Goal: Information Seeking & Learning: Learn about a topic

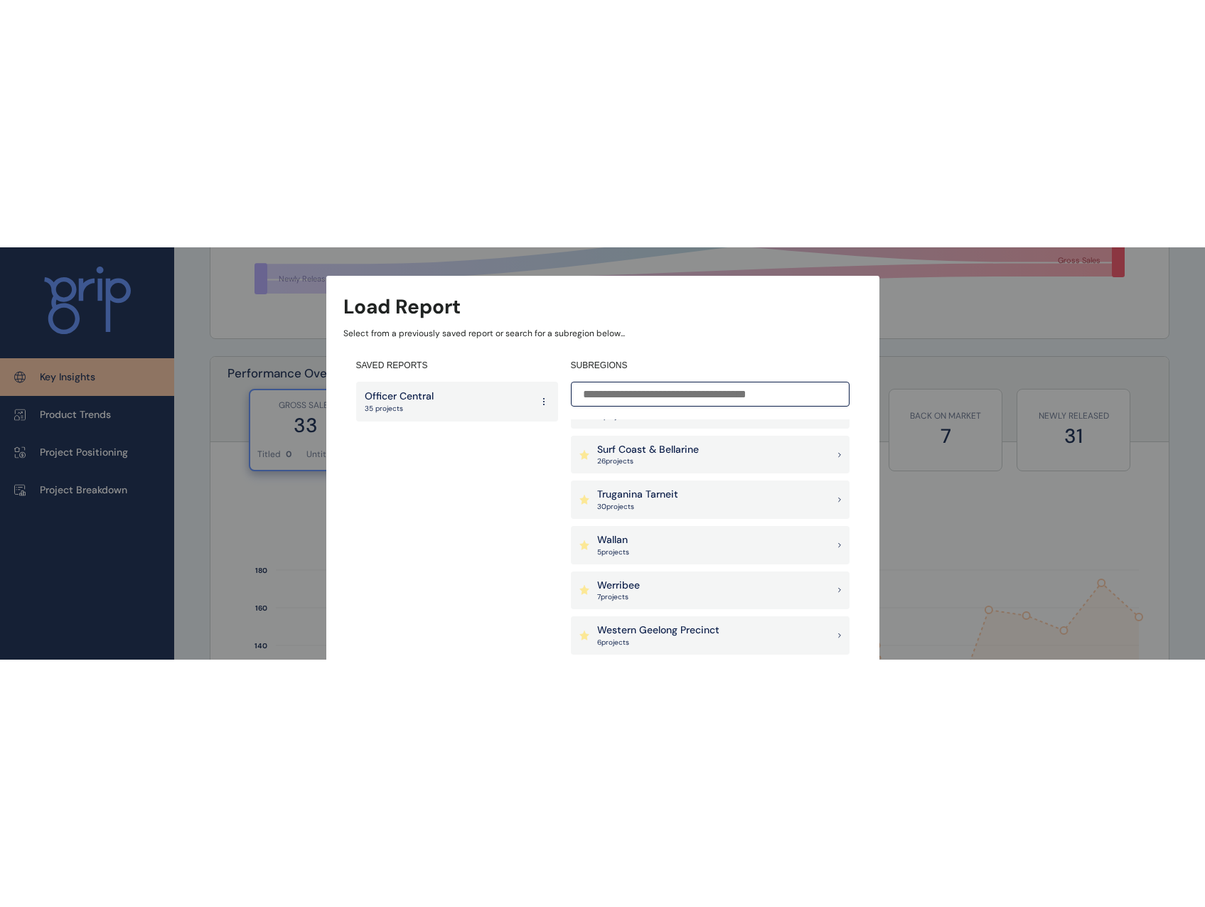
scroll to position [1208, 0]
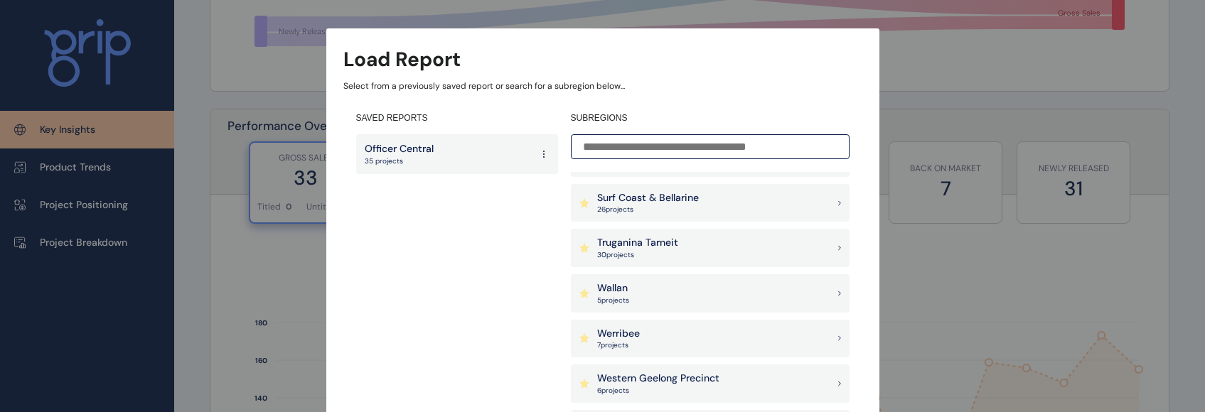
click at [657, 247] on p "Truganina Tarneit" at bounding box center [637, 243] width 81 height 14
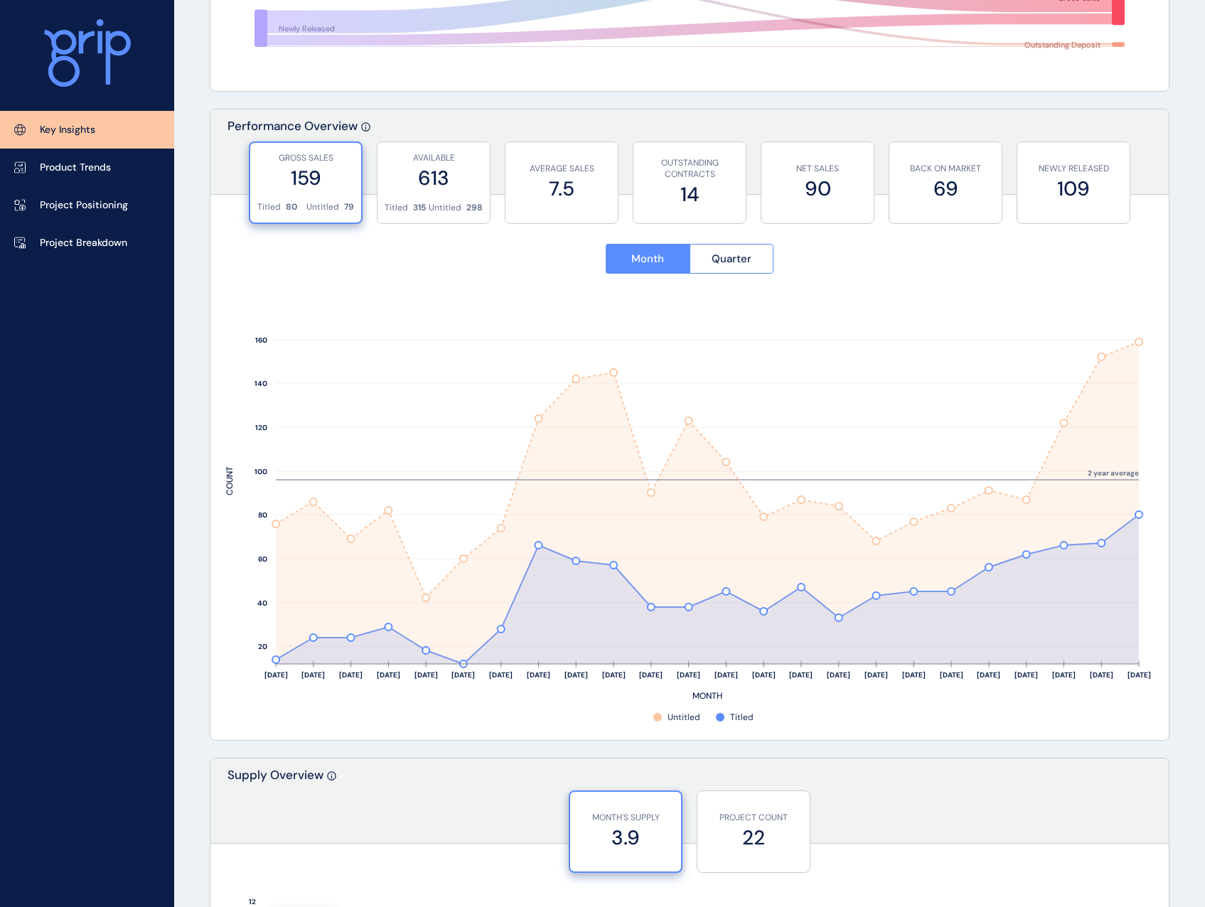
click at [375, 411] on div "MONTH'S SUPPLY 3.9 PROJECT COUNT 22" at bounding box center [689, 825] width 958 height 71
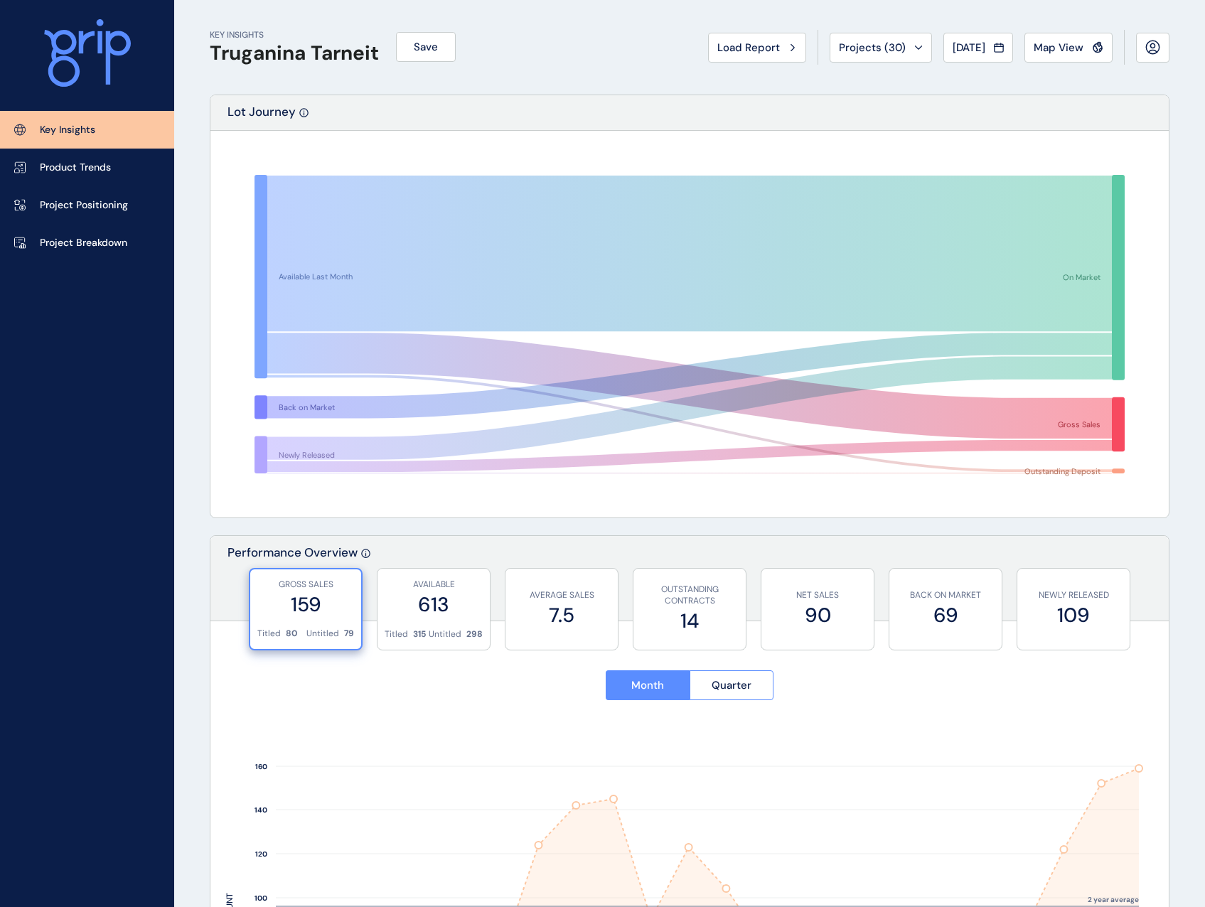
click at [776, 53] on div "Load Report" at bounding box center [757, 48] width 80 height 14
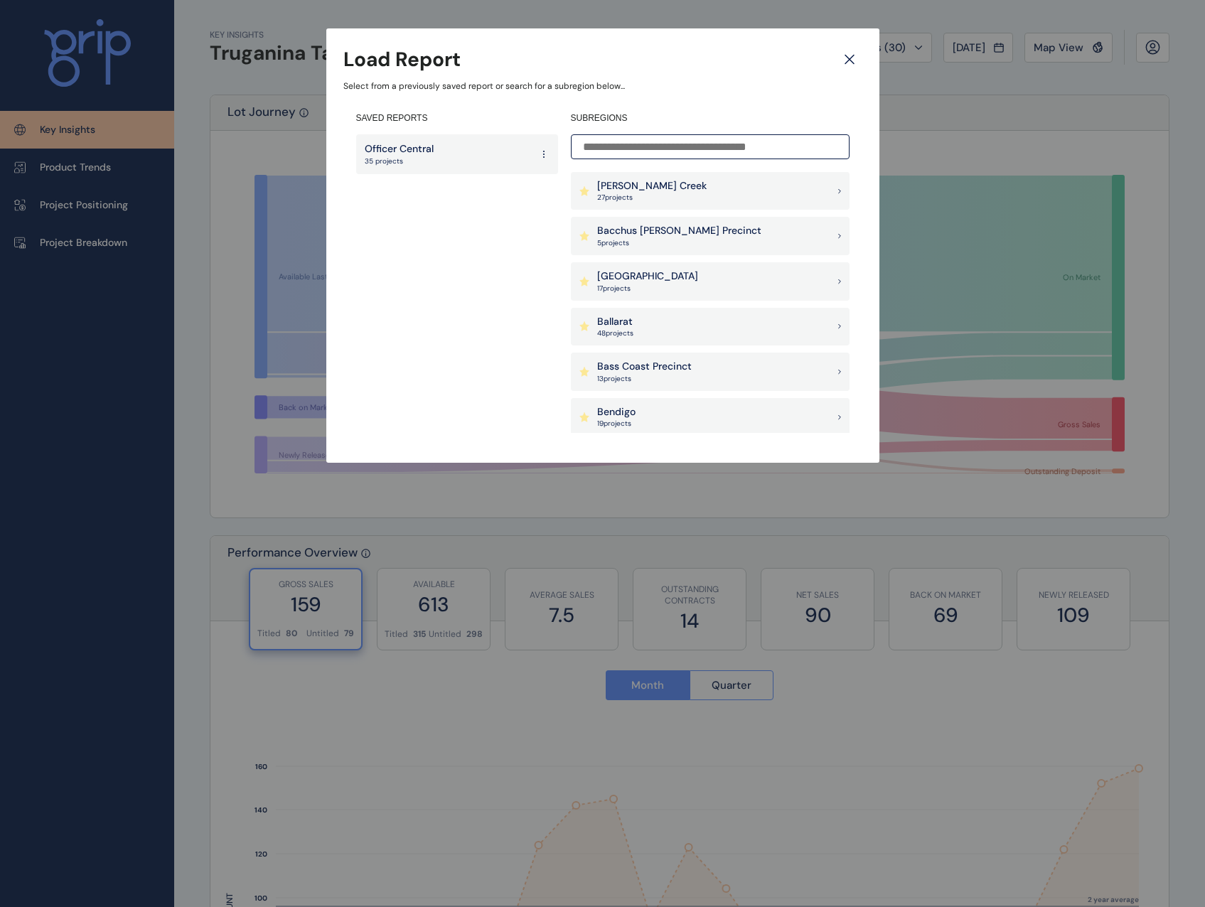
click at [206, 411] on div at bounding box center [602, 453] width 1205 height 907
click at [853, 57] on icon at bounding box center [849, 59] width 26 height 25
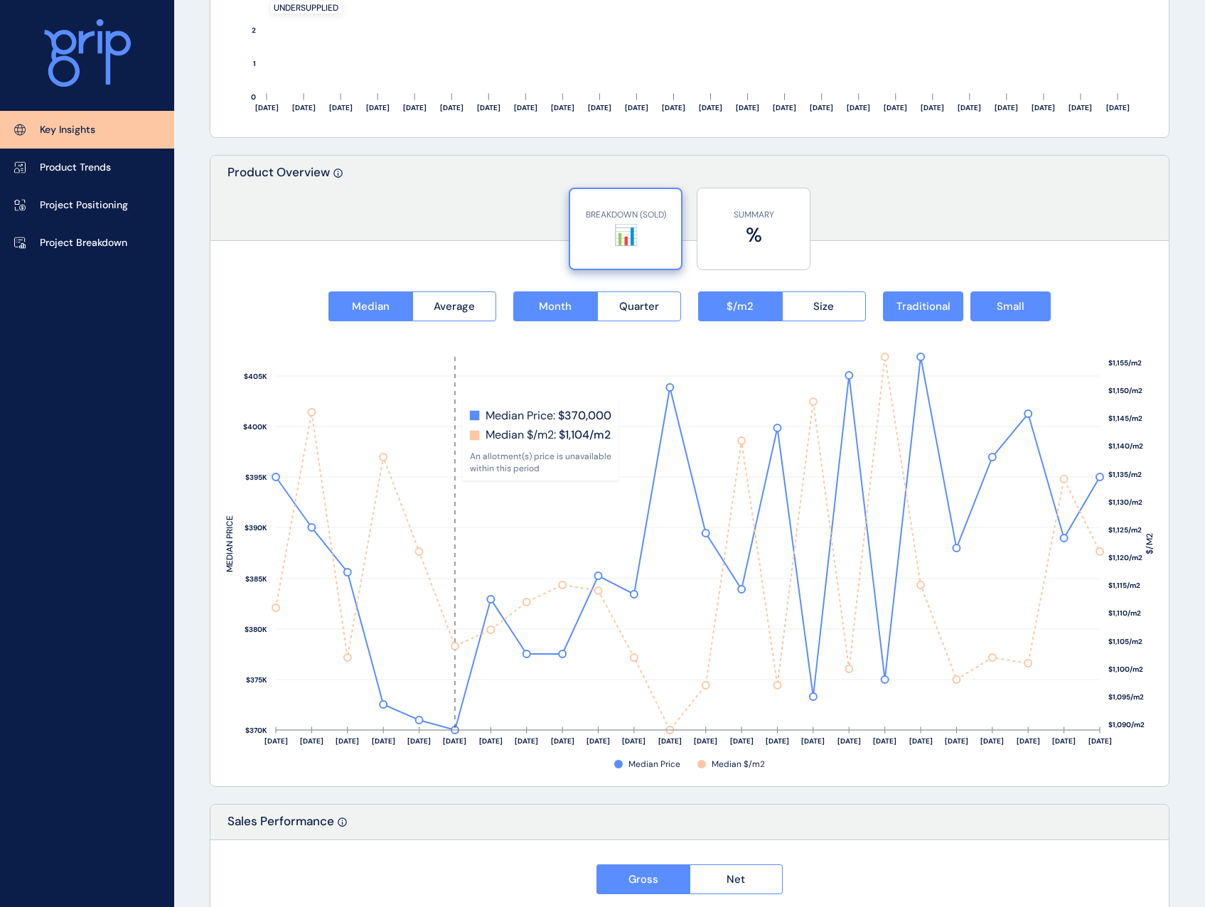
scroll to position [1635, 0]
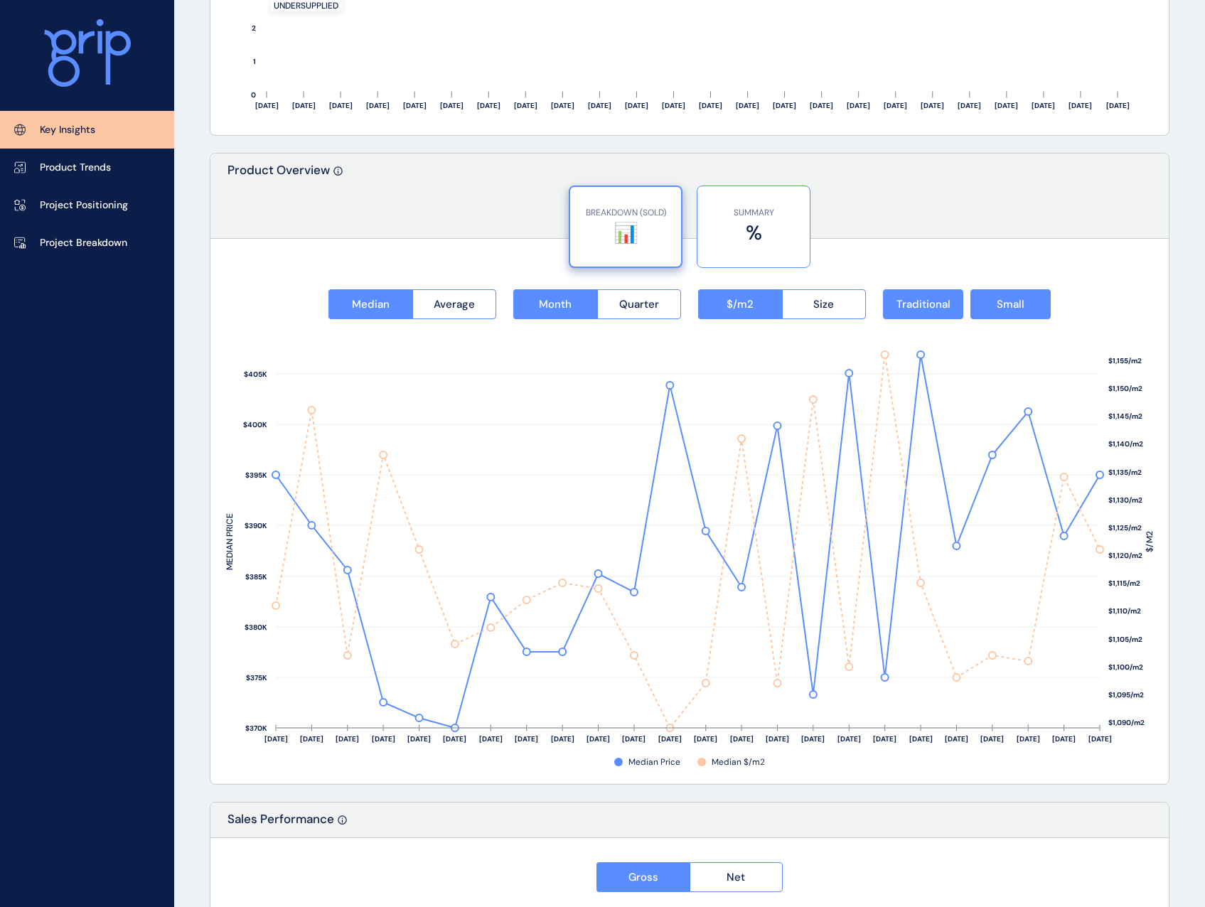
click at [790, 228] on label "%" at bounding box center [753, 233] width 98 height 28
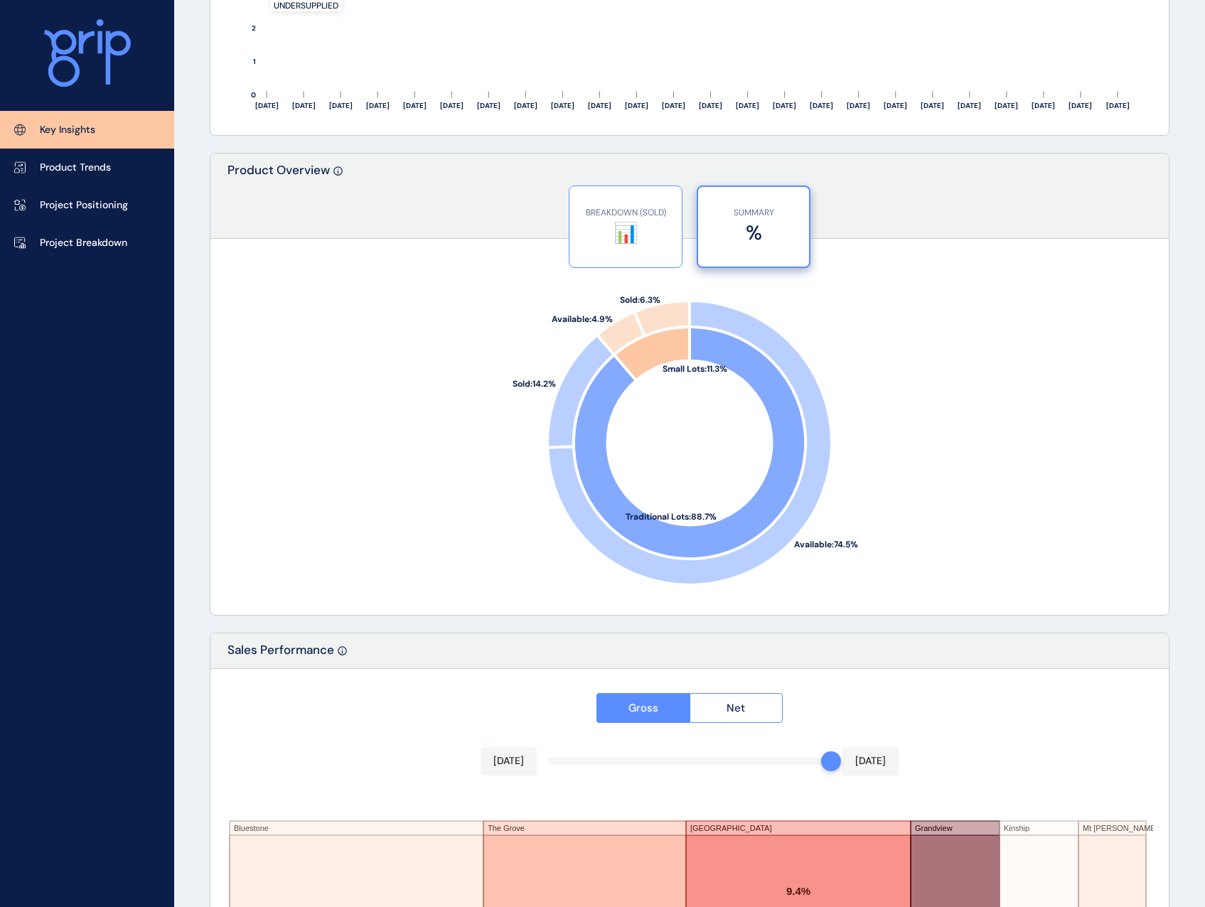
click at [669, 225] on label "📊" at bounding box center [625, 233] width 98 height 28
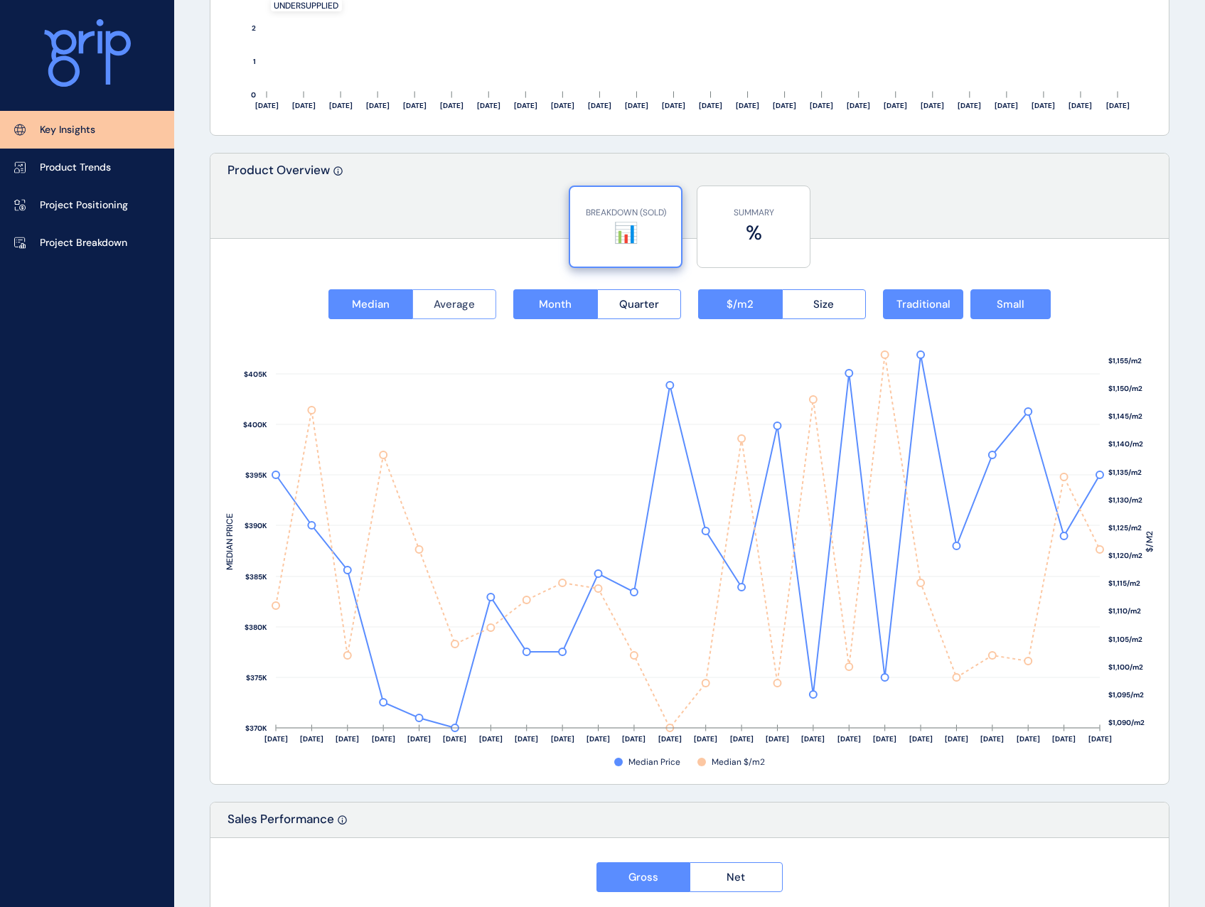
click at [469, 303] on span "Average" at bounding box center [454, 304] width 41 height 14
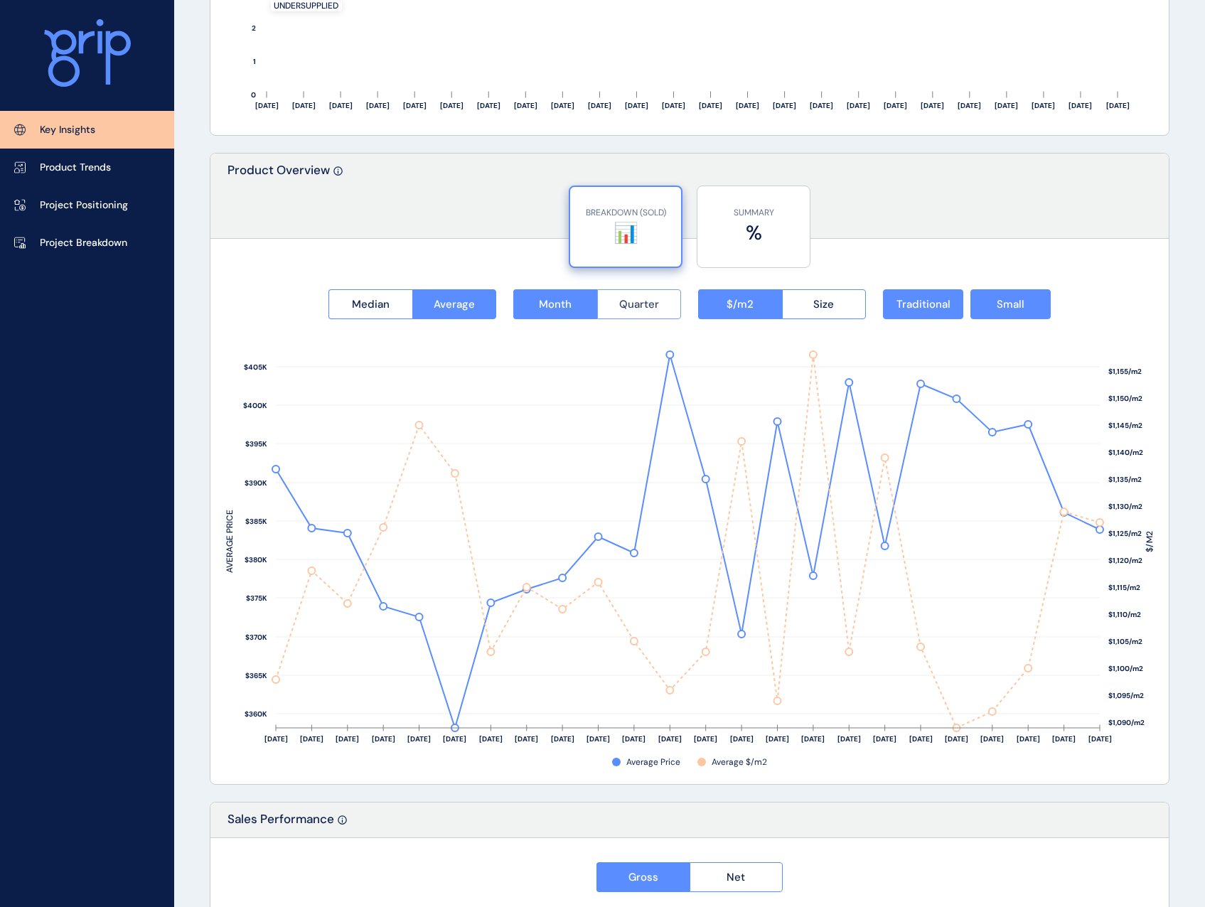
click at [625, 298] on span "Quarter" at bounding box center [639, 304] width 40 height 14
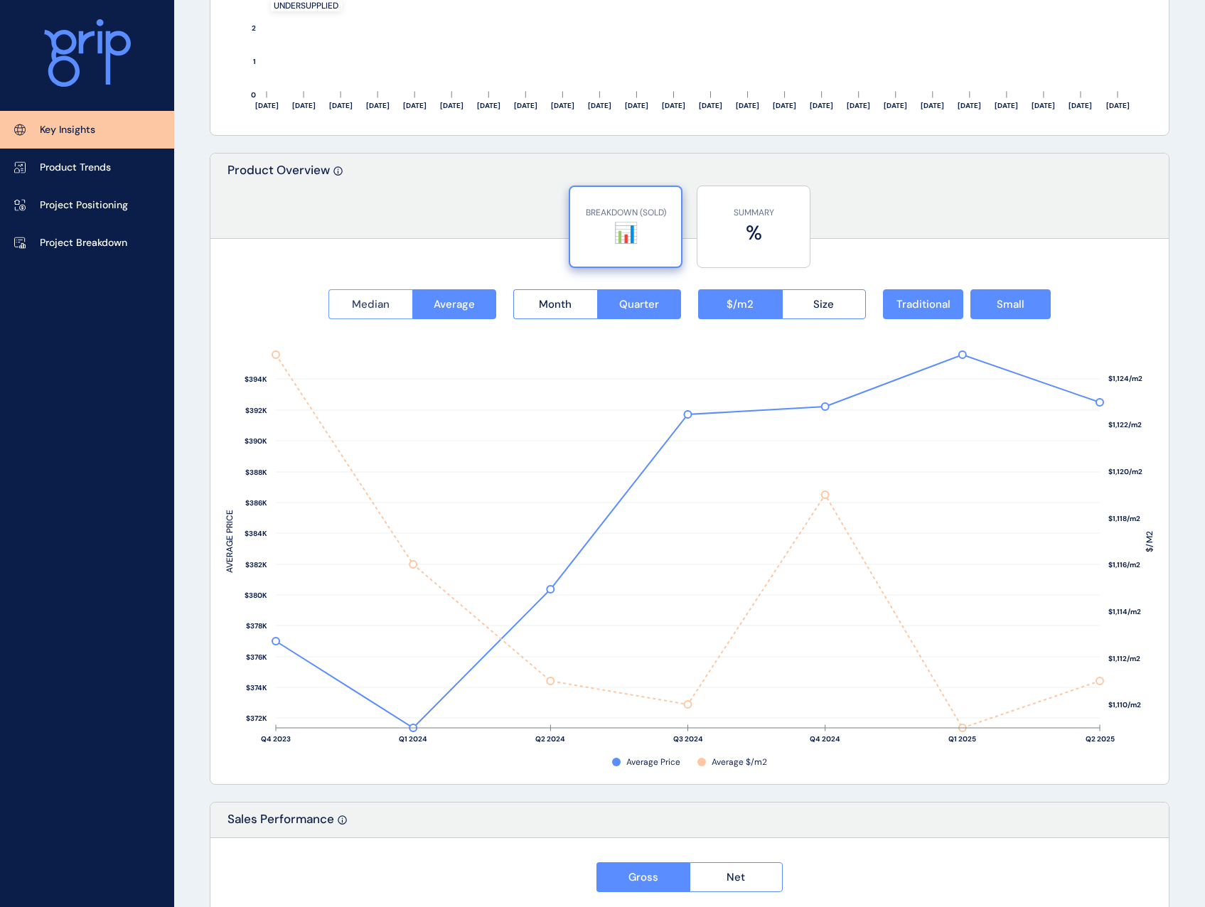
click at [390, 298] on button "Median" at bounding box center [370, 304] width 84 height 30
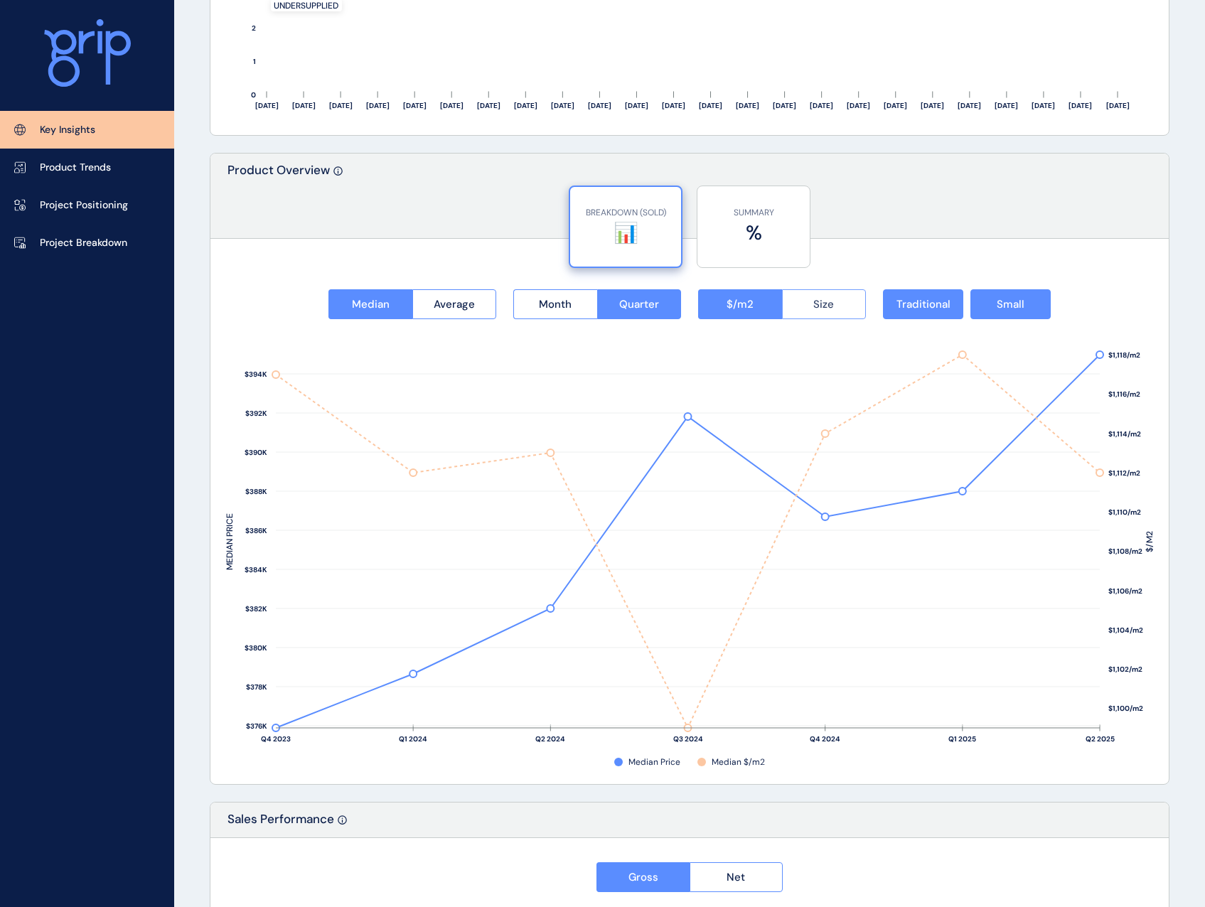
click at [825, 305] on span "Size" at bounding box center [823, 304] width 21 height 14
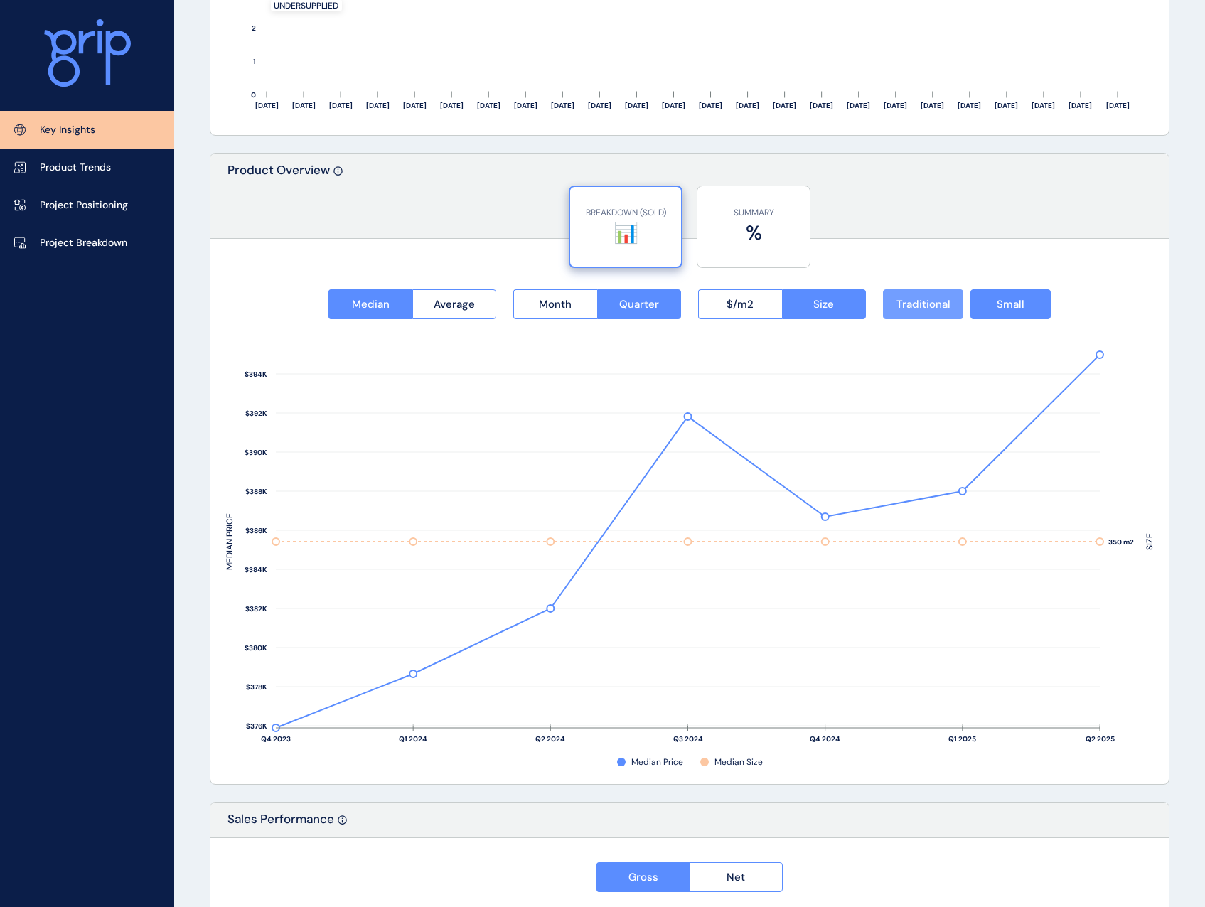
click at [946, 310] on span "Traditional" at bounding box center [923, 304] width 54 height 14
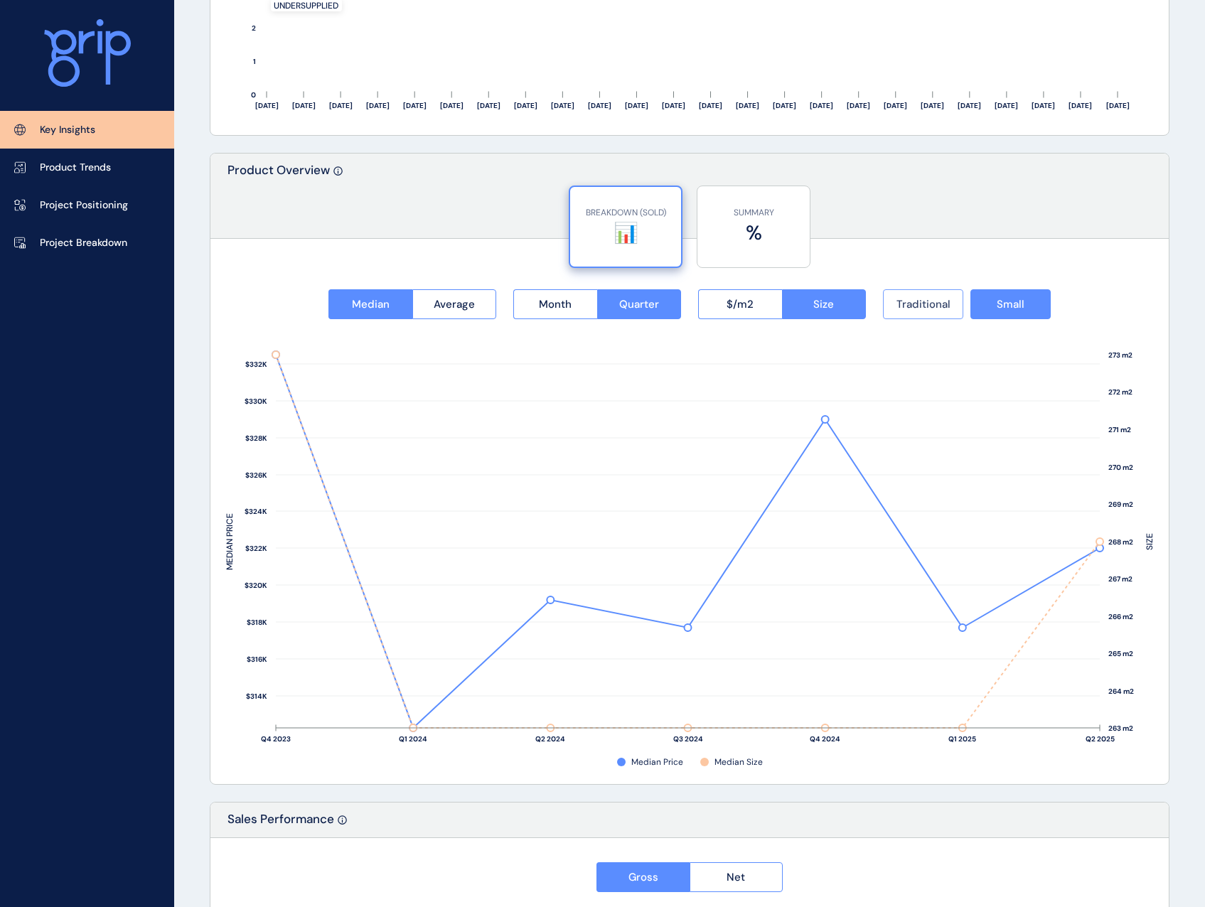
click at [946, 310] on span "Traditional" at bounding box center [923, 304] width 54 height 14
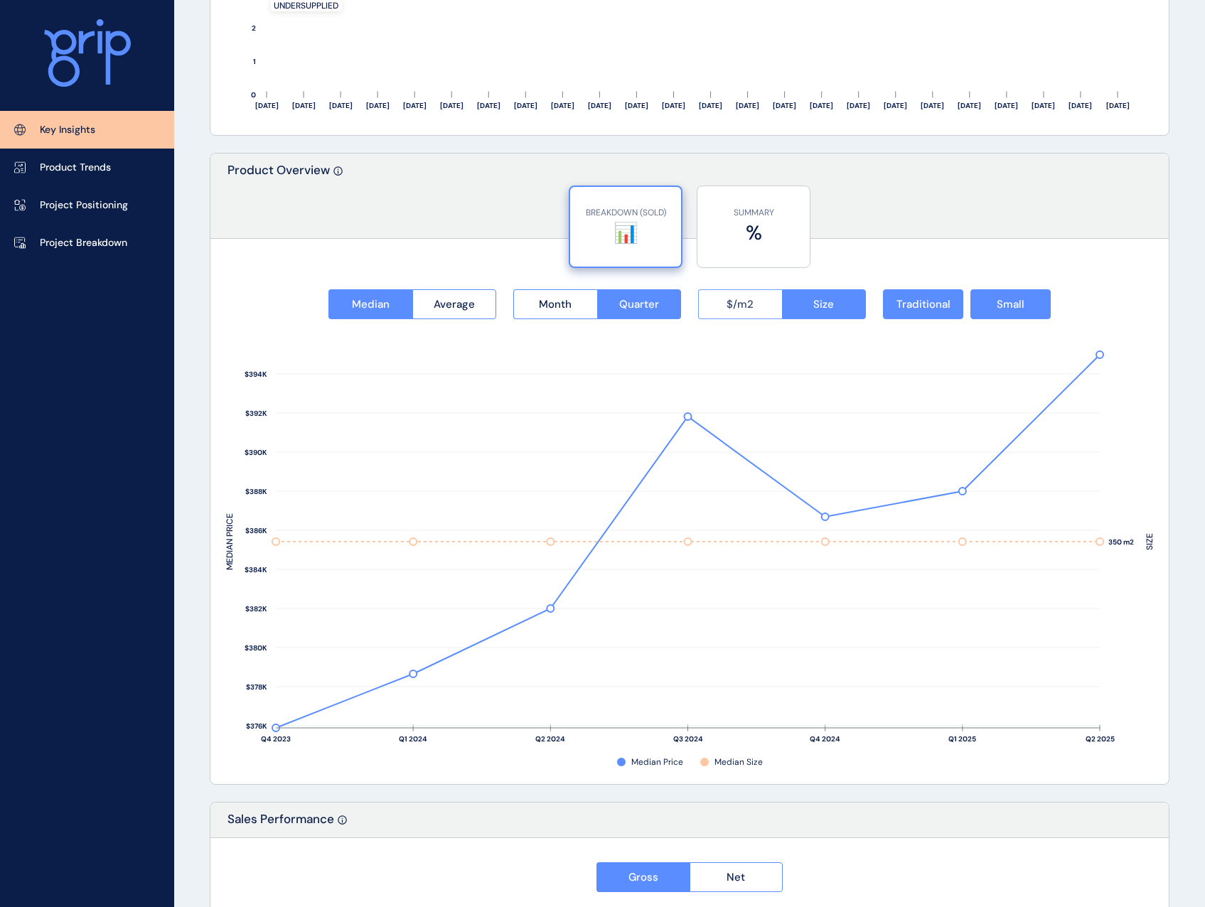
click at [755, 296] on button "$/m2" at bounding box center [740, 304] width 84 height 30
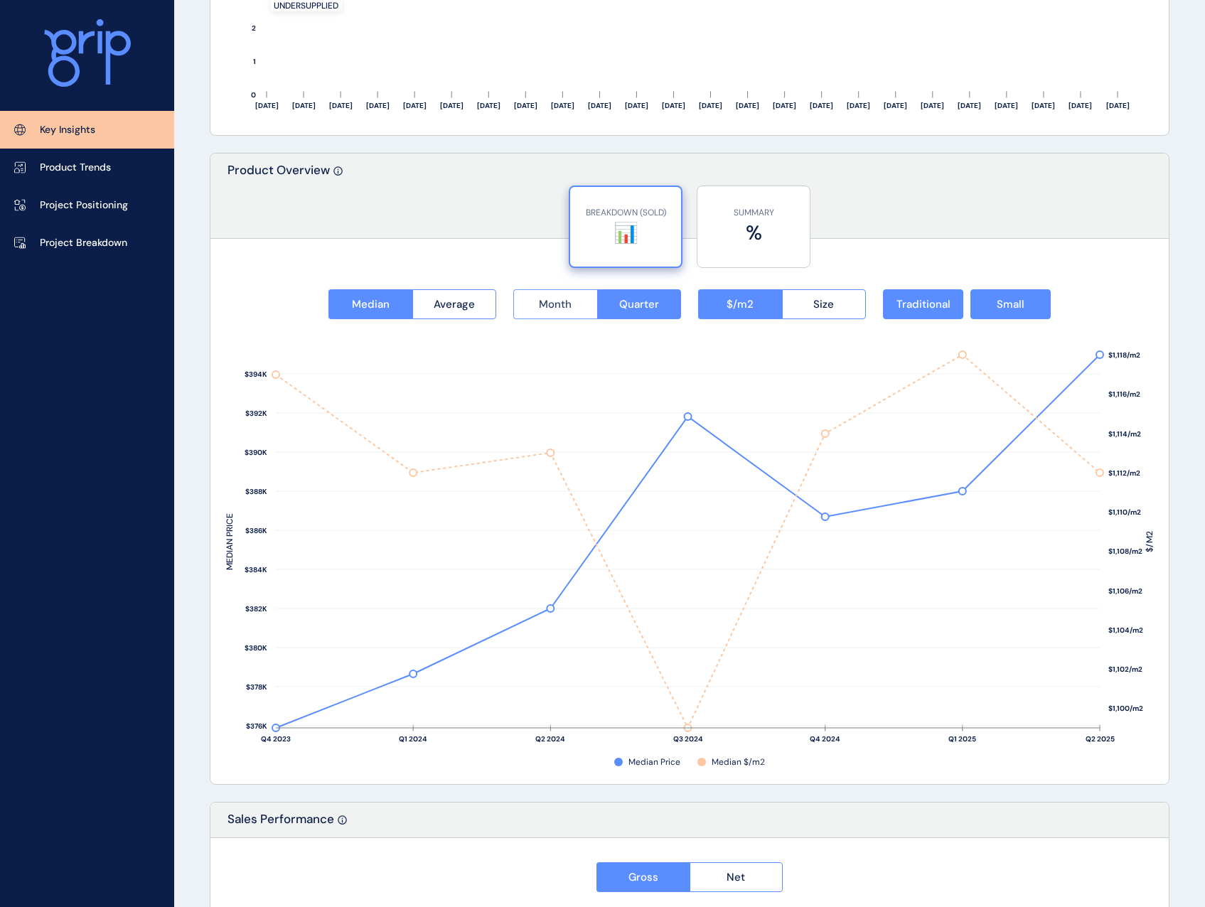
click at [569, 307] on span "Month" at bounding box center [555, 304] width 33 height 14
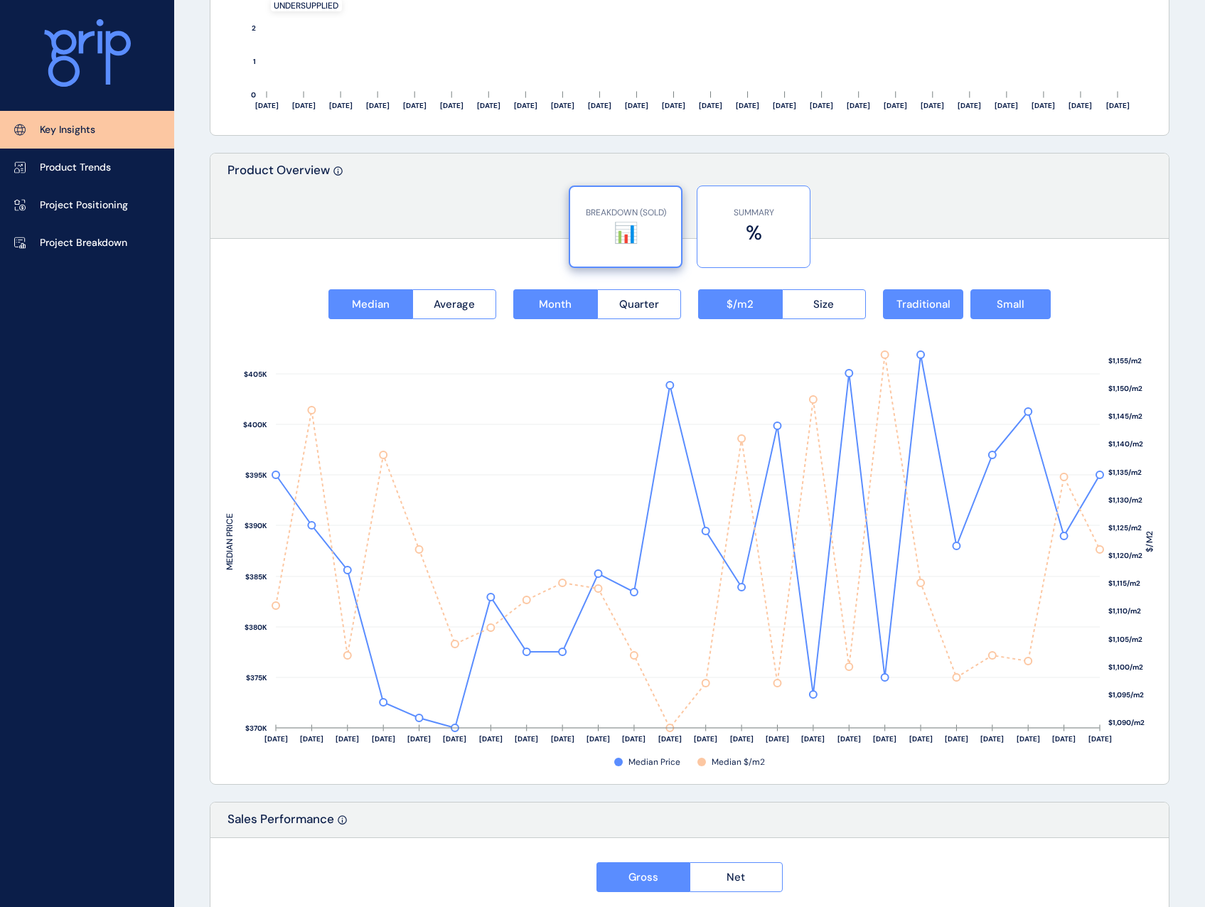
click at [732, 238] on label "%" at bounding box center [753, 233] width 98 height 28
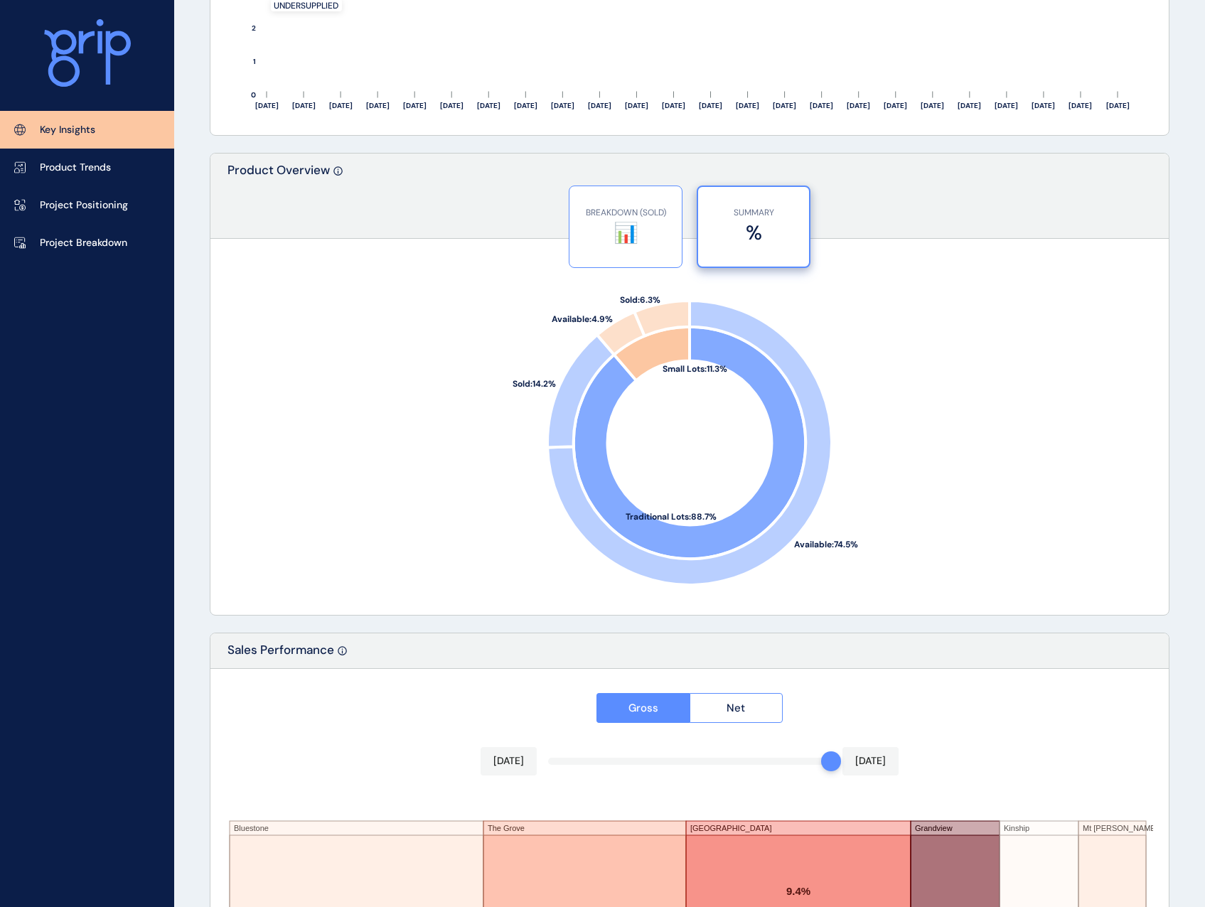
click at [657, 235] on label "📊" at bounding box center [625, 233] width 98 height 28
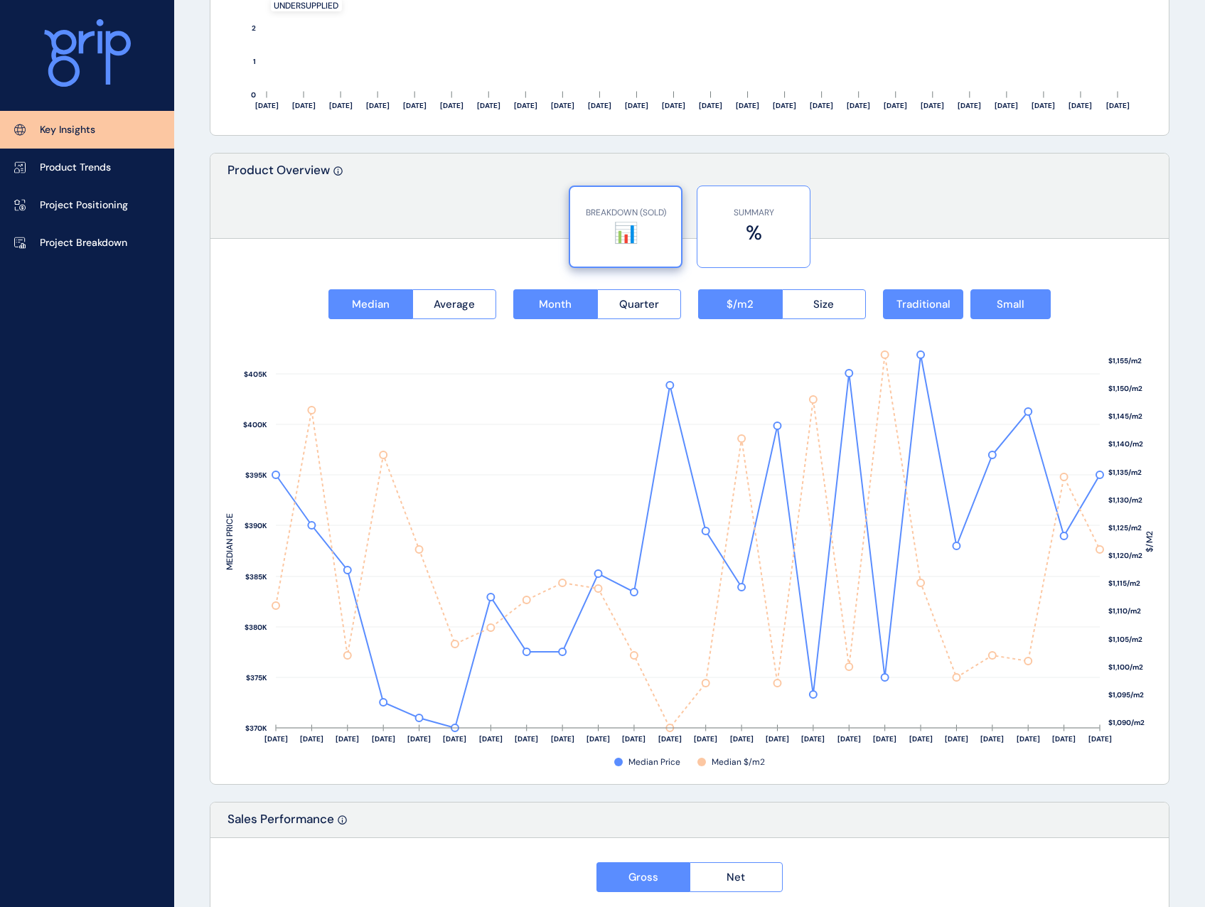
click at [727, 210] on p "SUMMARY" at bounding box center [753, 213] width 98 height 12
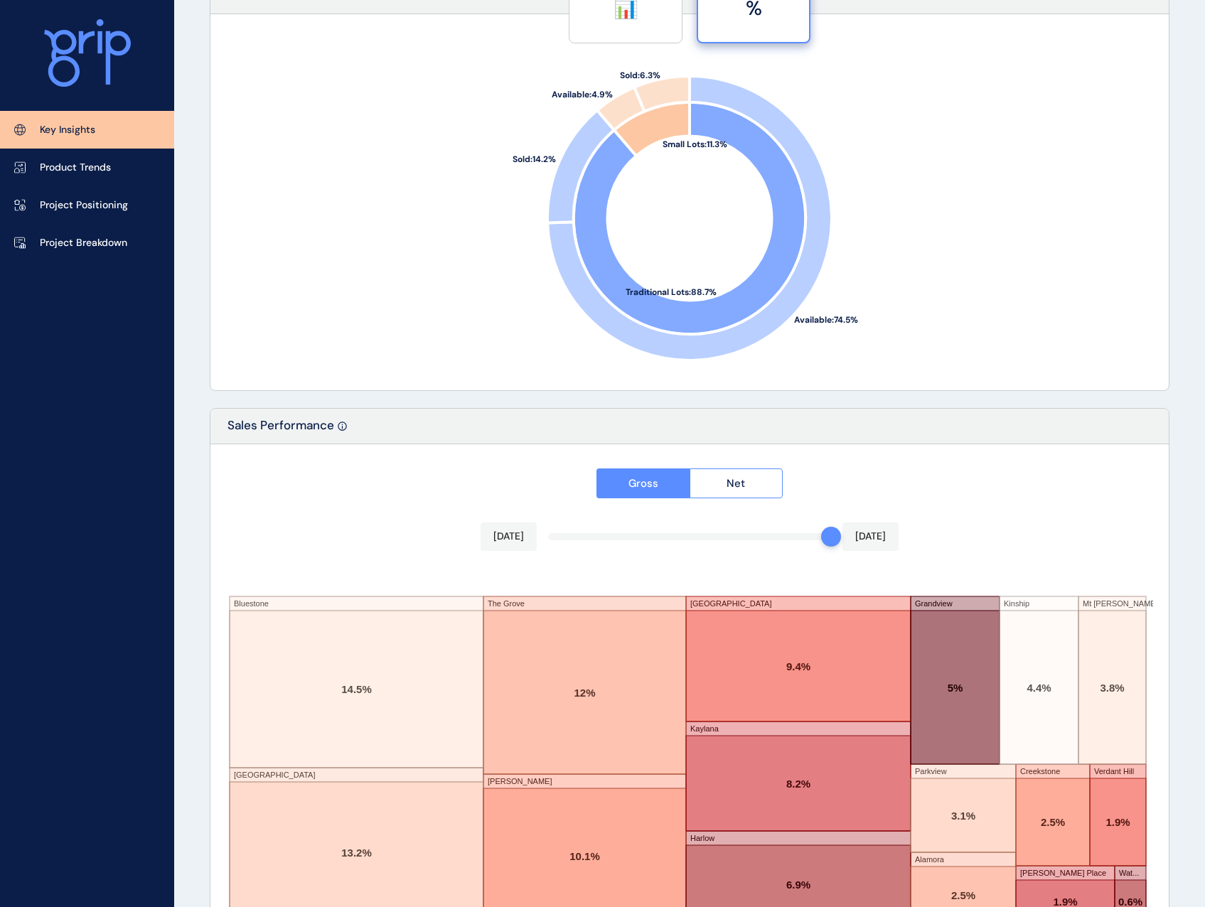
scroll to position [1916, 0]
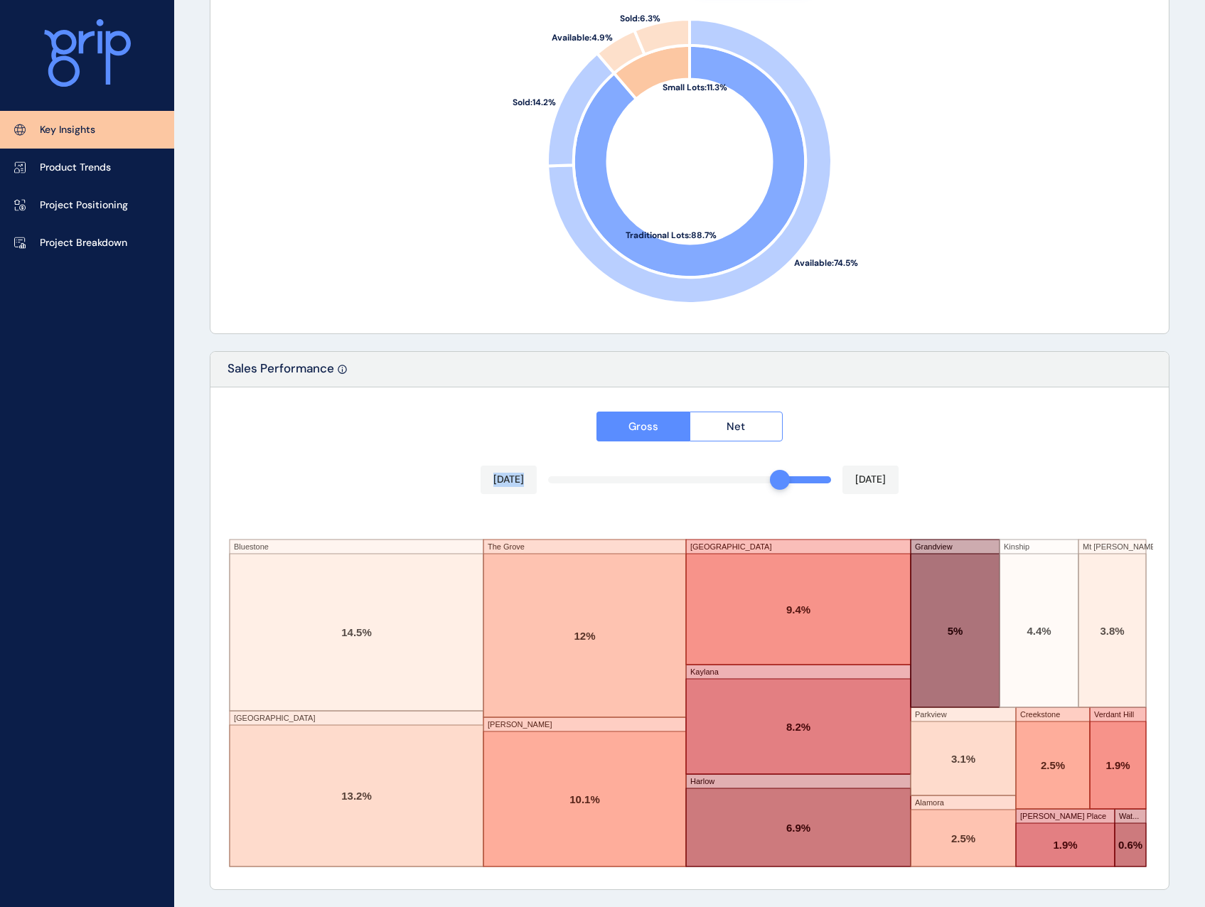
drag, startPoint x: 831, startPoint y: 483, endPoint x: 776, endPoint y: 485, distance: 54.8
click at [776, 411] on div at bounding box center [780, 480] width 20 height 20
click at [836, 411] on div at bounding box center [831, 480] width 20 height 20
click at [362, 411] on rect at bounding box center [357, 632] width 254 height 157
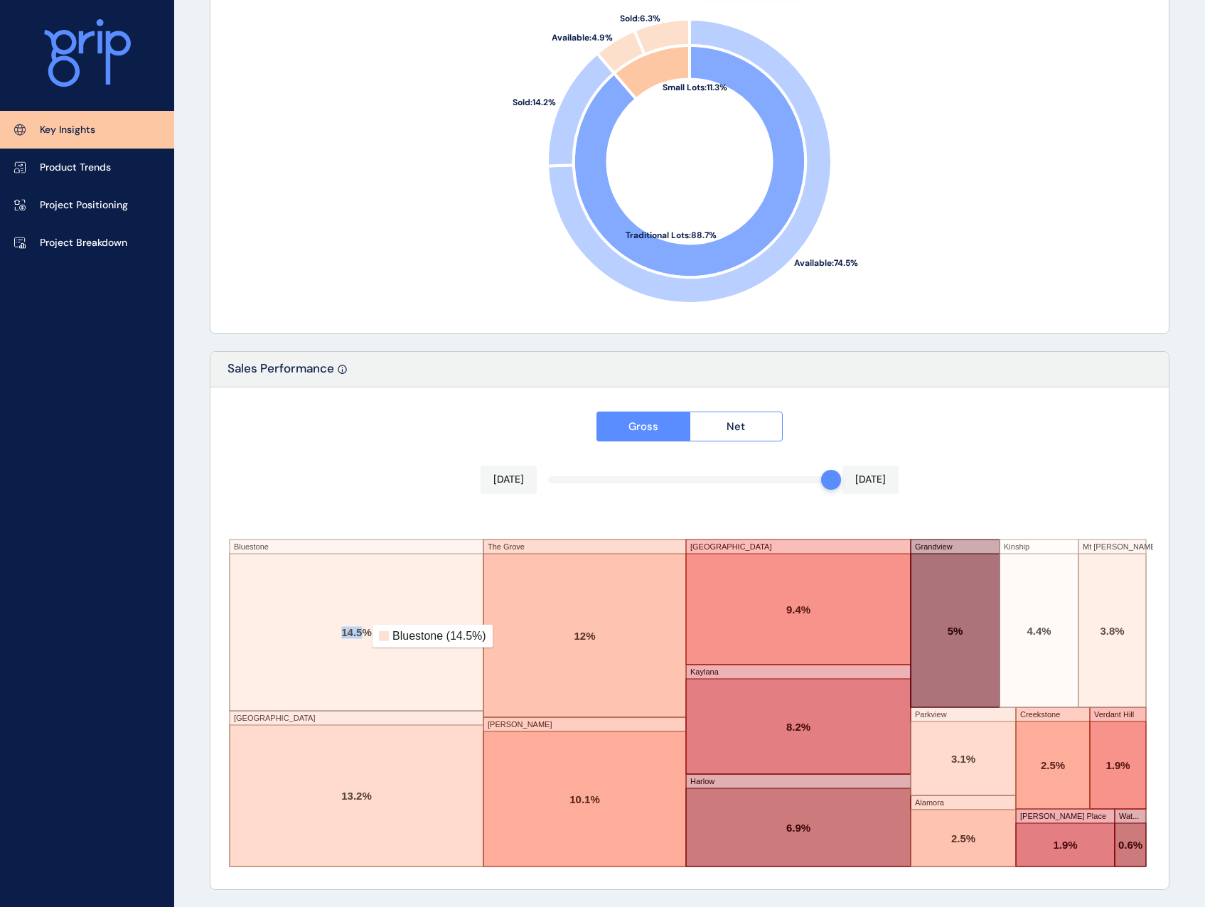
click at [362, 411] on rect at bounding box center [357, 632] width 254 height 157
drag, startPoint x: 76, startPoint y: 170, endPoint x: 90, endPoint y: 171, distance: 13.5
click at [76, 170] on p "Product Trends" at bounding box center [75, 168] width 71 height 14
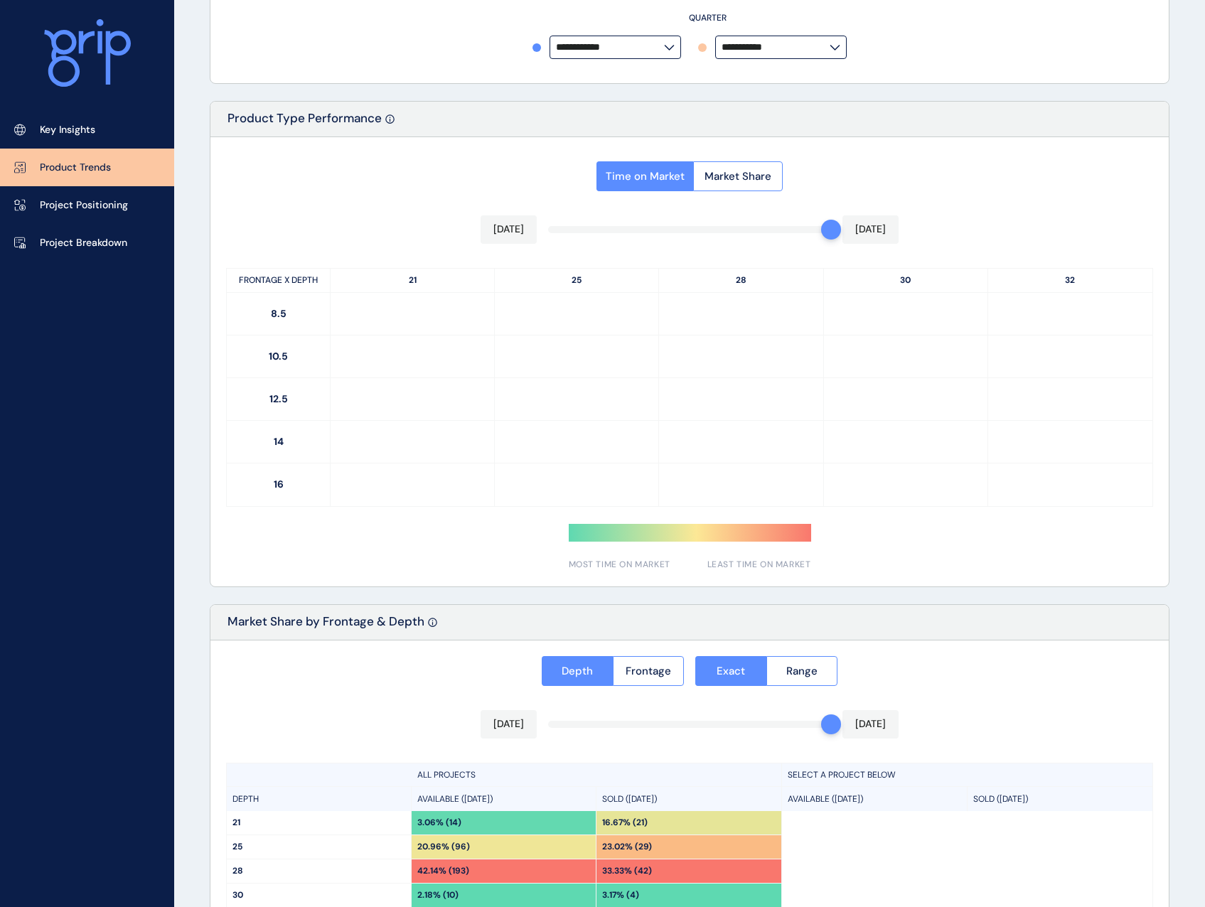
type input "**********"
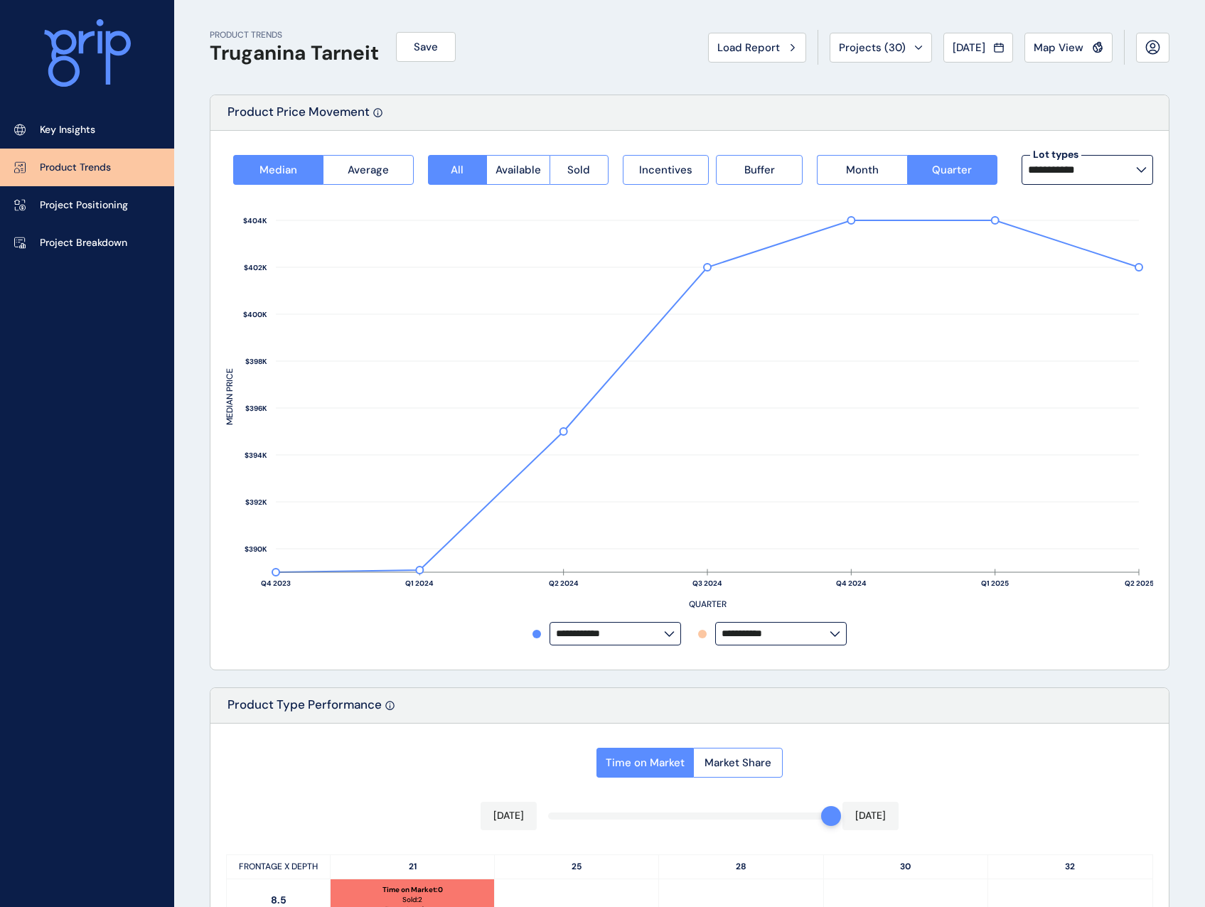
click at [802, 411] on input "**********" at bounding box center [775, 633] width 108 height 11
click at [886, 411] on div "**********" at bounding box center [689, 633] width 927 height 23
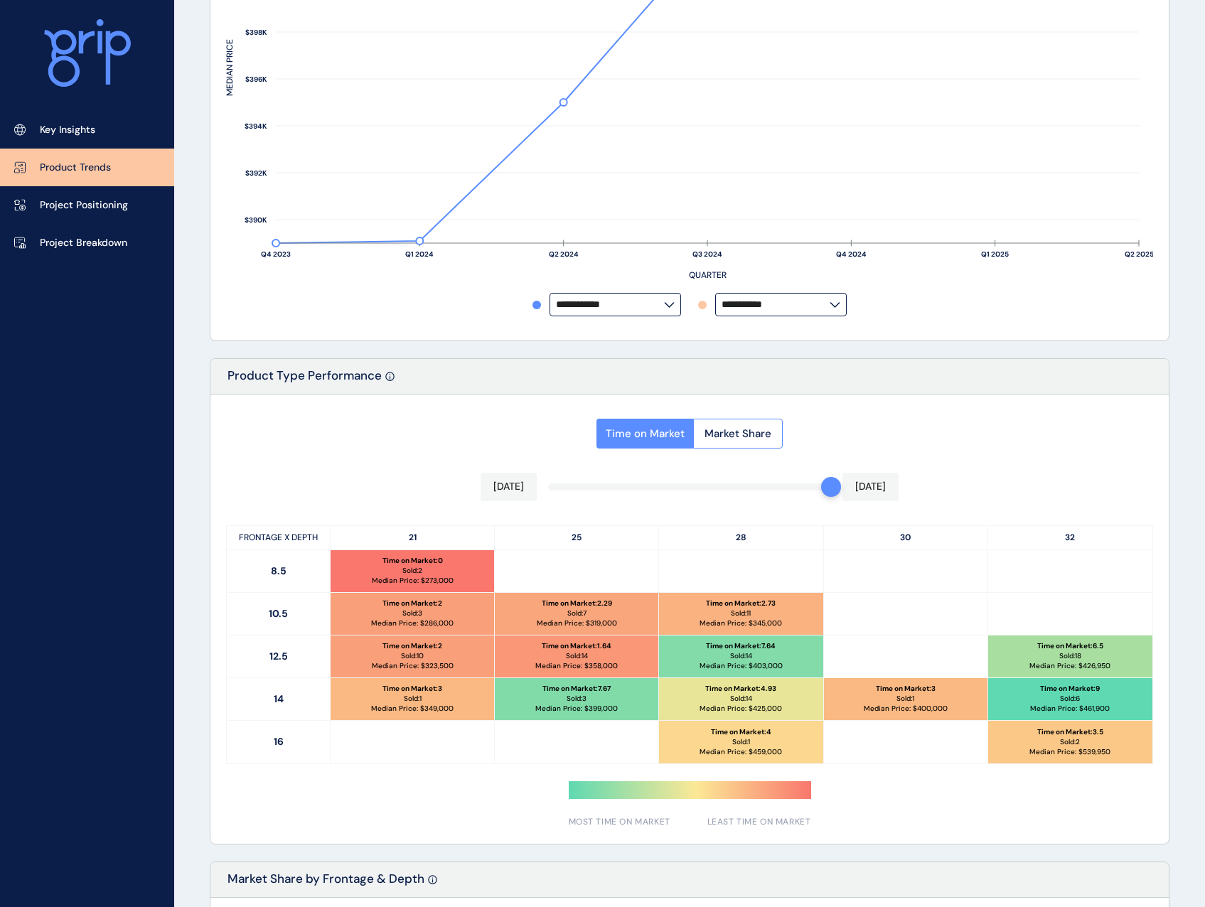
scroll to position [426, 0]
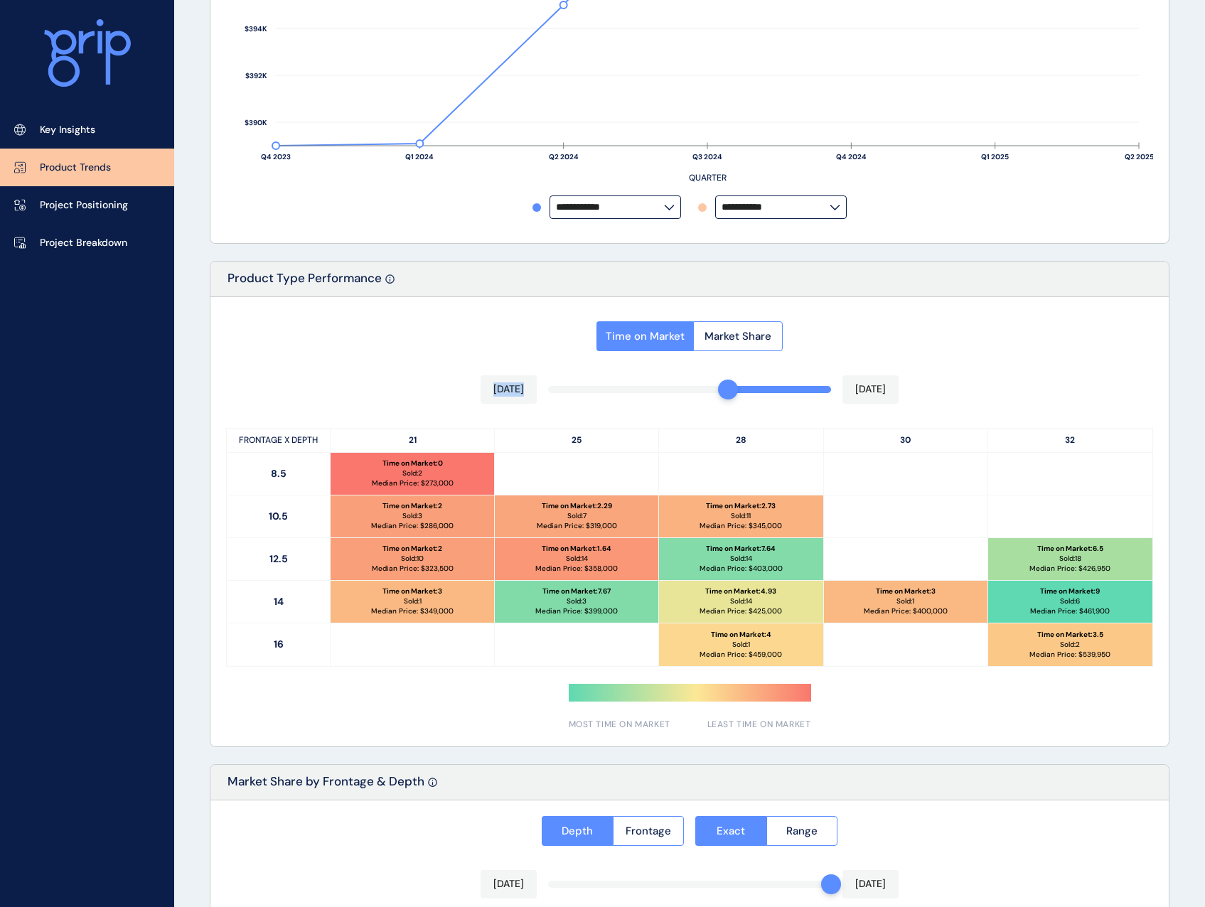
drag, startPoint x: 833, startPoint y: 388, endPoint x: 738, endPoint y: 382, distance: 94.7
click at [738, 382] on div "Time on Market Market Share [DATE] [DATE] FRONTAGE X DEPTH 21 25 28 30 32 8.5 T…" at bounding box center [689, 521] width 958 height 449
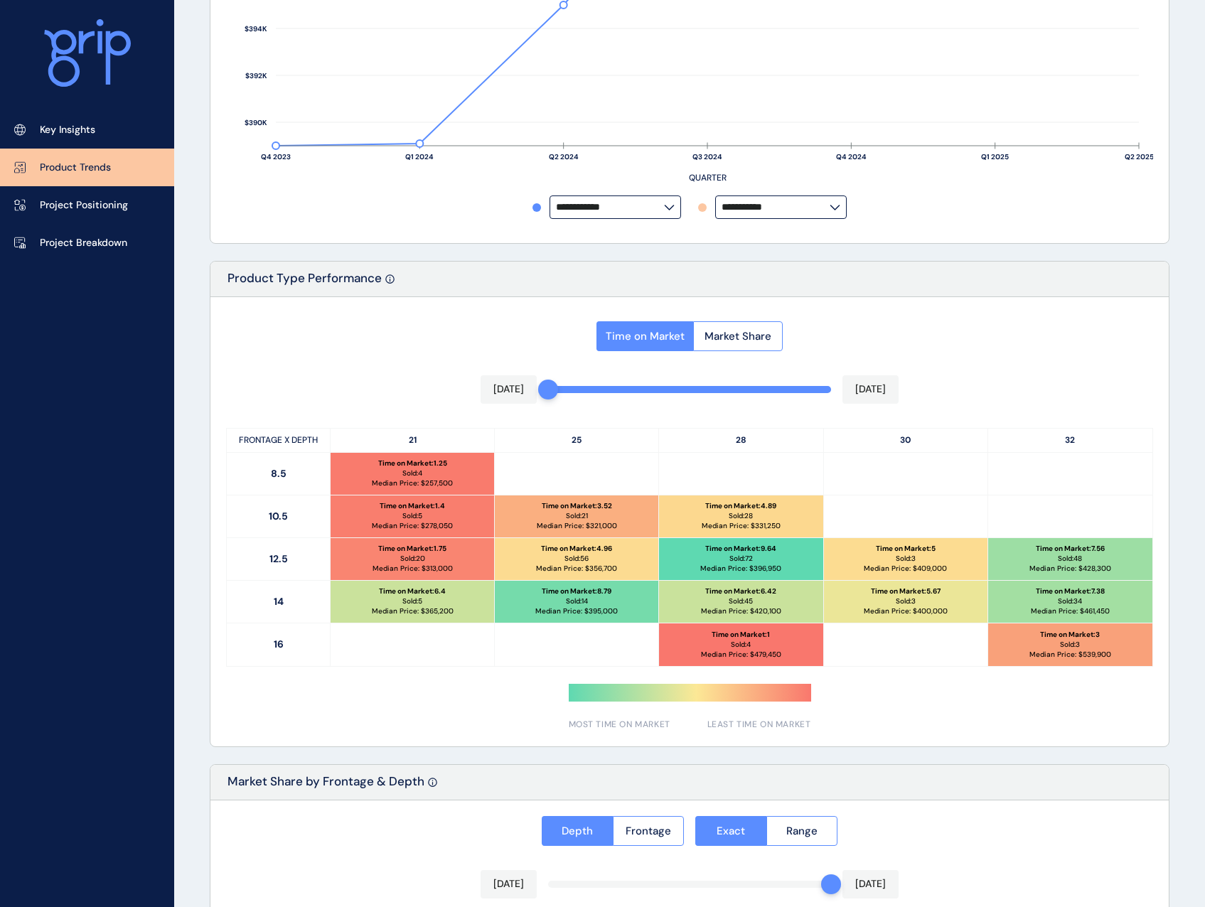
click at [544, 393] on div at bounding box center [689, 521] width 958 height 449
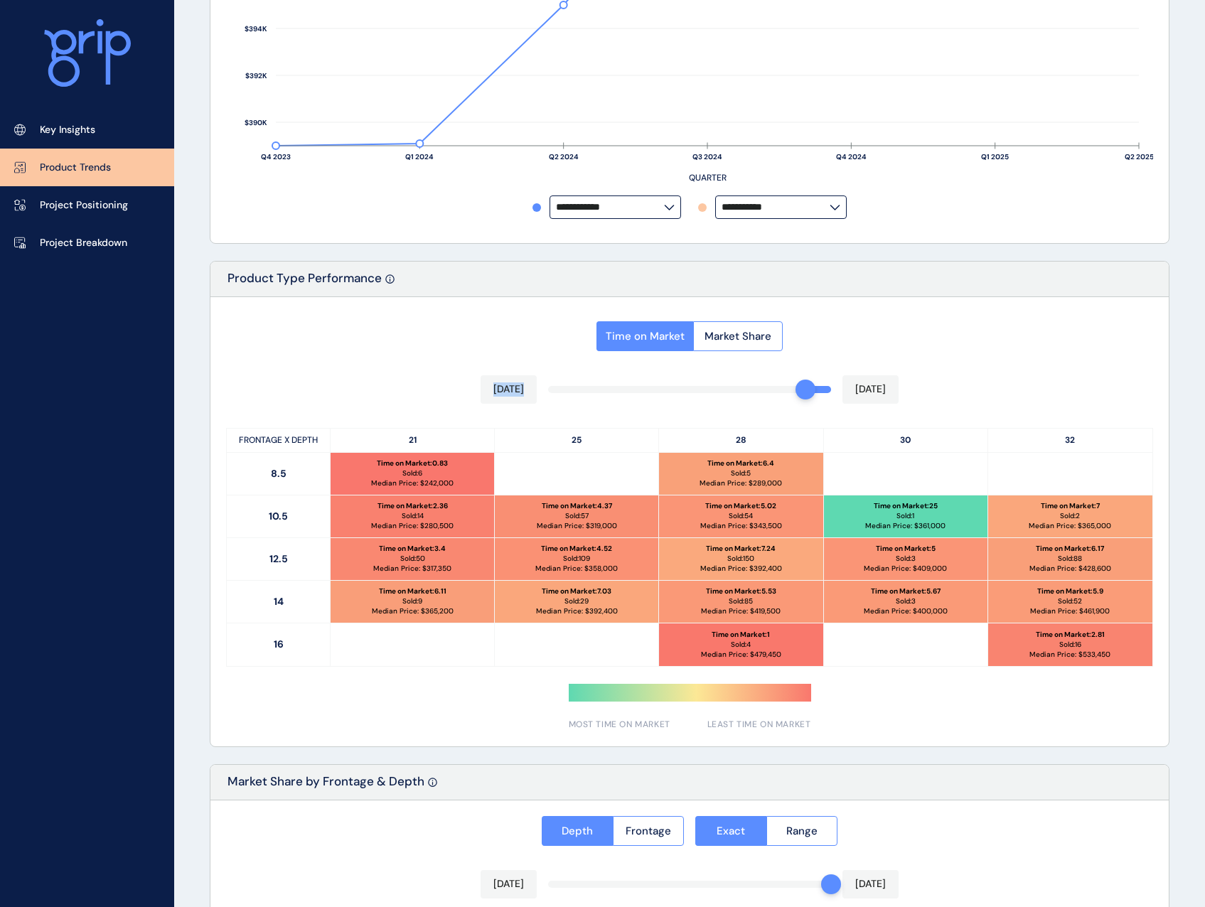
drag, startPoint x: 556, startPoint y: 395, endPoint x: 888, endPoint y: 407, distance: 332.8
click at [888, 407] on div "Time on Market Market Share [DATE] [DATE] FRONTAGE X DEPTH 21 25 28 30 32 8.5 T…" at bounding box center [689, 521] width 958 height 449
click at [544, 392] on div at bounding box center [548, 390] width 20 height 20
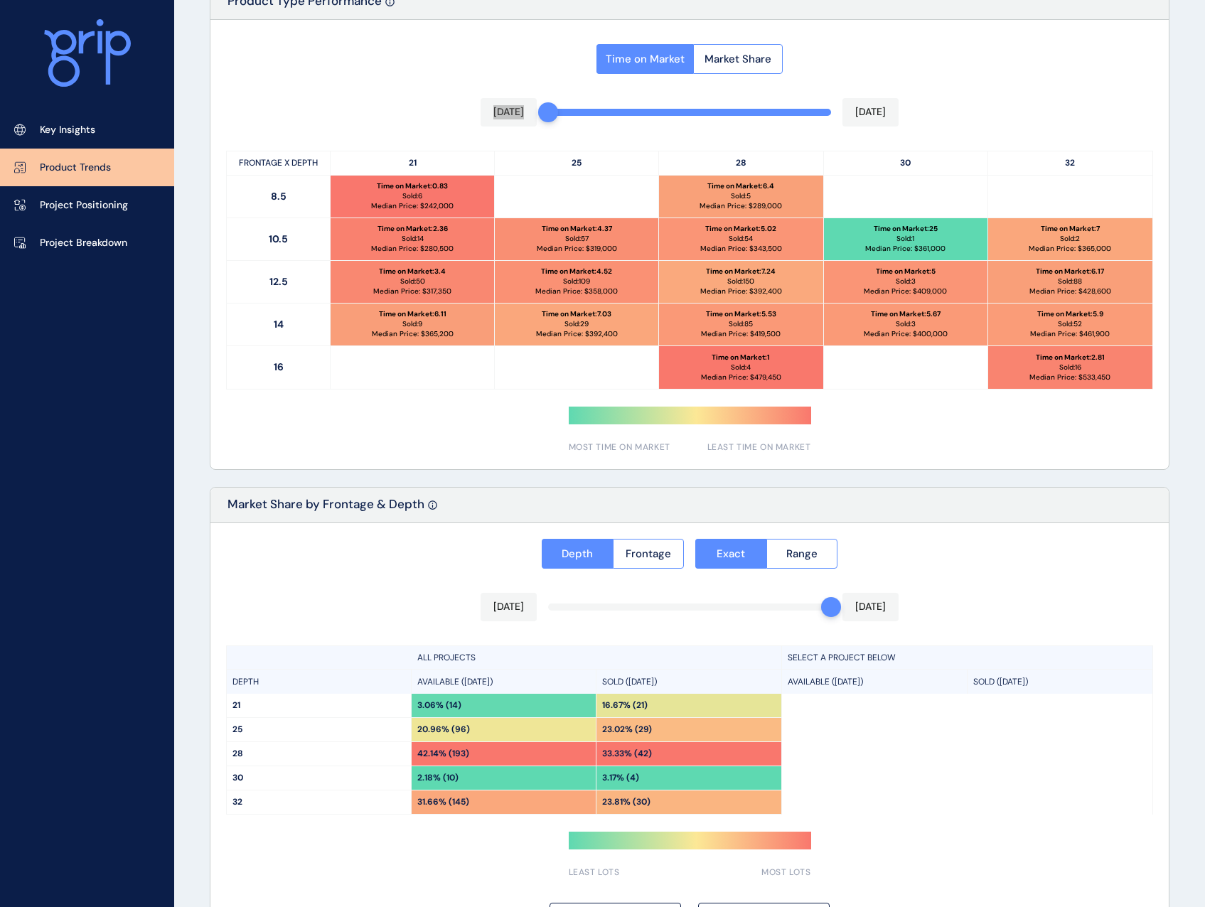
scroll to position [756, 0]
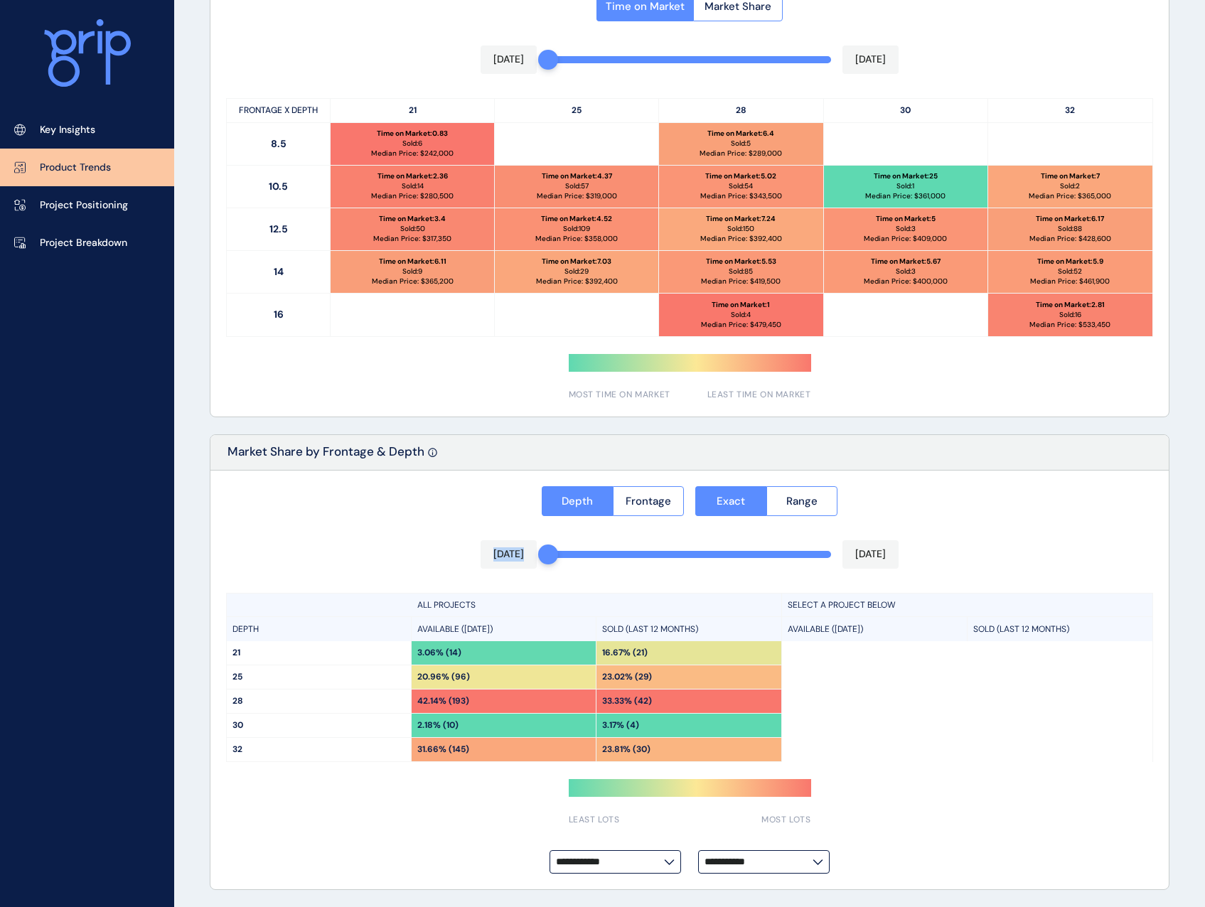
drag, startPoint x: 830, startPoint y: 557, endPoint x: 544, endPoint y: 558, distance: 285.7
click at [544, 411] on div "**********" at bounding box center [689, 679] width 958 height 419
click at [645, 411] on span "Frontage" at bounding box center [647, 501] width 45 height 14
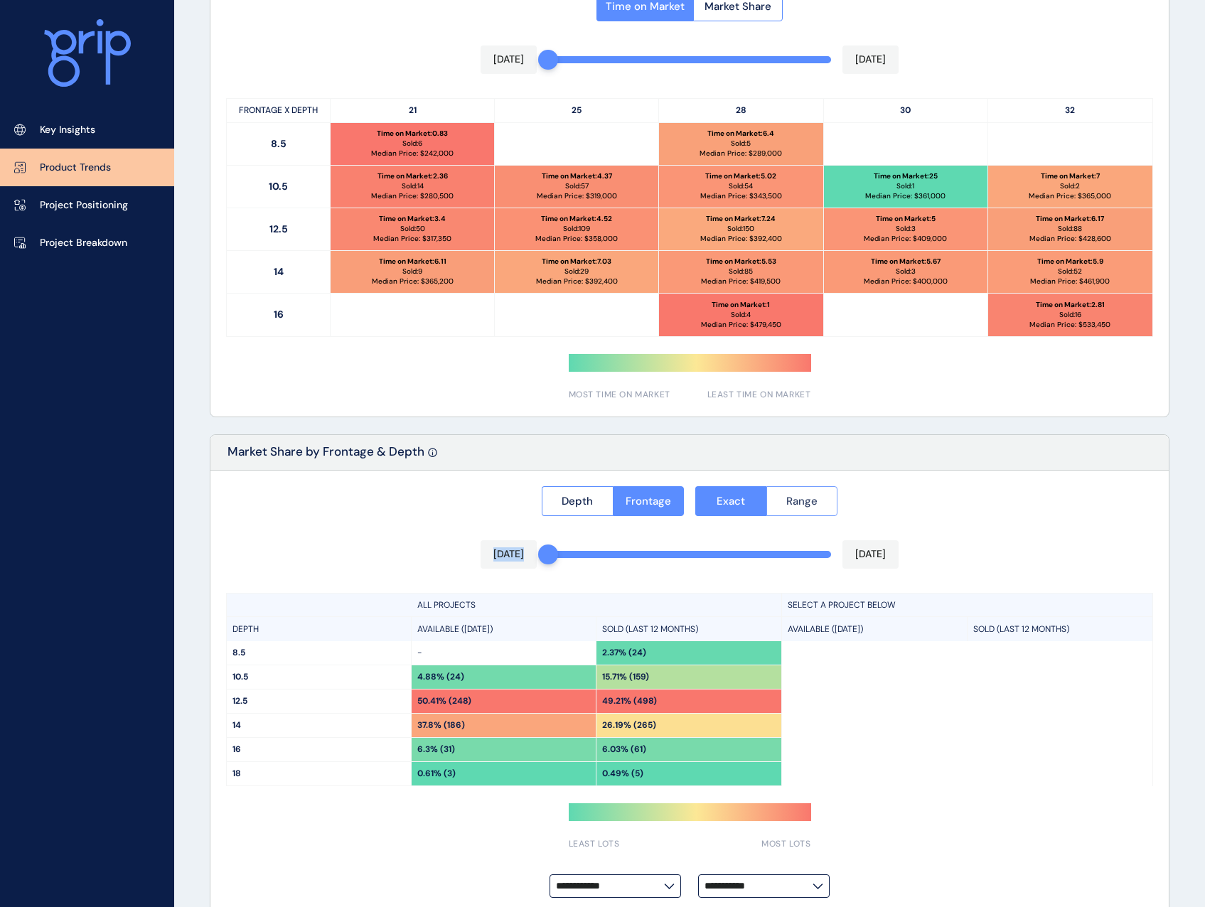
click at [793, 411] on span "Range" at bounding box center [801, 501] width 31 height 14
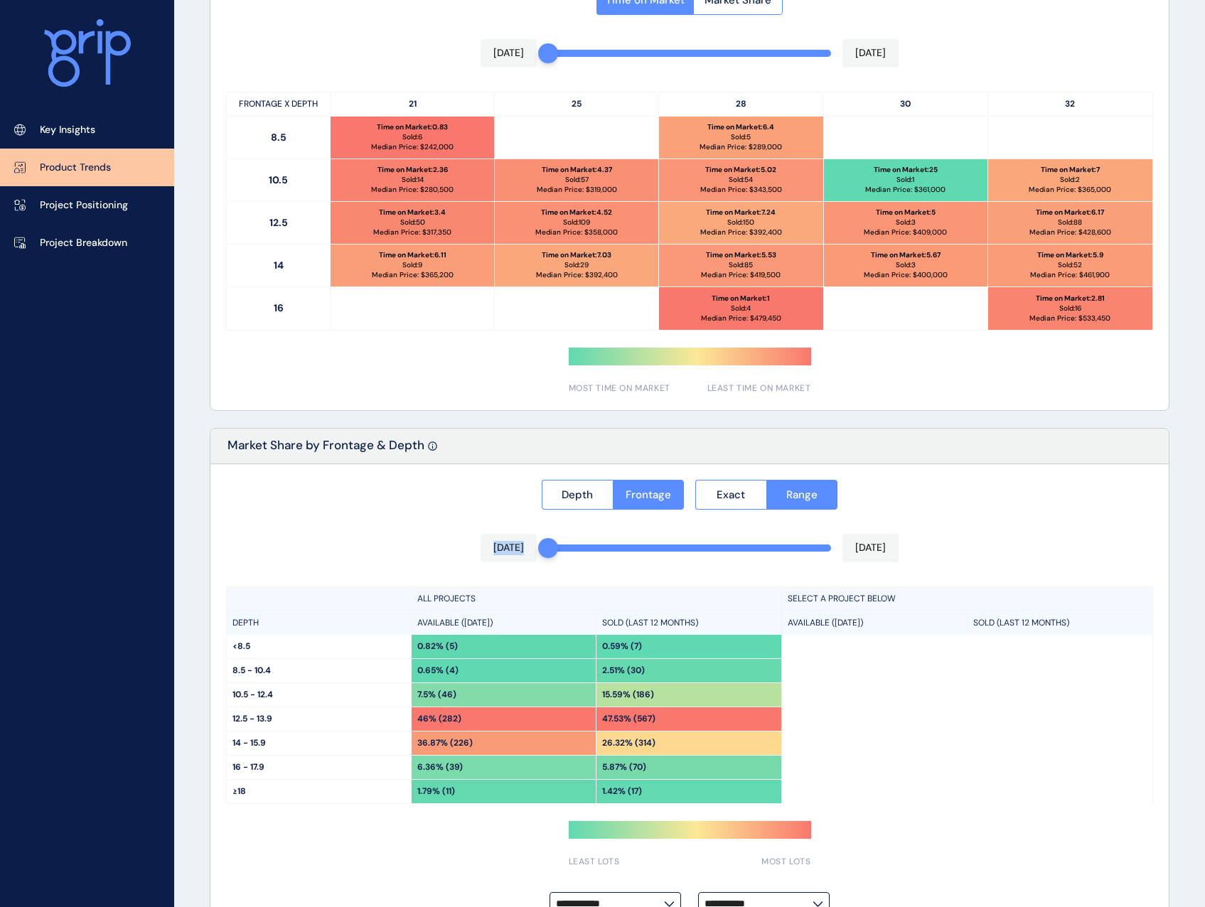
scroll to position [804, 0]
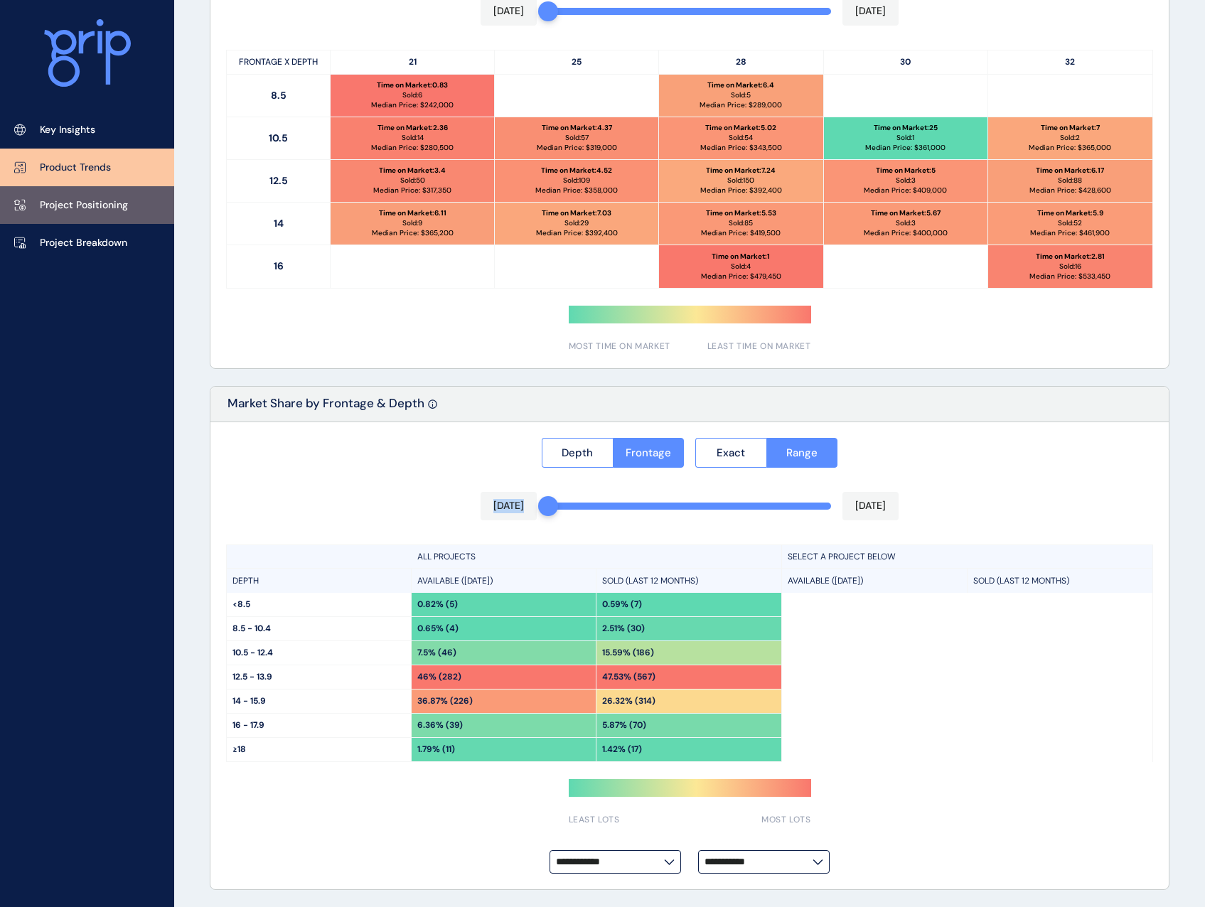
click at [113, 204] on p "Project Positioning" at bounding box center [84, 205] width 88 height 14
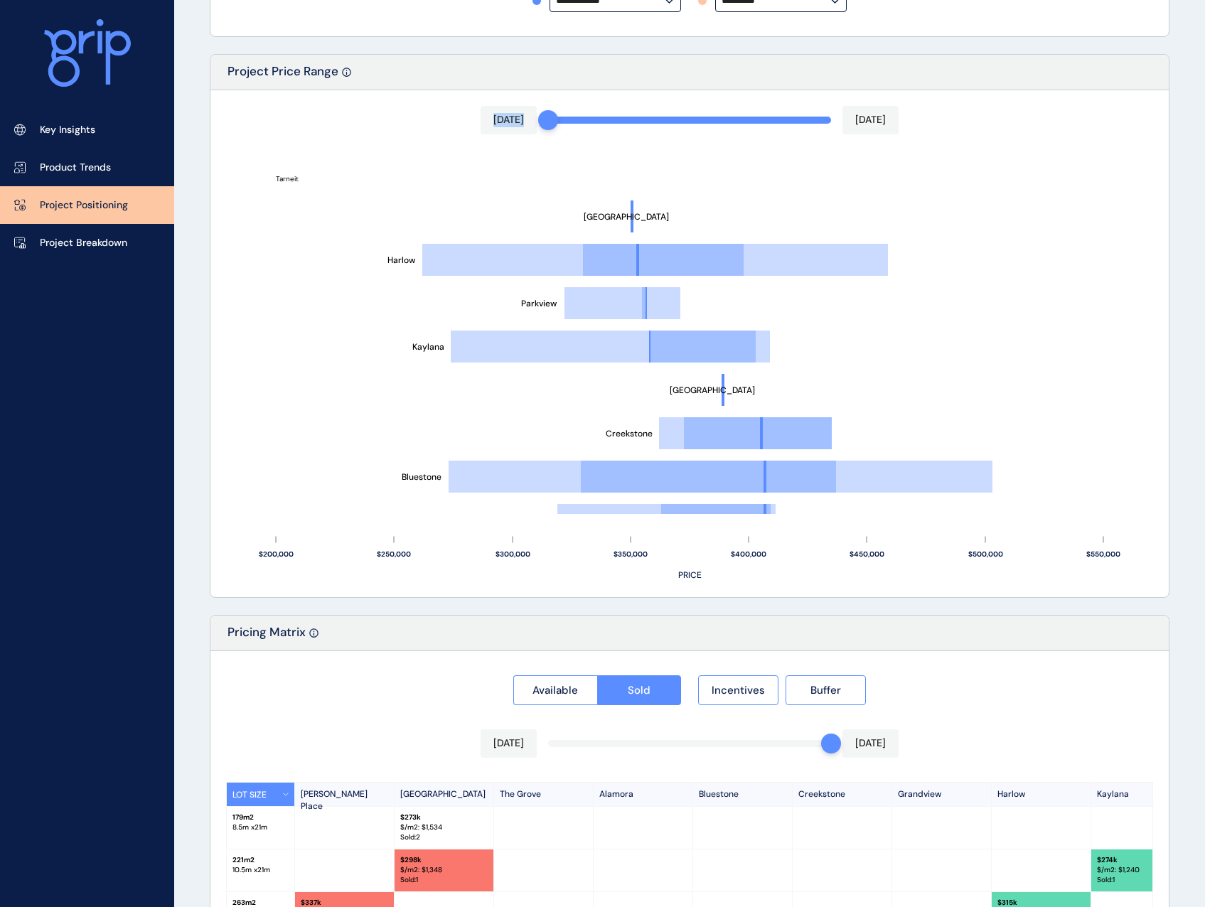
drag, startPoint x: 818, startPoint y: 122, endPoint x: 505, endPoint y: 117, distance: 312.7
click at [505, 117] on div "[DATE] [DATE] [GEOGRAPHIC_DATA][PERSON_NAME] [PERSON_NAME] [GEOGRAPHIC_DATA][PE…" at bounding box center [689, 343] width 958 height 507
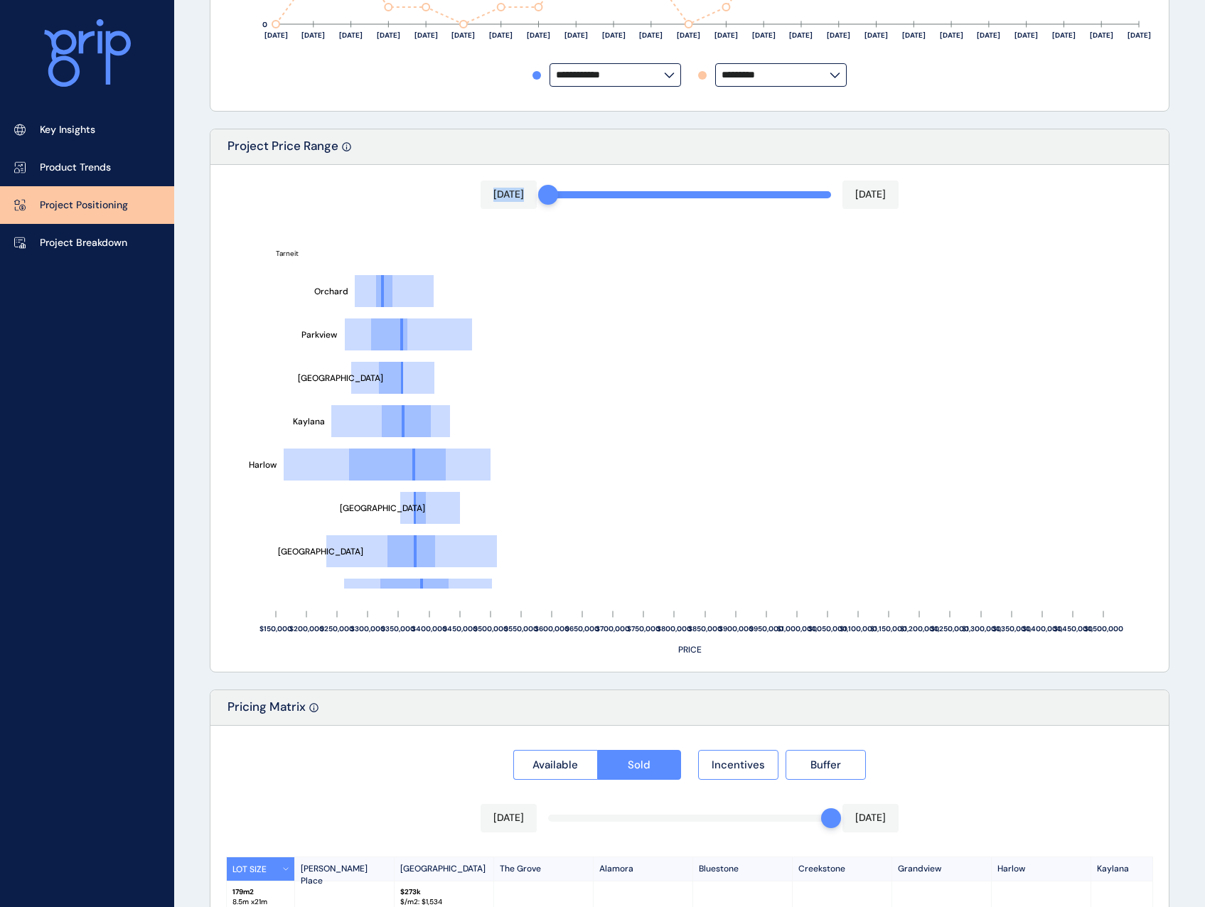
scroll to position [662, 0]
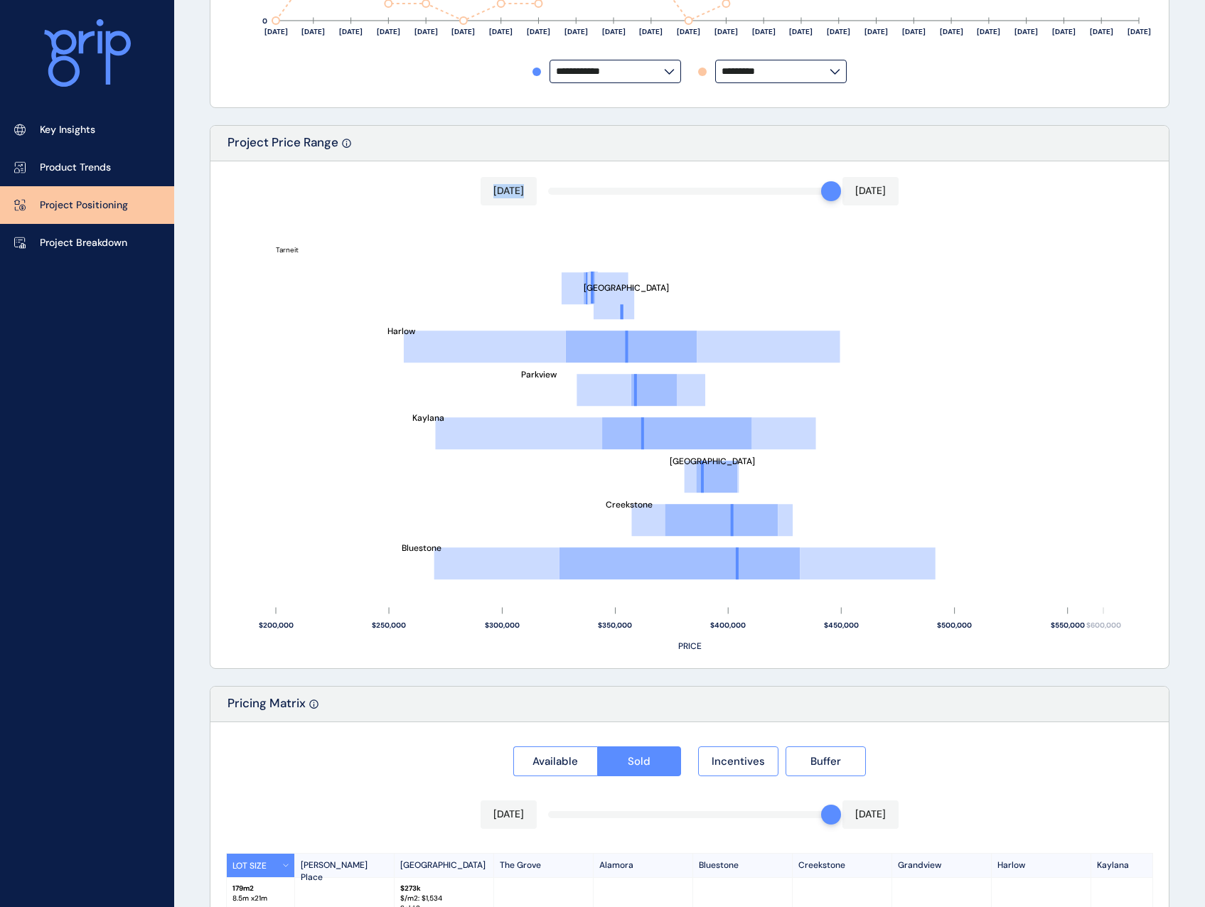
click at [831, 194] on div at bounding box center [831, 191] width 20 height 20
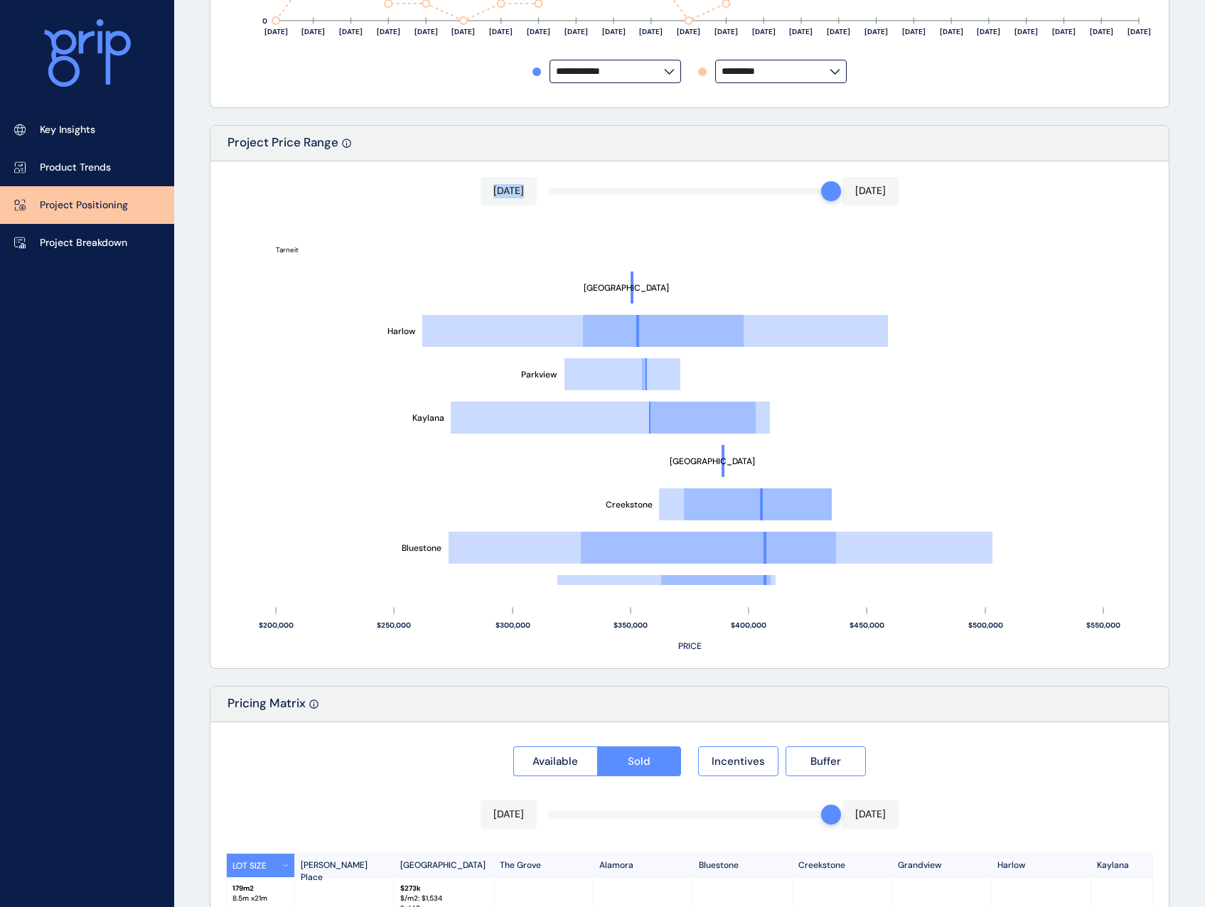
click at [693, 189] on div "[DATE] [DATE] [GEOGRAPHIC_DATA][PERSON_NAME] [PERSON_NAME] [GEOGRAPHIC_DATA][PE…" at bounding box center [689, 414] width 958 height 507
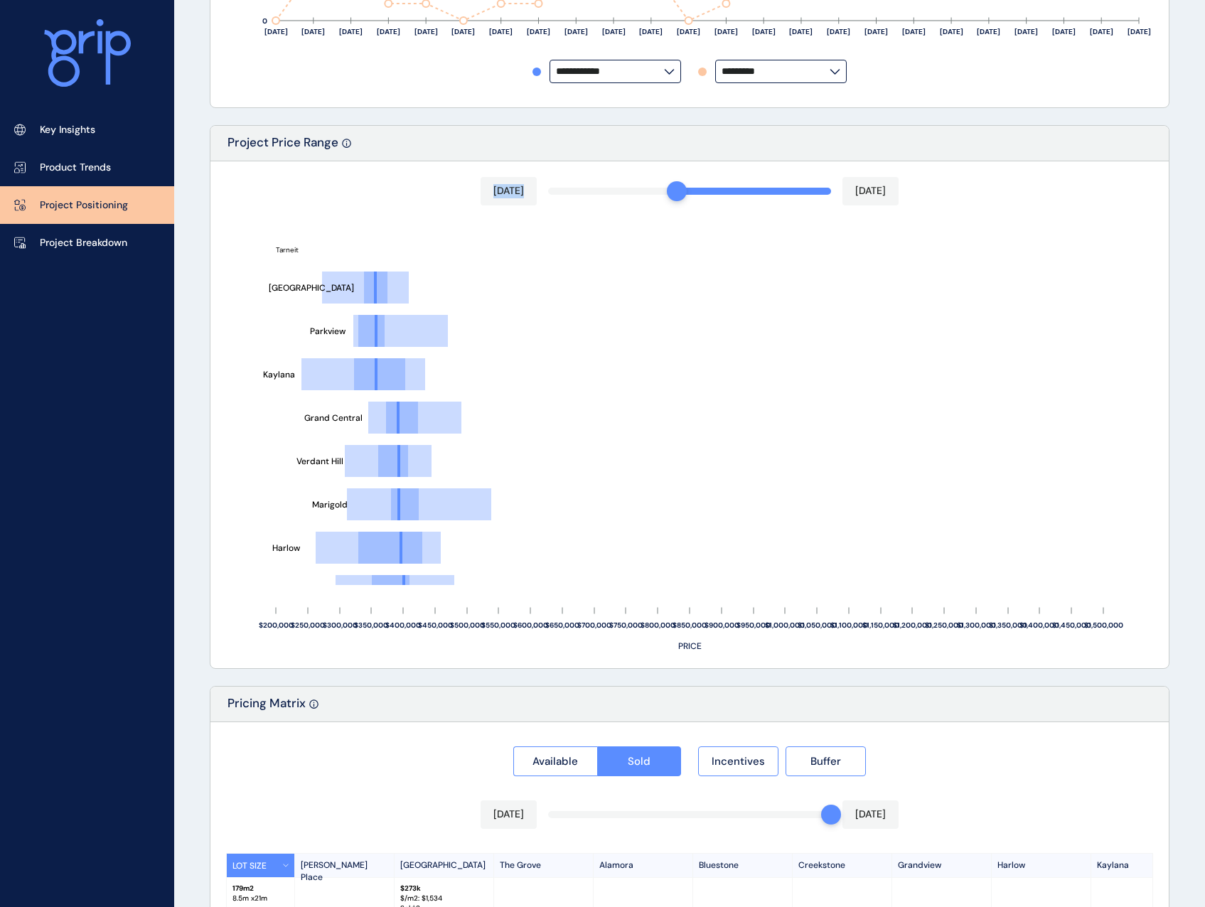
click at [682, 190] on div "[DATE] [DATE] [GEOGRAPHIC_DATA][PERSON_NAME][GEOGRAPHIC_DATA] [GEOGRAPHIC_DATA]…" at bounding box center [689, 414] width 958 height 507
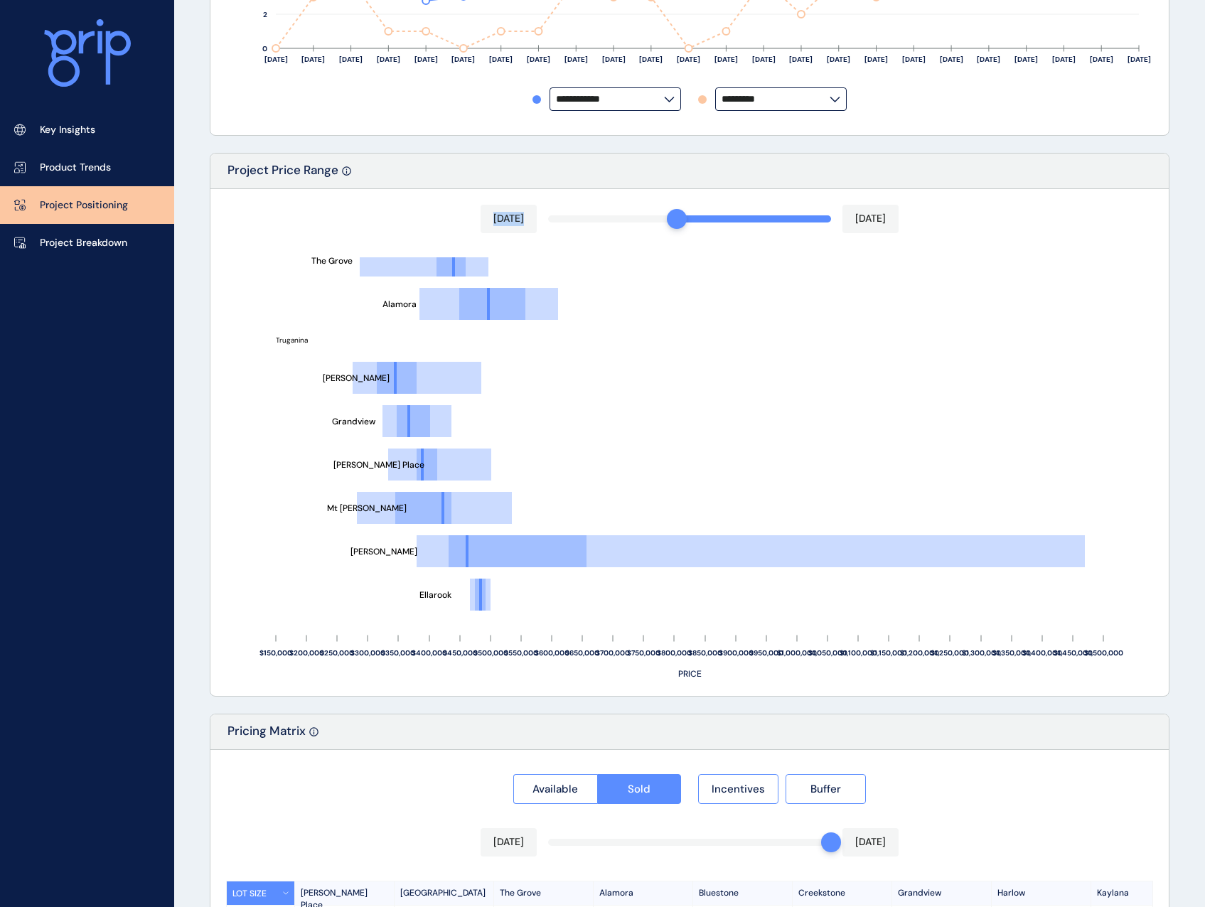
scroll to position [620, 0]
click at [677, 220] on div at bounding box center [677, 219] width 20 height 20
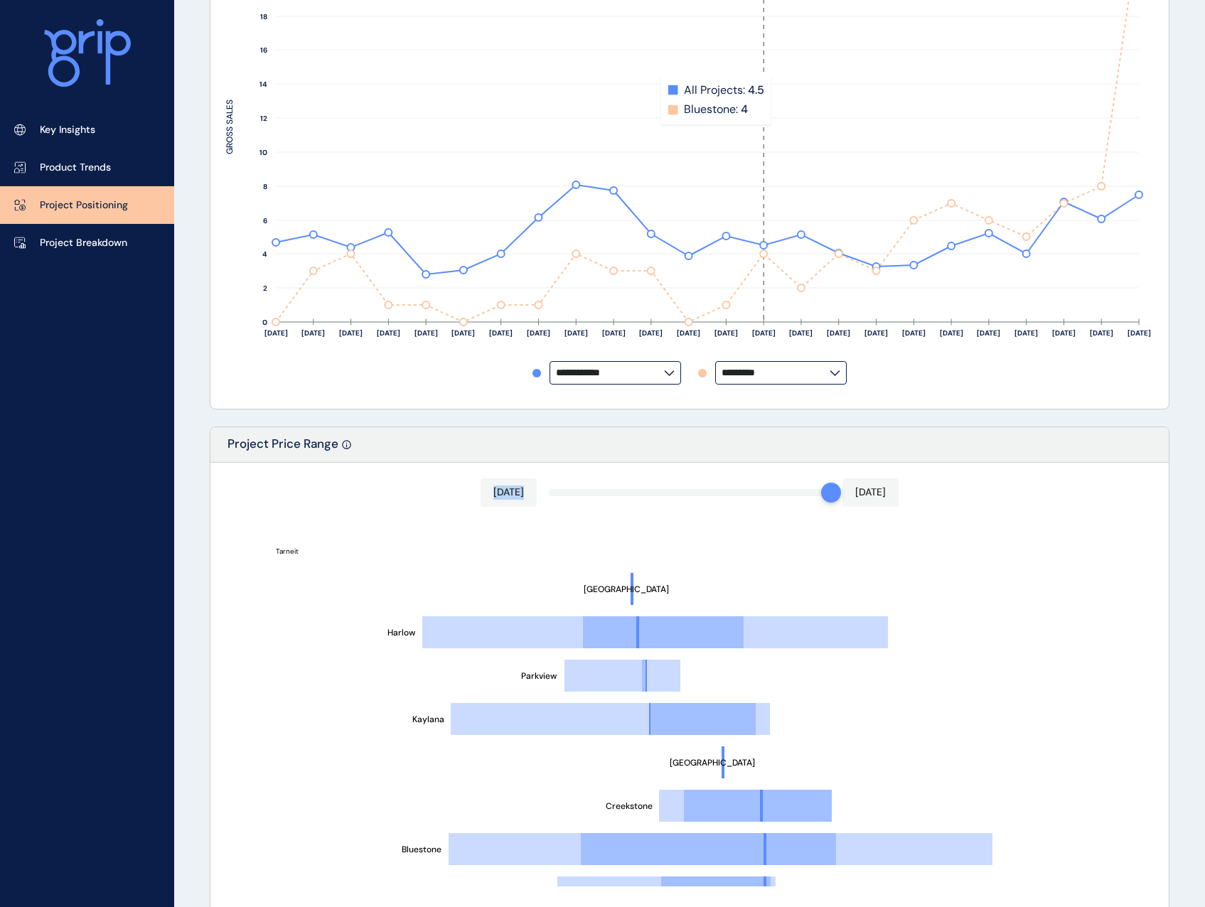
scroll to position [0, 0]
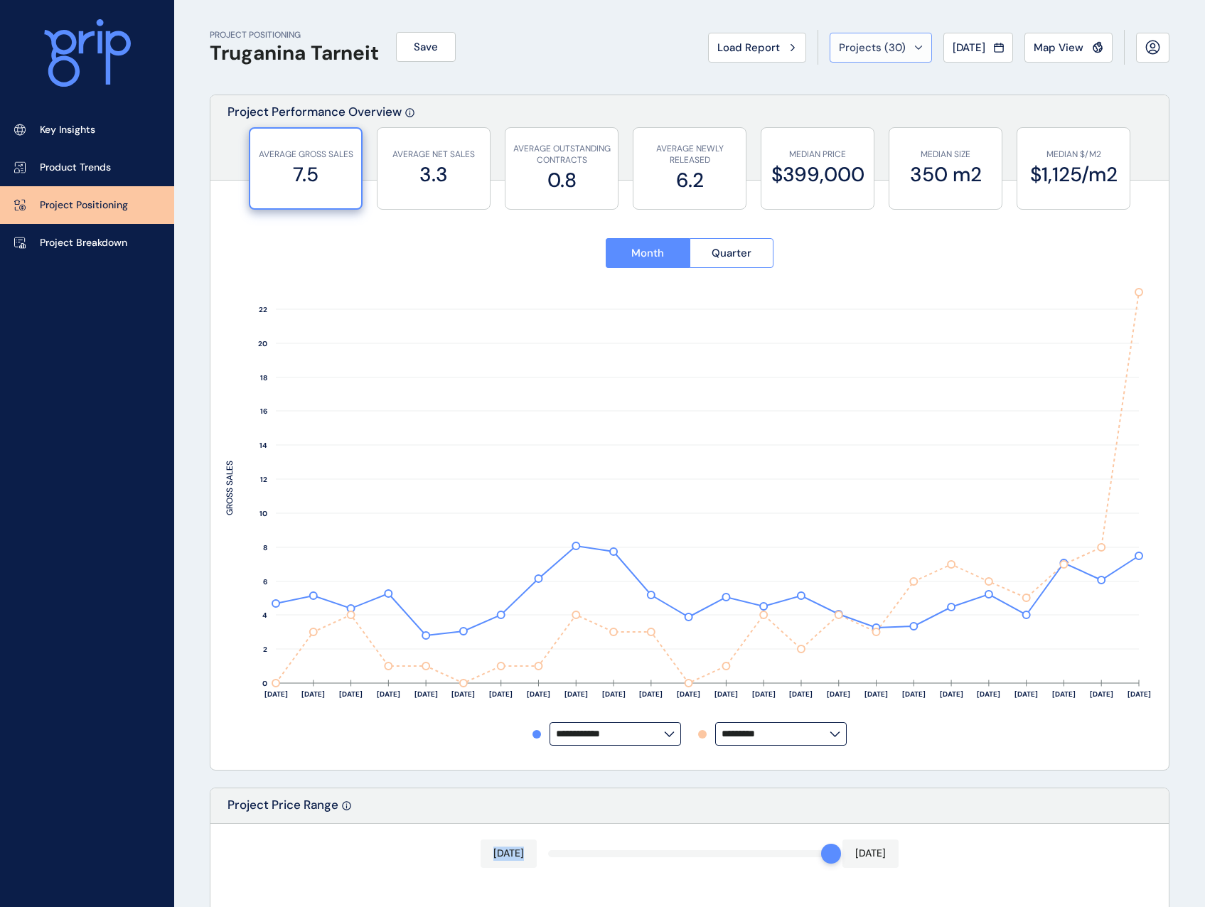
click at [920, 43] on button "Projects ( 30 )" at bounding box center [880, 48] width 102 height 30
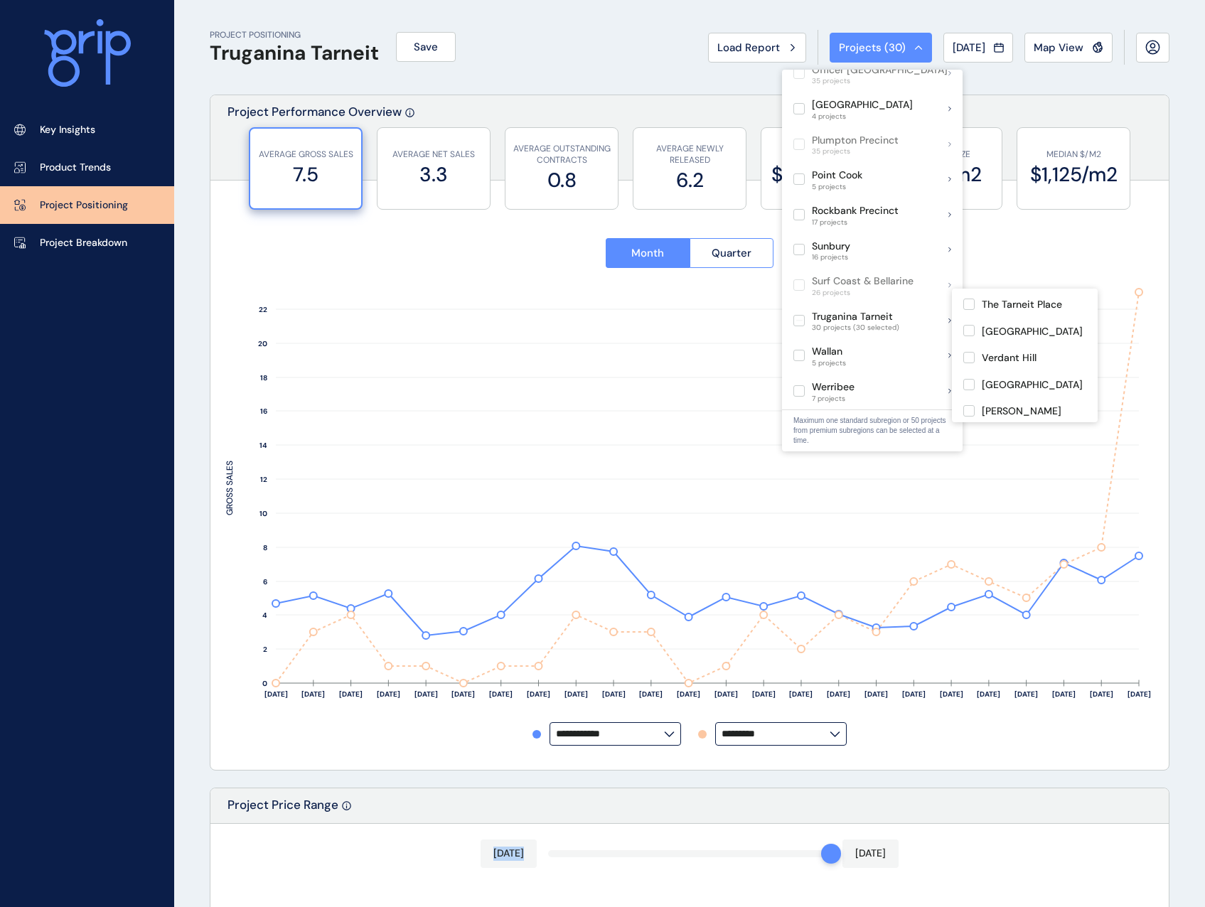
scroll to position [682, 0]
click at [1010, 404] on p "[PERSON_NAME]" at bounding box center [1021, 411] width 80 height 14
type input "*********"
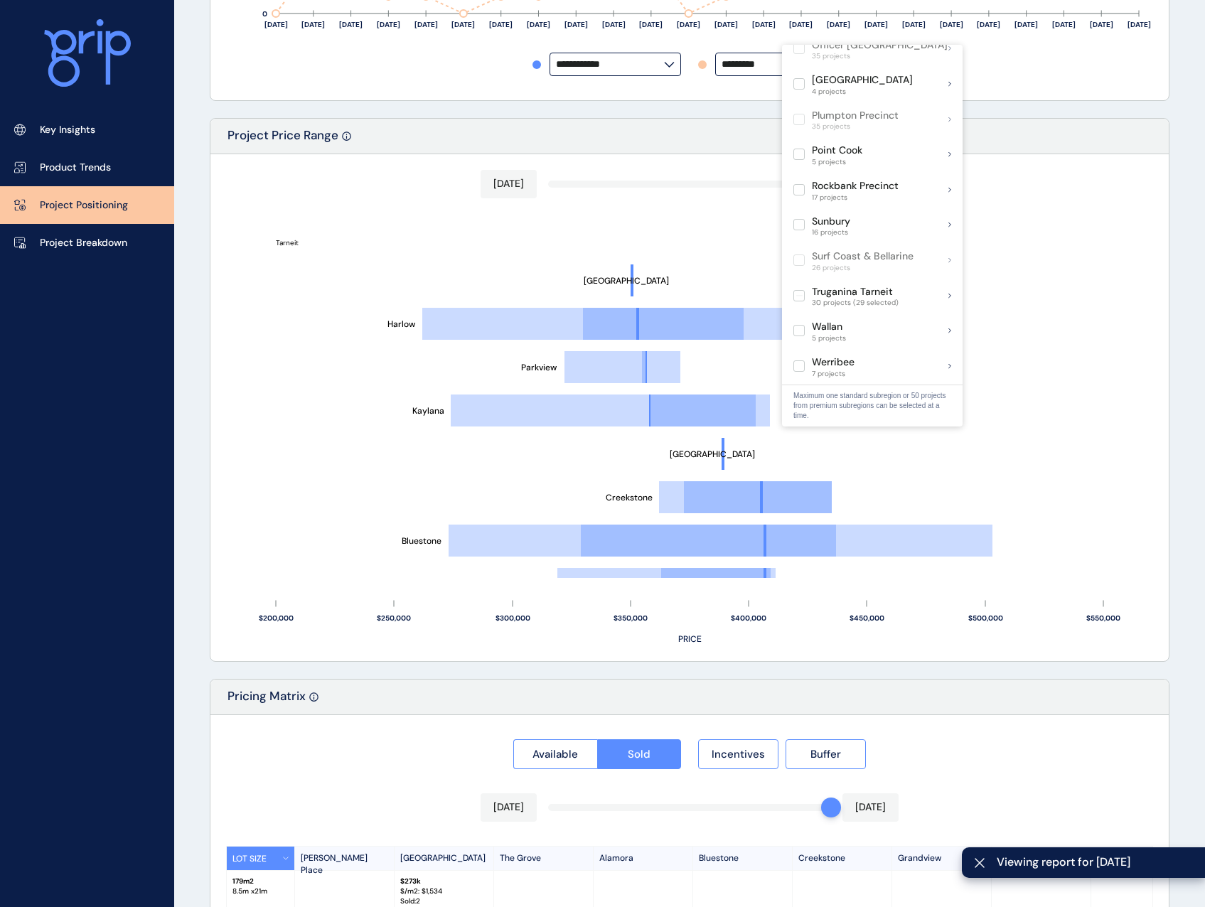
scroll to position [711, 0]
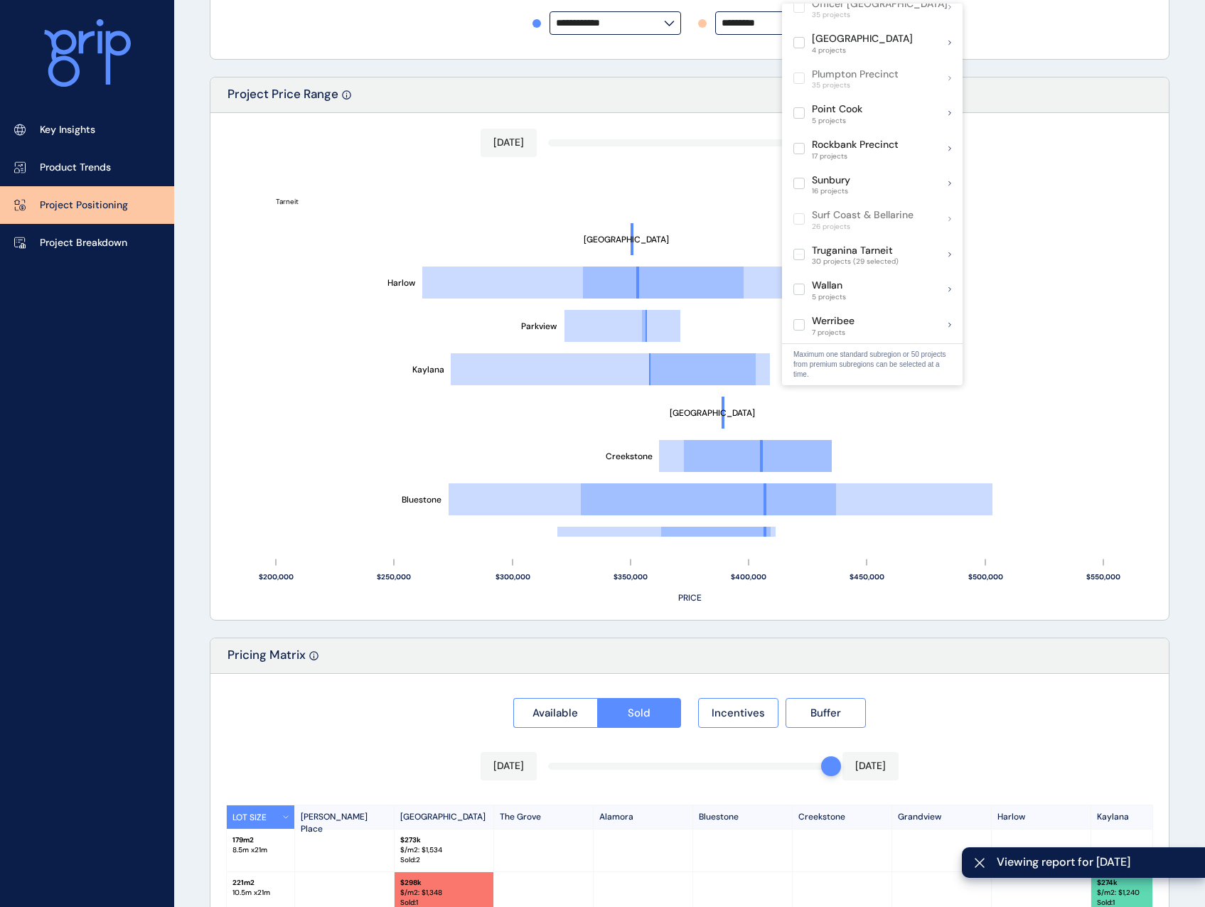
click at [655, 145] on div "[DATE] [DATE] [GEOGRAPHIC_DATA][PERSON_NAME] [PERSON_NAME] [GEOGRAPHIC_DATA][PE…" at bounding box center [689, 366] width 958 height 507
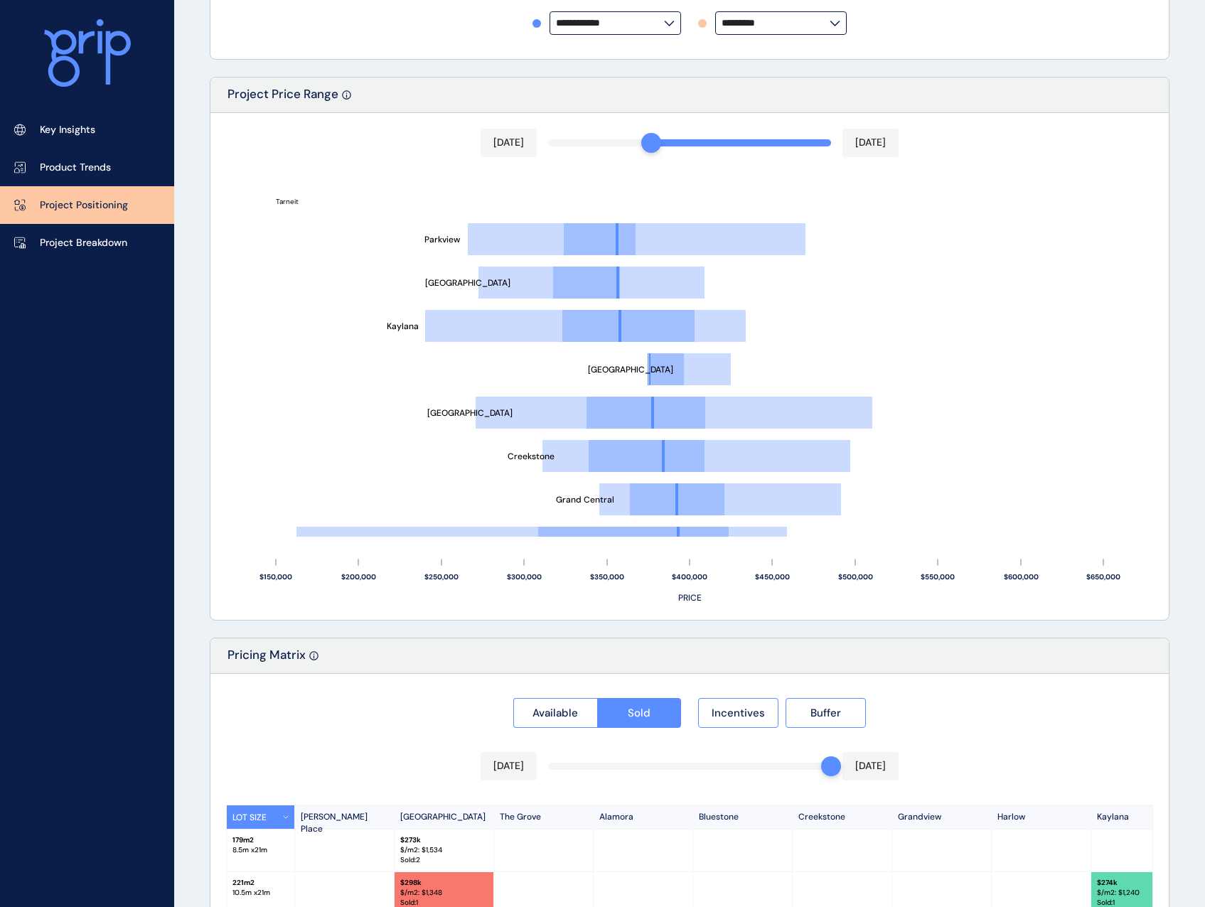
click at [559, 146] on div "[DATE] [DATE] [GEOGRAPHIC_DATA] [GEOGRAPHIC_DATA][PERSON_NAME] [PERSON_NAME][GE…" at bounding box center [689, 366] width 958 height 507
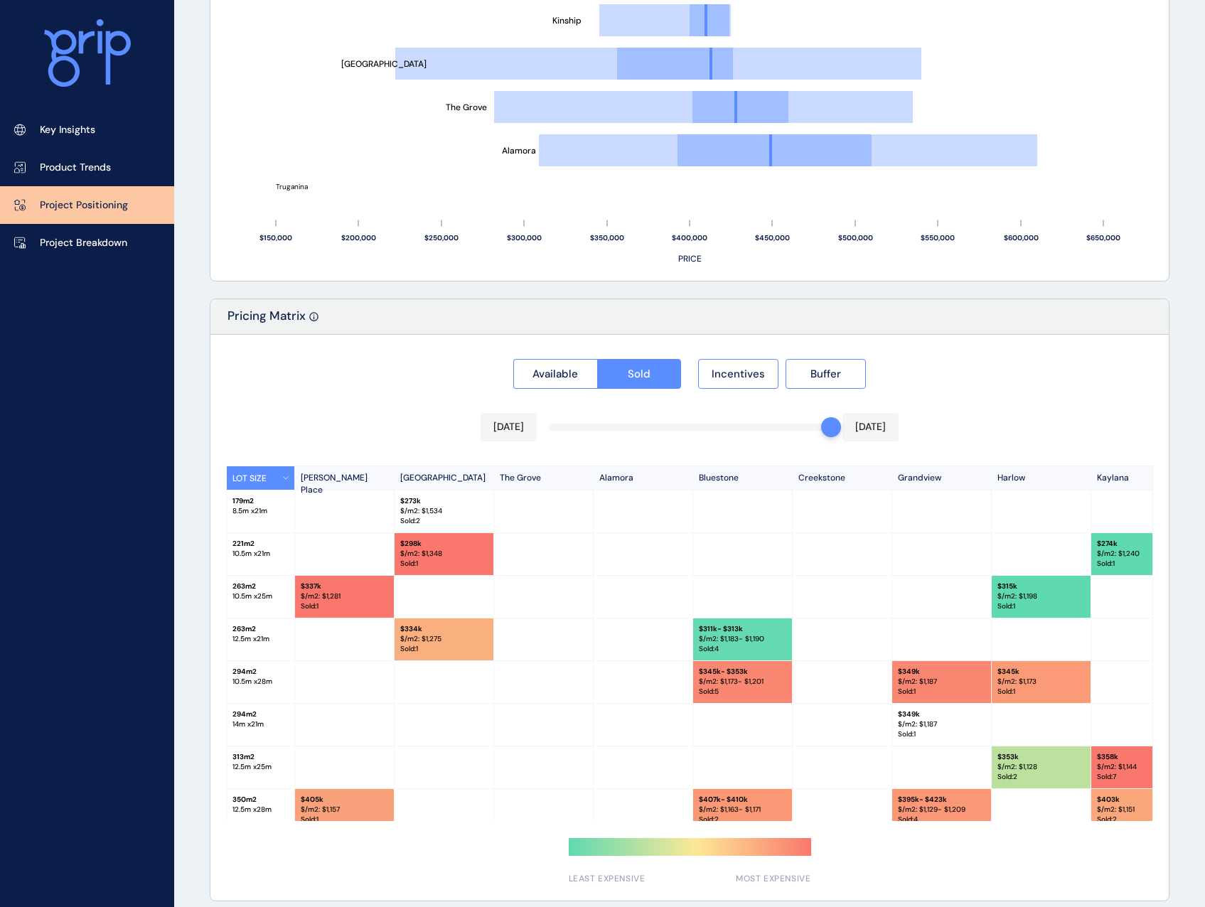
scroll to position [1061, 0]
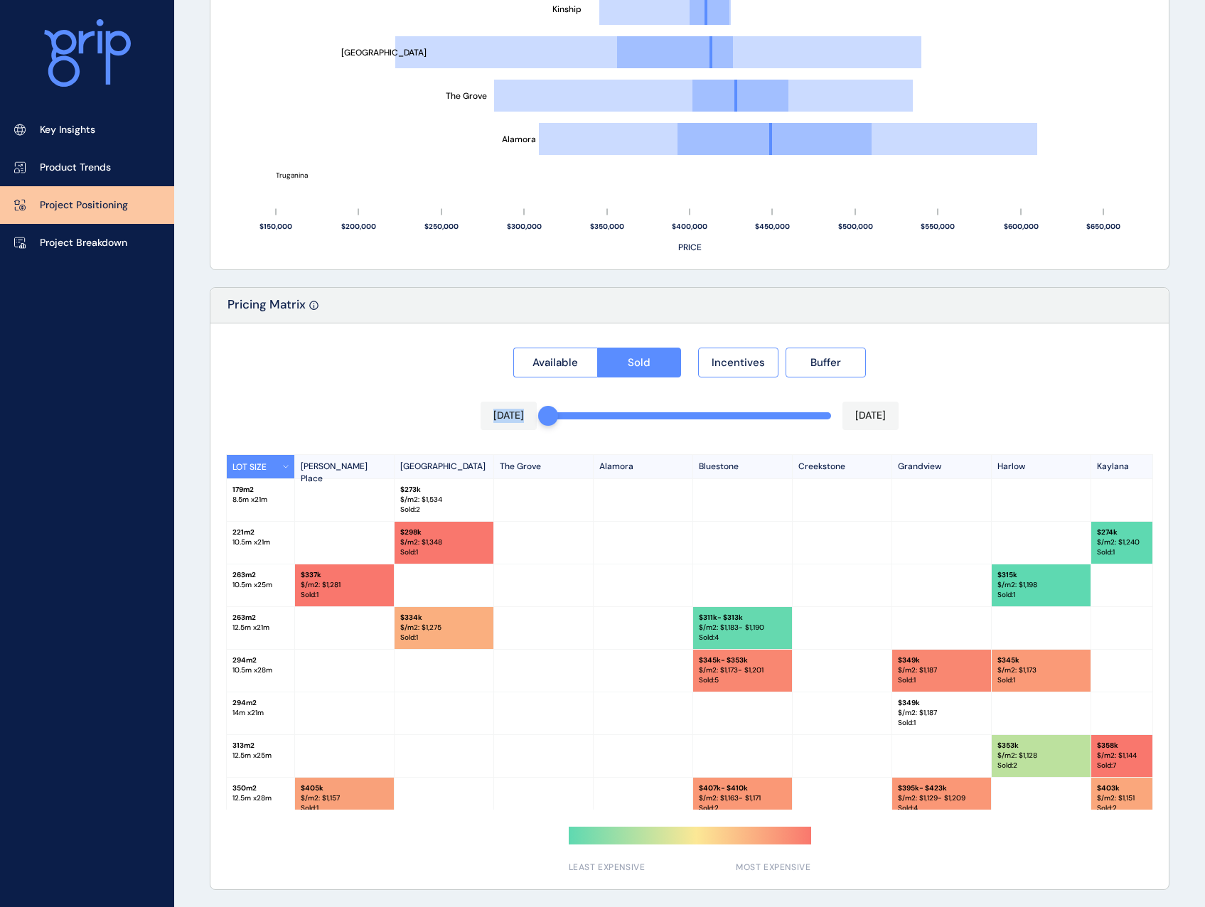
drag, startPoint x: 829, startPoint y: 420, endPoint x: 562, endPoint y: 407, distance: 266.8
click at [563, 405] on div "Available Sold Incentives Buffer [DATE] [DATE] LOT SIZE [PERSON_NAME][GEOGRAPHI…" at bounding box center [689, 606] width 958 height 566
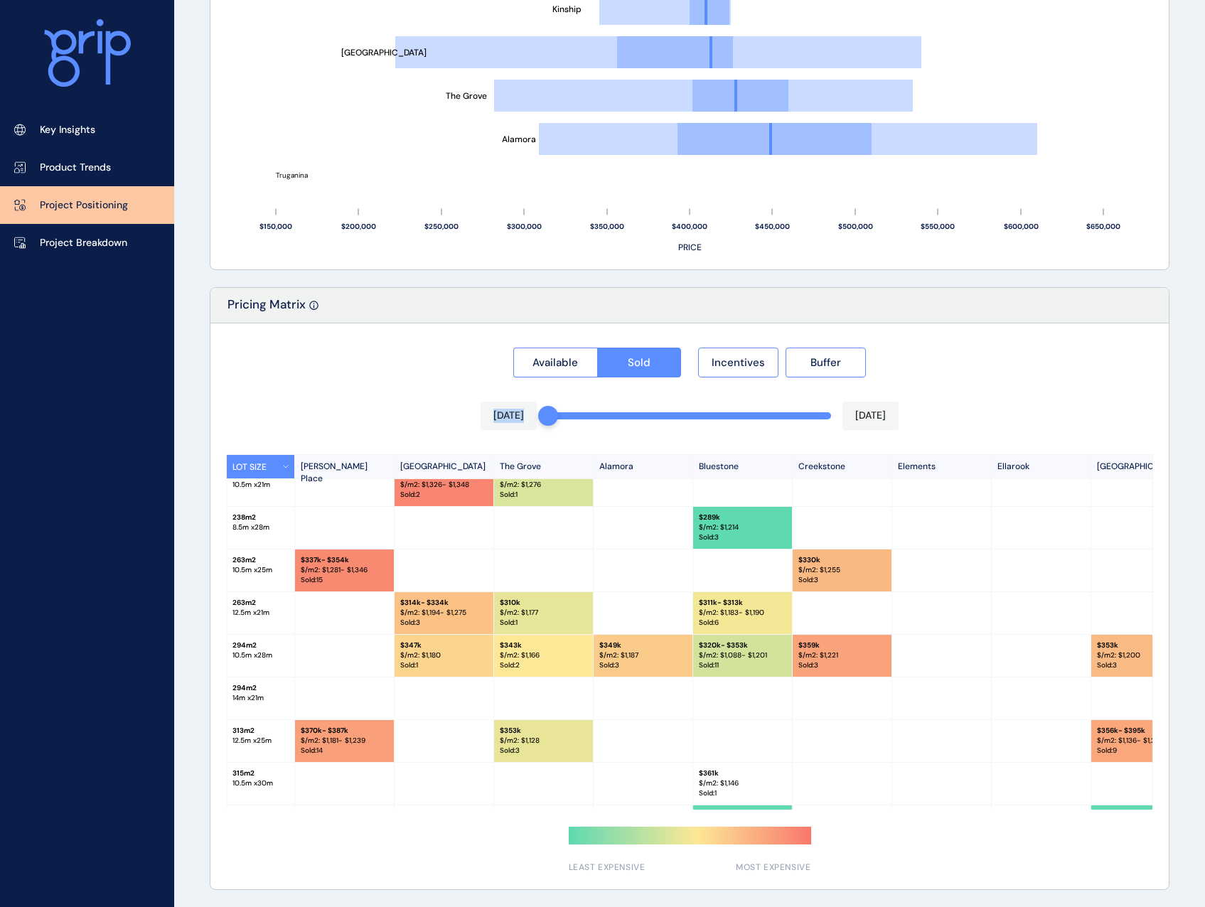
scroll to position [0, 0]
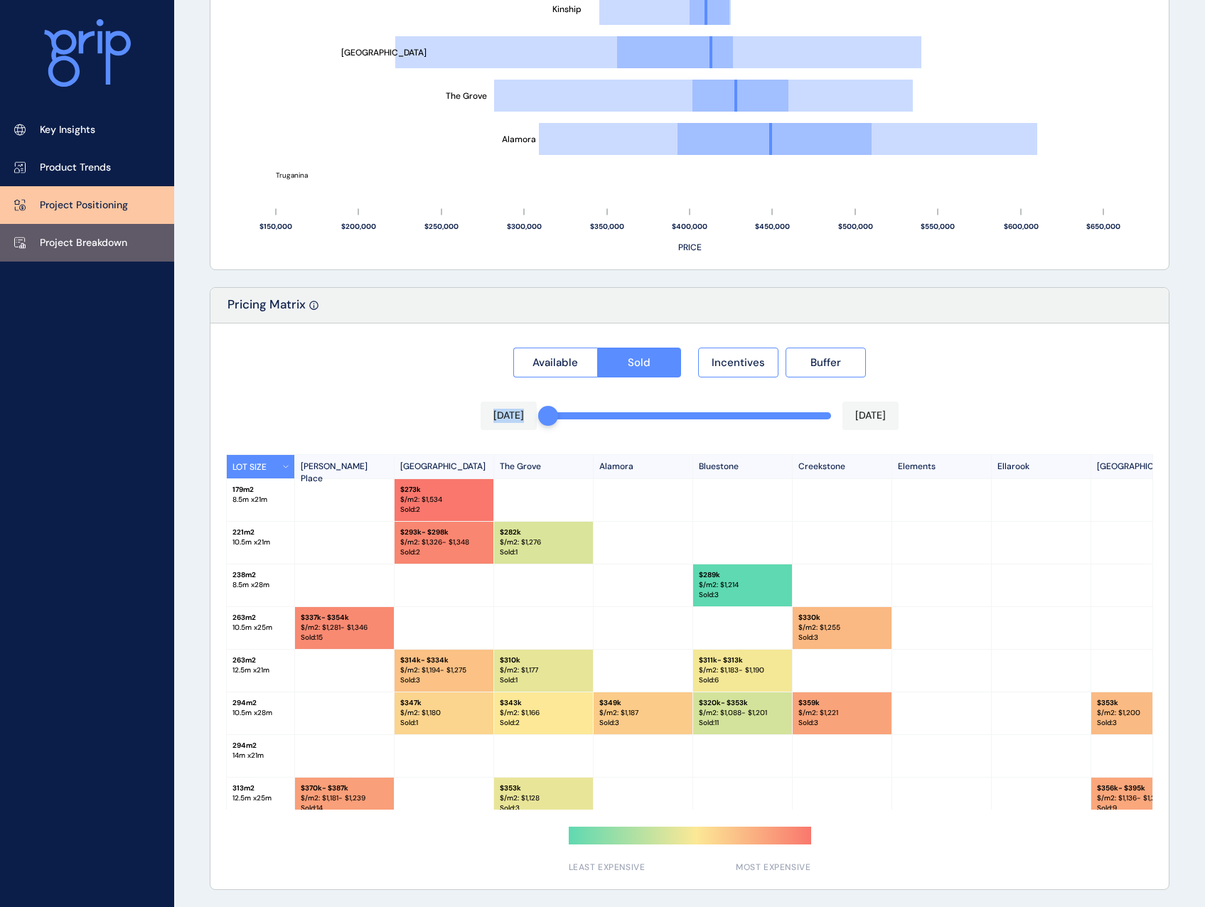
click at [92, 240] on p "Project Breakdown" at bounding box center [83, 243] width 87 height 14
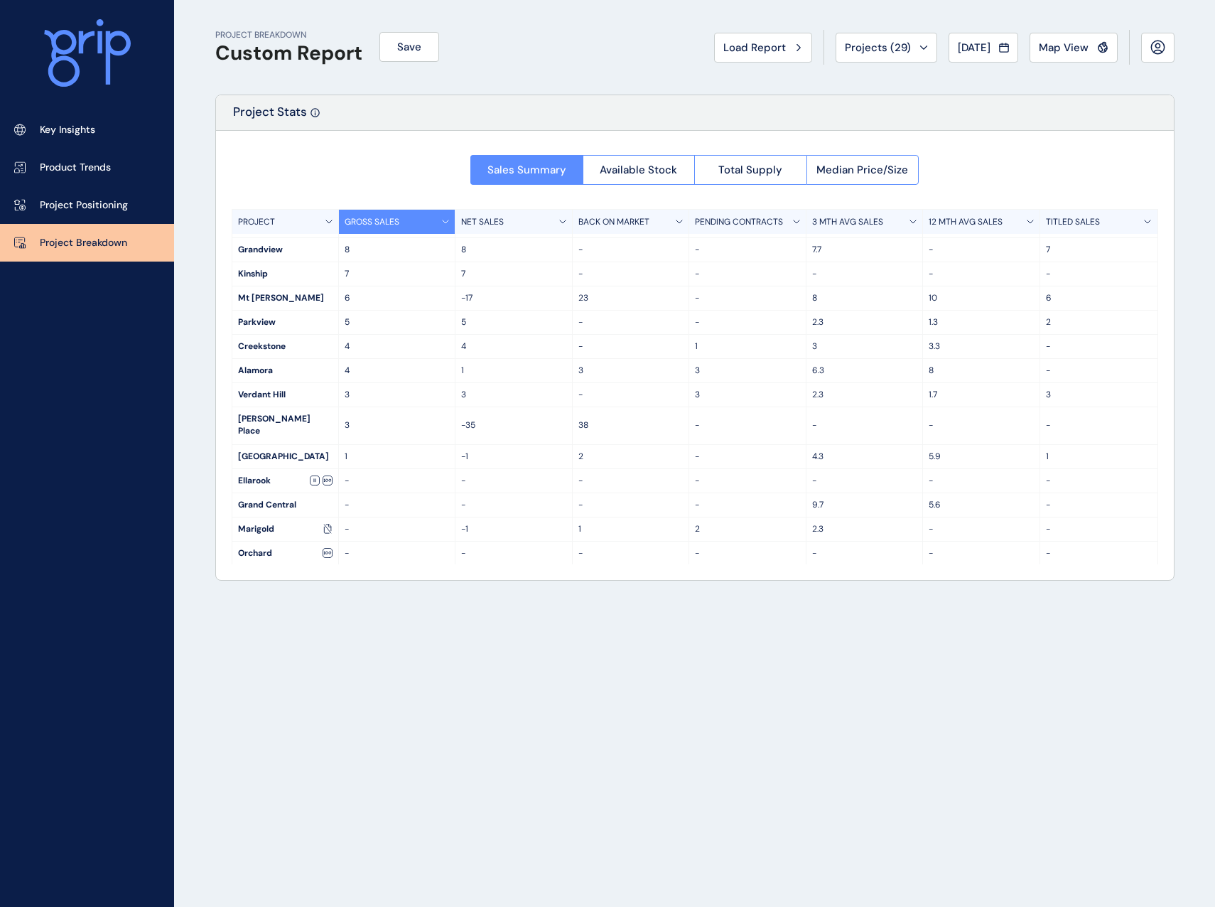
scroll to position [177, 0]
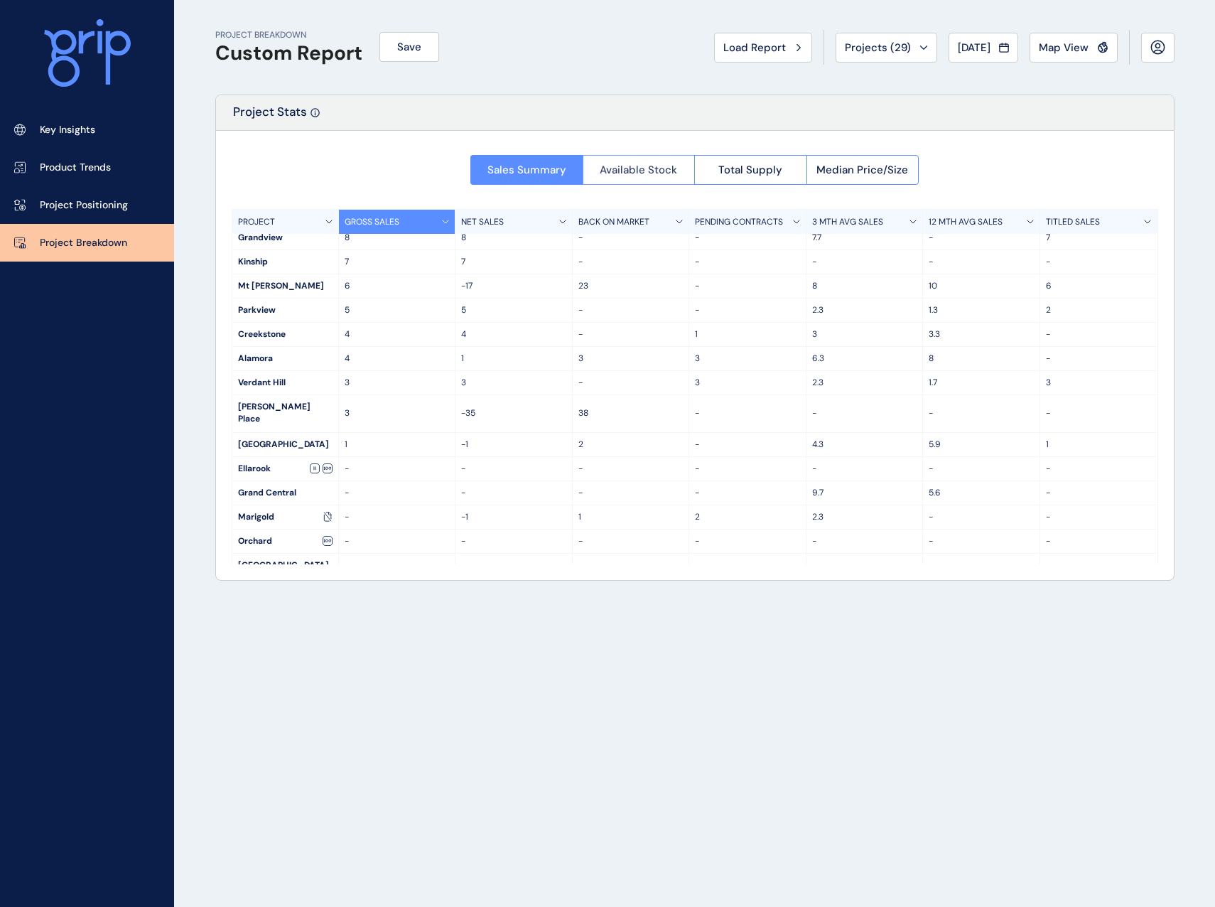
click at [654, 161] on button "Available Stock" at bounding box center [639, 170] width 112 height 30
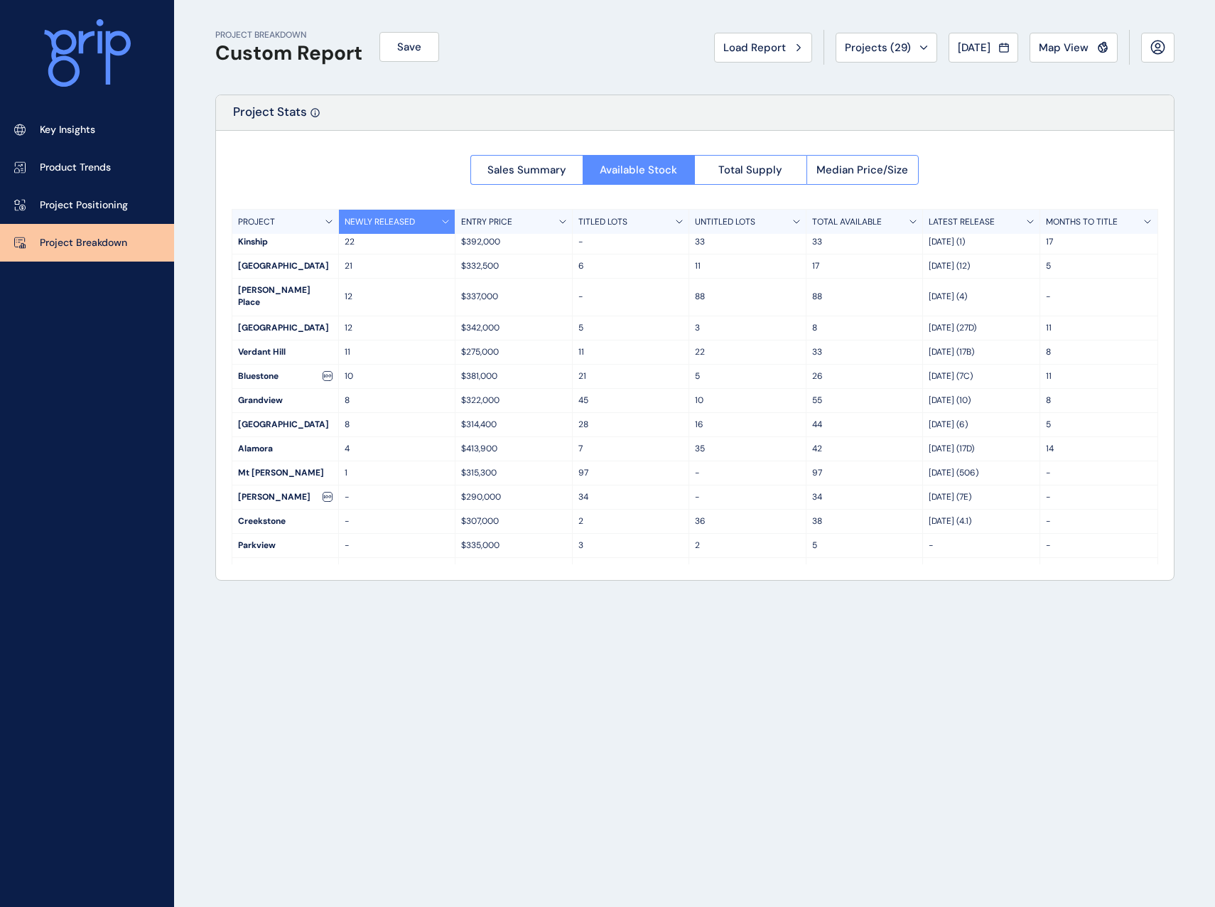
scroll to position [0, 0]
click at [942, 411] on div "PROJECT BREAKDOWN Custom Report Save Load Report Projects ( 29 ) [DATE] 2025 < …" at bounding box center [695, 453] width 995 height 907
click at [879, 172] on span "Median Price/Size" at bounding box center [863, 170] width 92 height 14
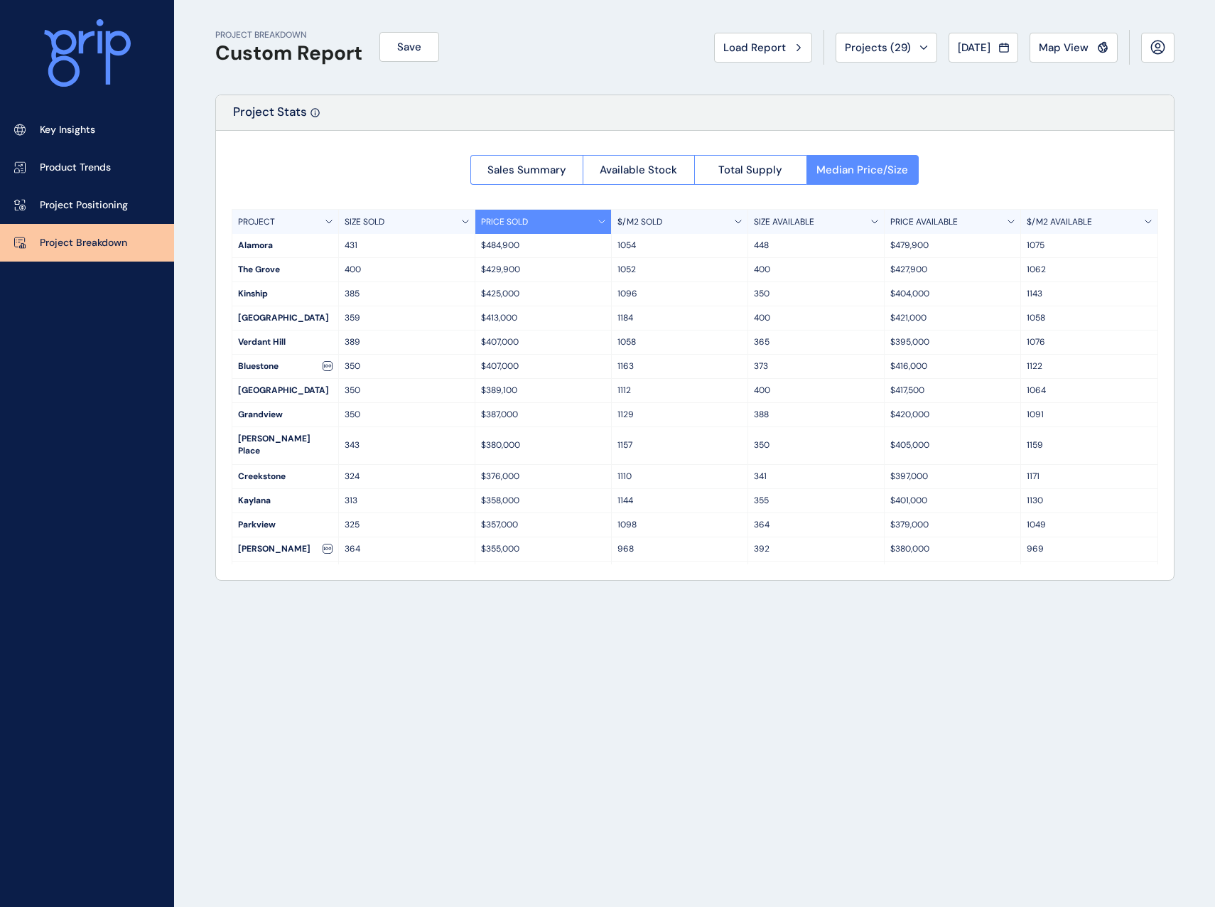
click at [740, 219] on div "$/M2 SOLD" at bounding box center [680, 222] width 136 height 24
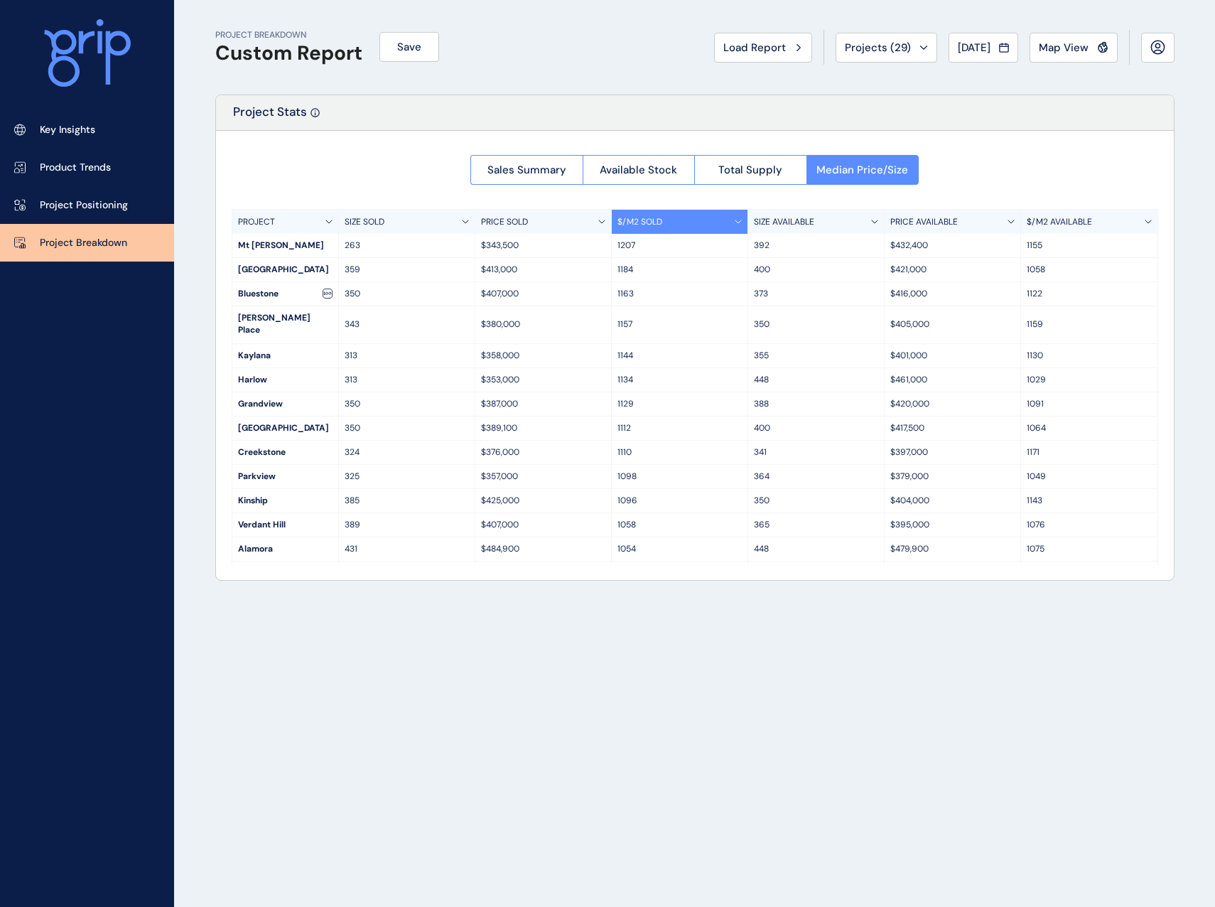
click at [1119, 221] on div "$/M2 AVAILABLE" at bounding box center [1089, 222] width 136 height 24
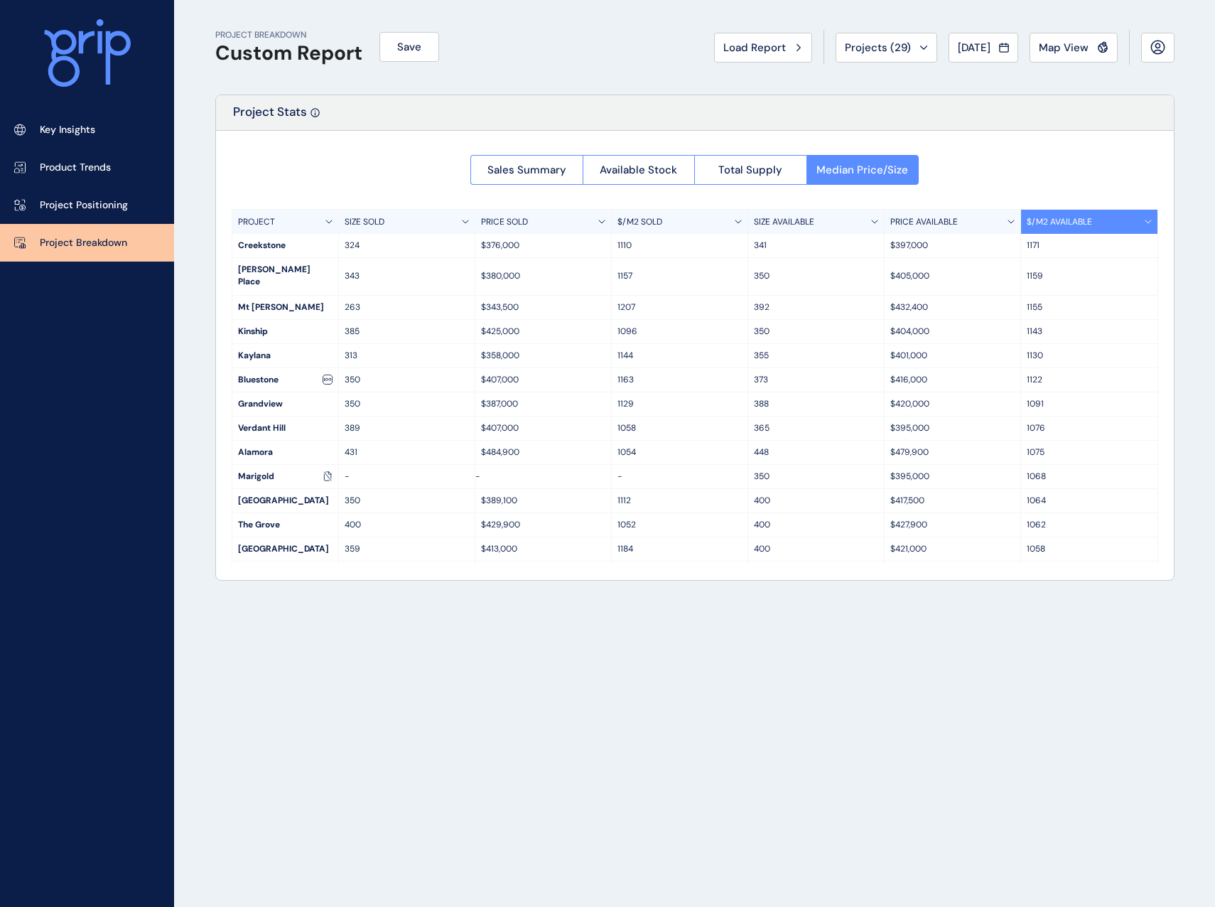
click at [1118, 221] on div "$/M2 AVAILABLE" at bounding box center [1089, 222] width 136 height 24
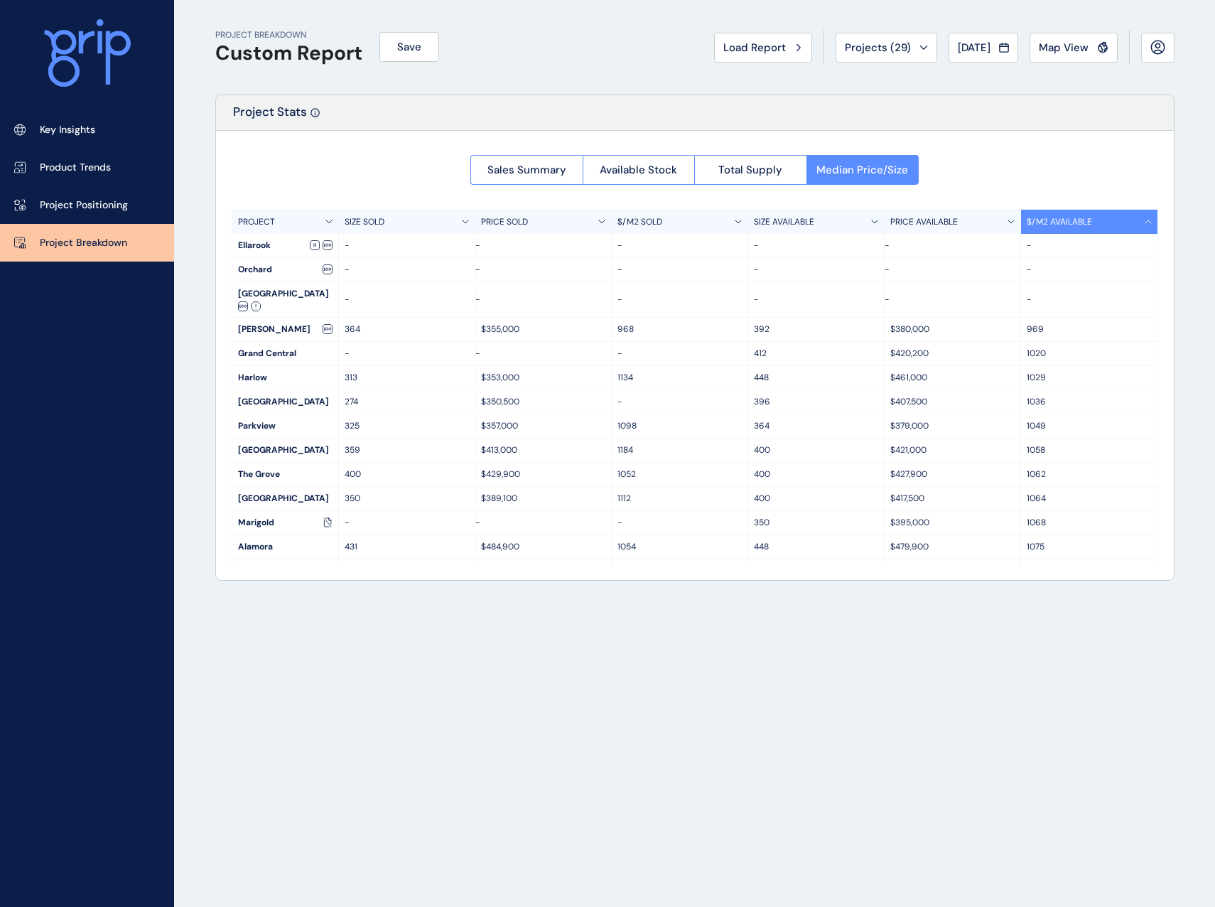
click at [1118, 221] on div "$/M2 AVAILABLE" at bounding box center [1089, 222] width 136 height 24
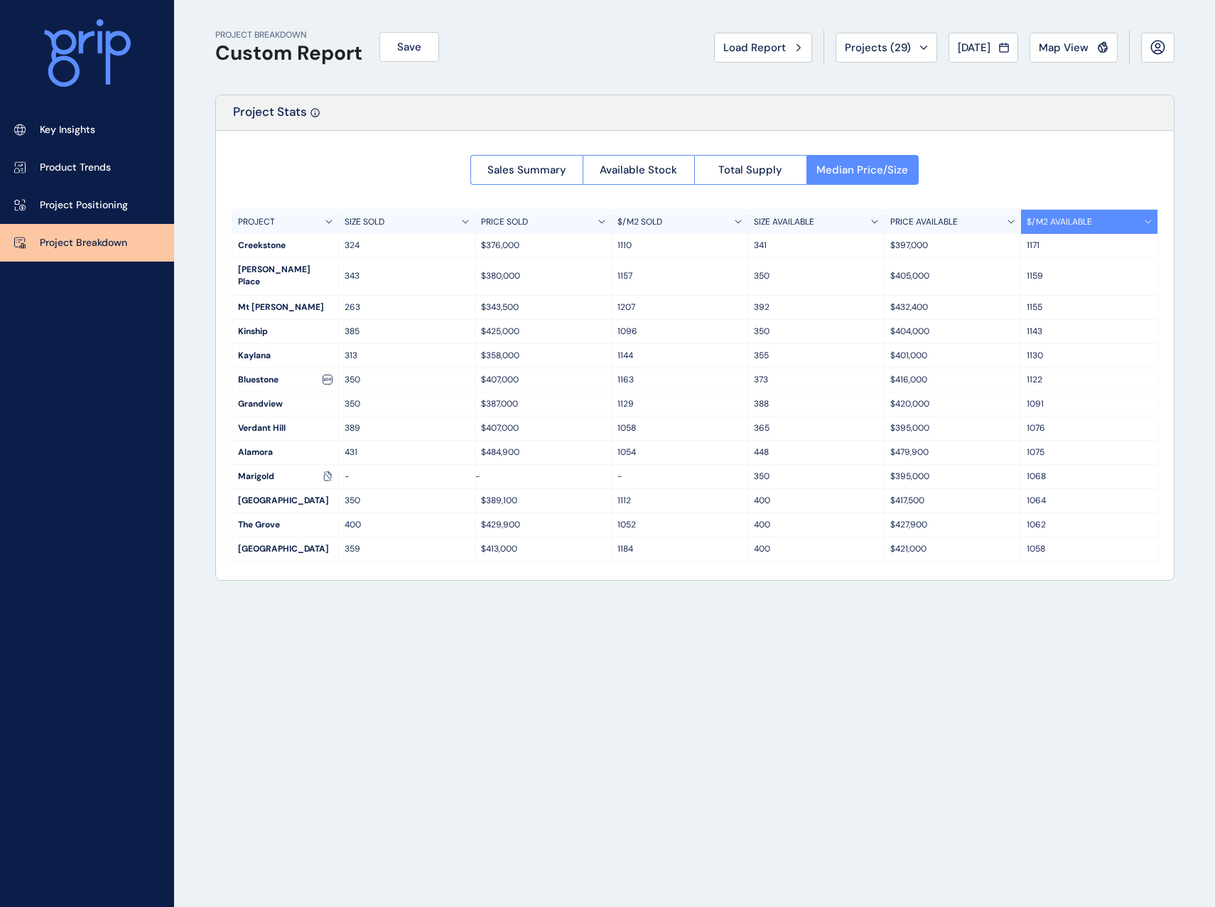
click at [732, 219] on div "$/M2 SOLD" at bounding box center [680, 222] width 136 height 24
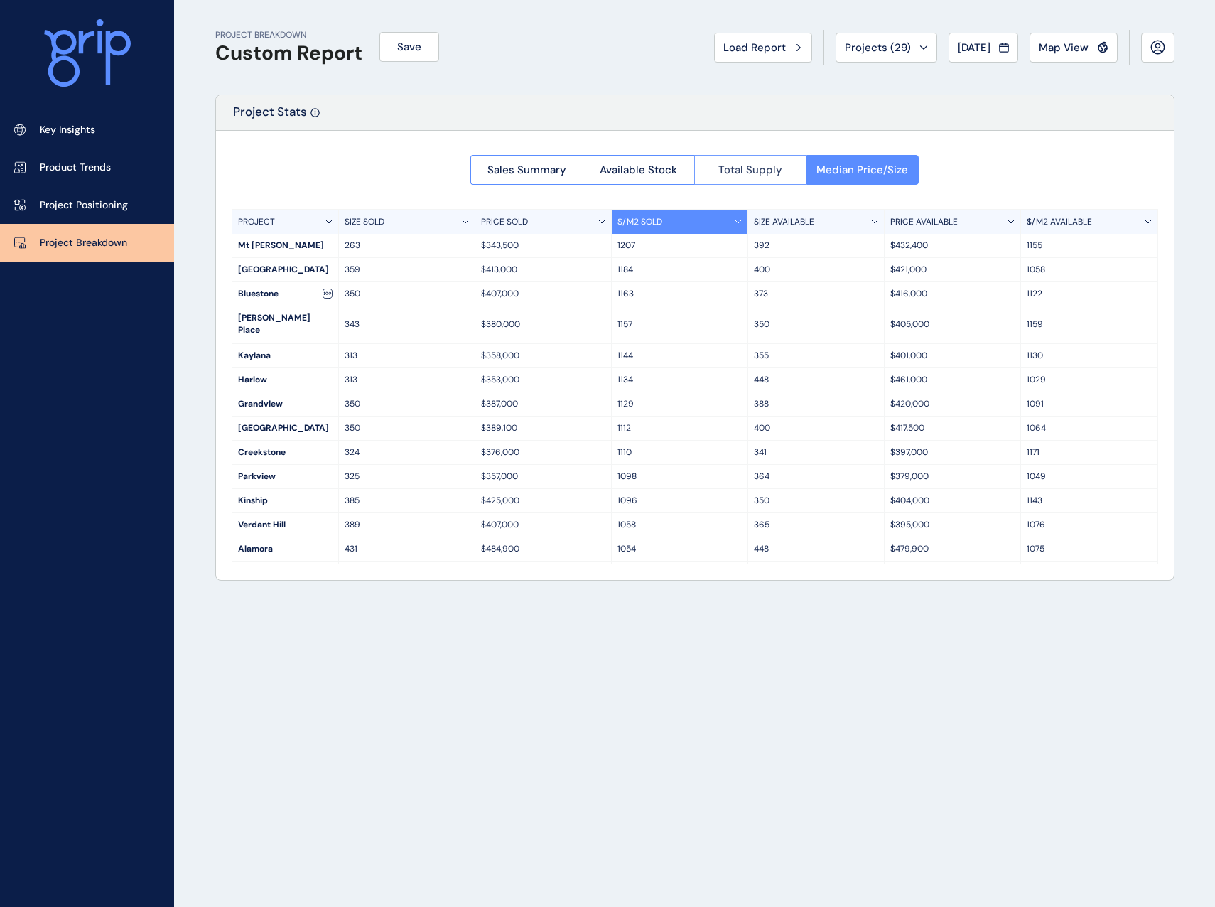
click at [750, 168] on span "Total Supply" at bounding box center [751, 170] width 64 height 14
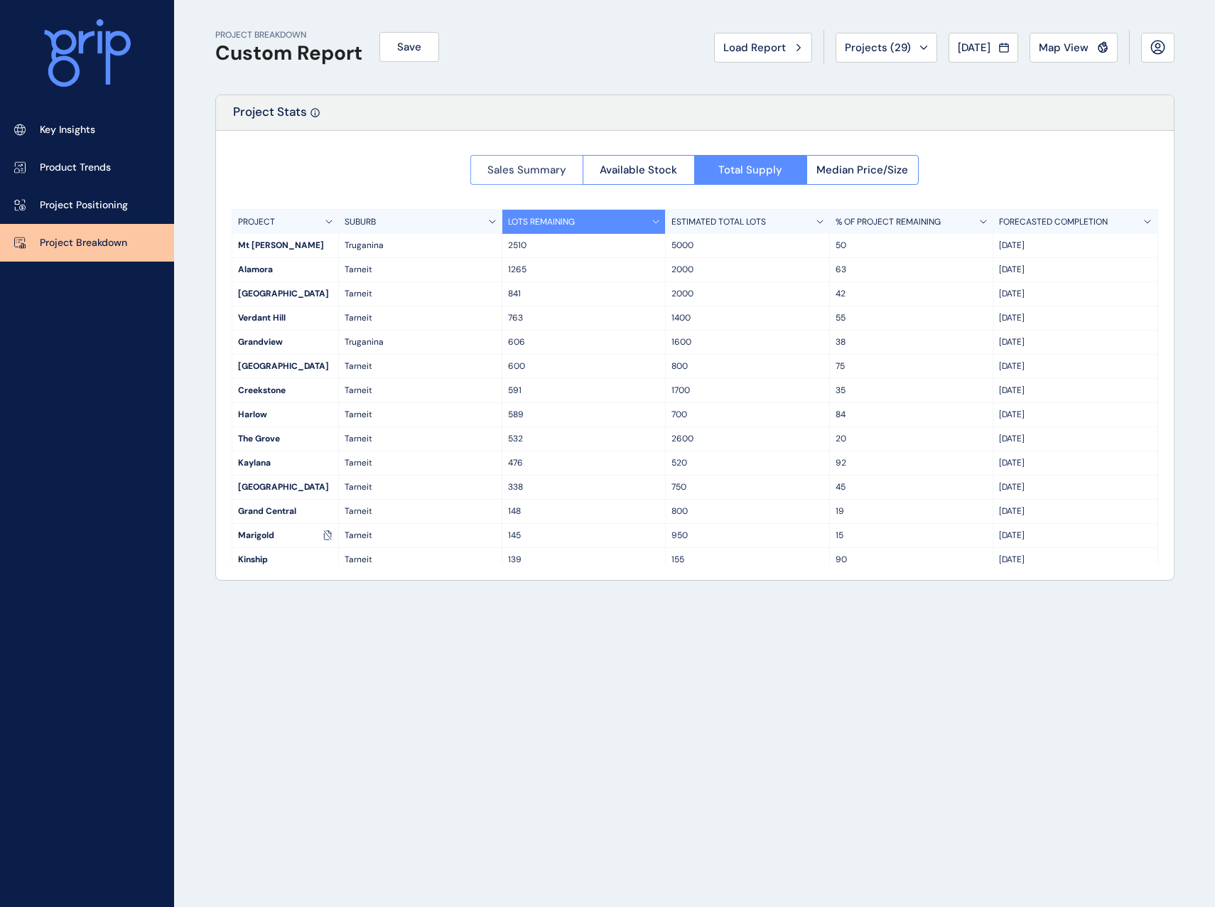
click at [560, 175] on span "Sales Summary" at bounding box center [527, 170] width 79 height 14
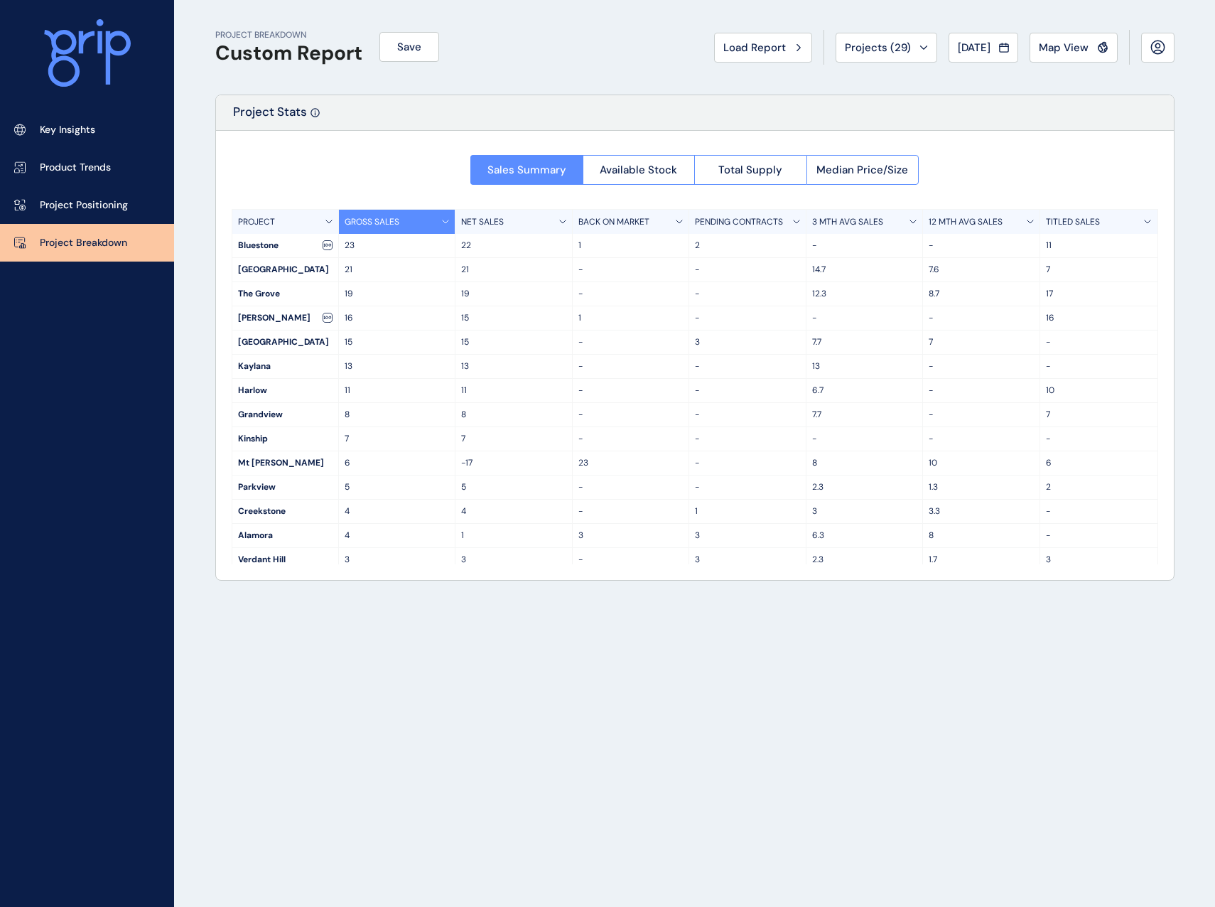
click at [1006, 221] on div "12 MTH AVG SALES" at bounding box center [981, 222] width 117 height 24
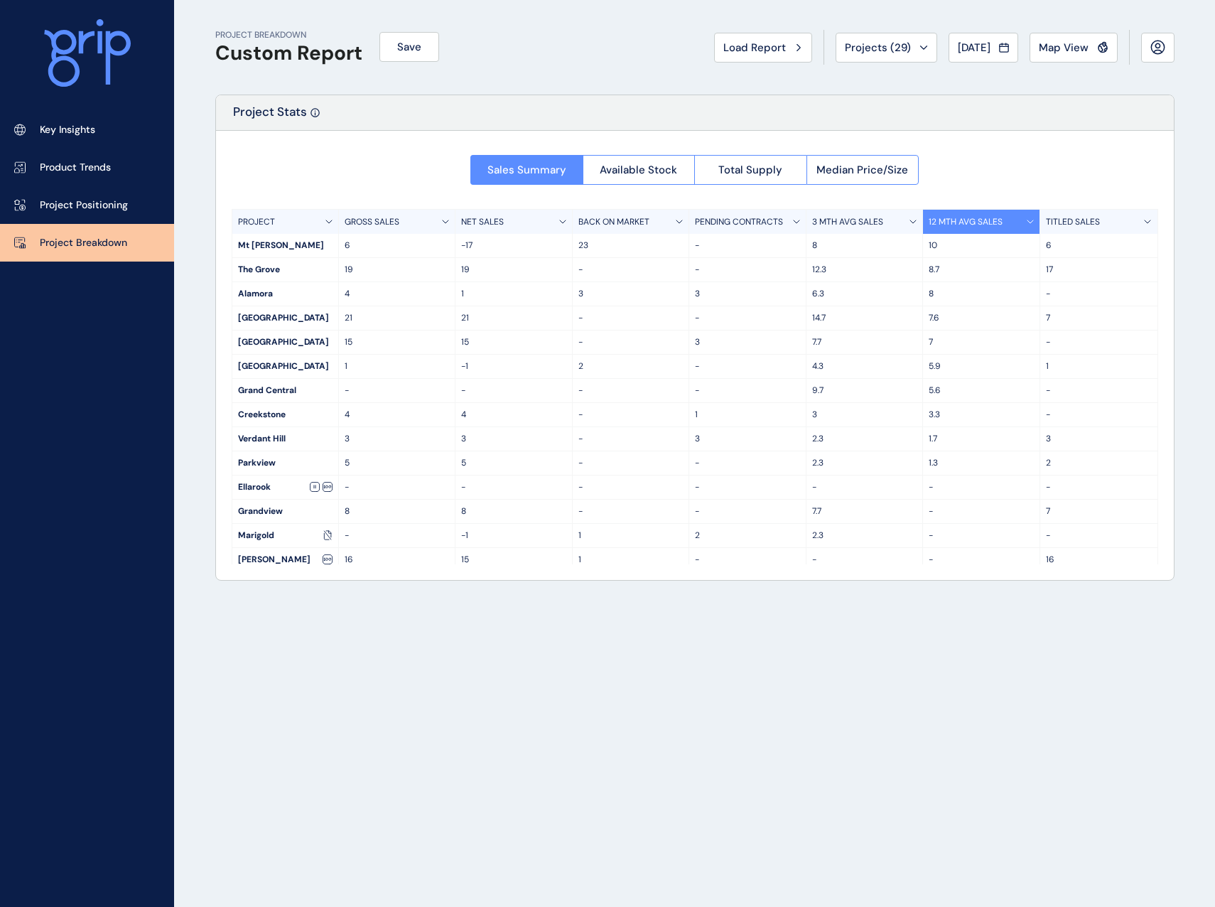
click at [435, 213] on div "GROSS SALES" at bounding box center [397, 222] width 117 height 24
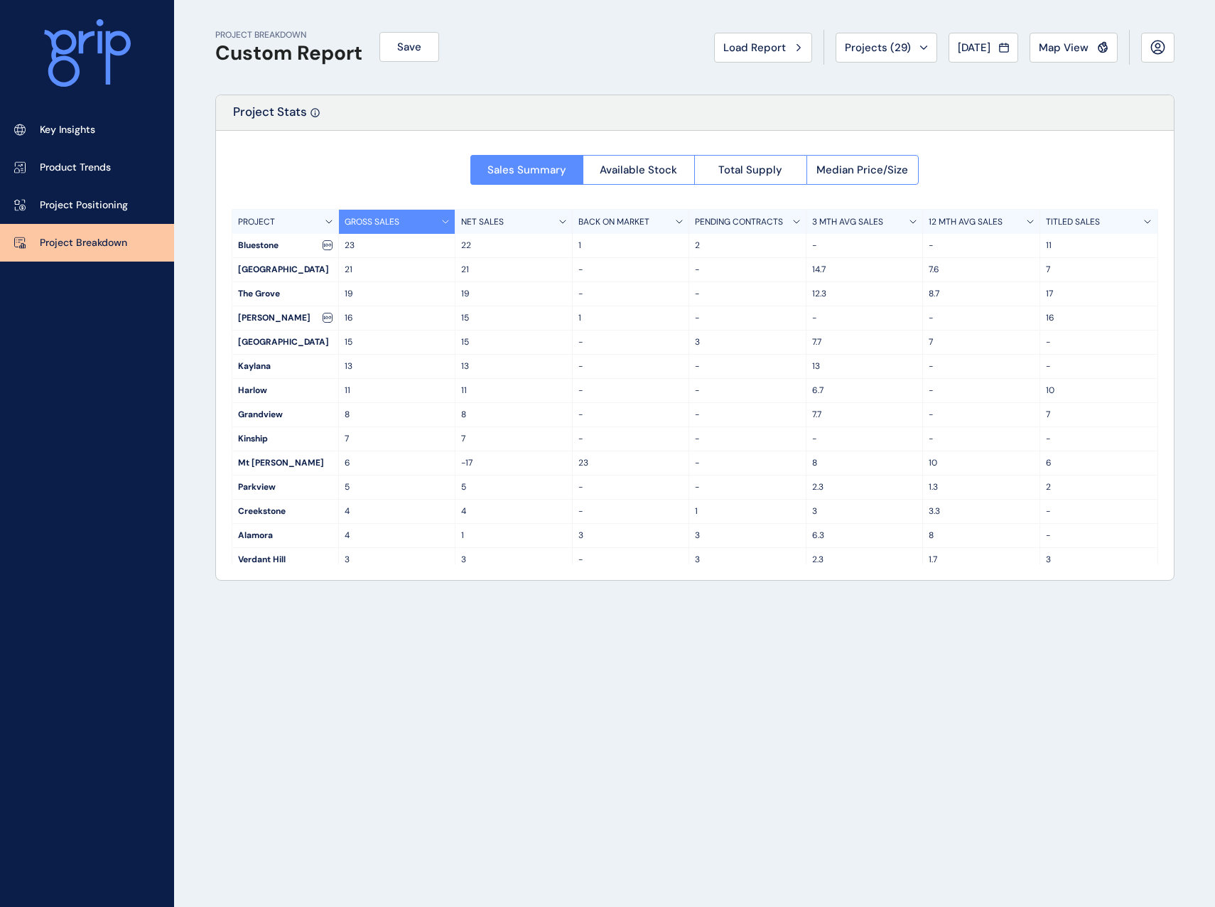
click at [969, 230] on div "12 MTH AVG SALES" at bounding box center [981, 222] width 117 height 24
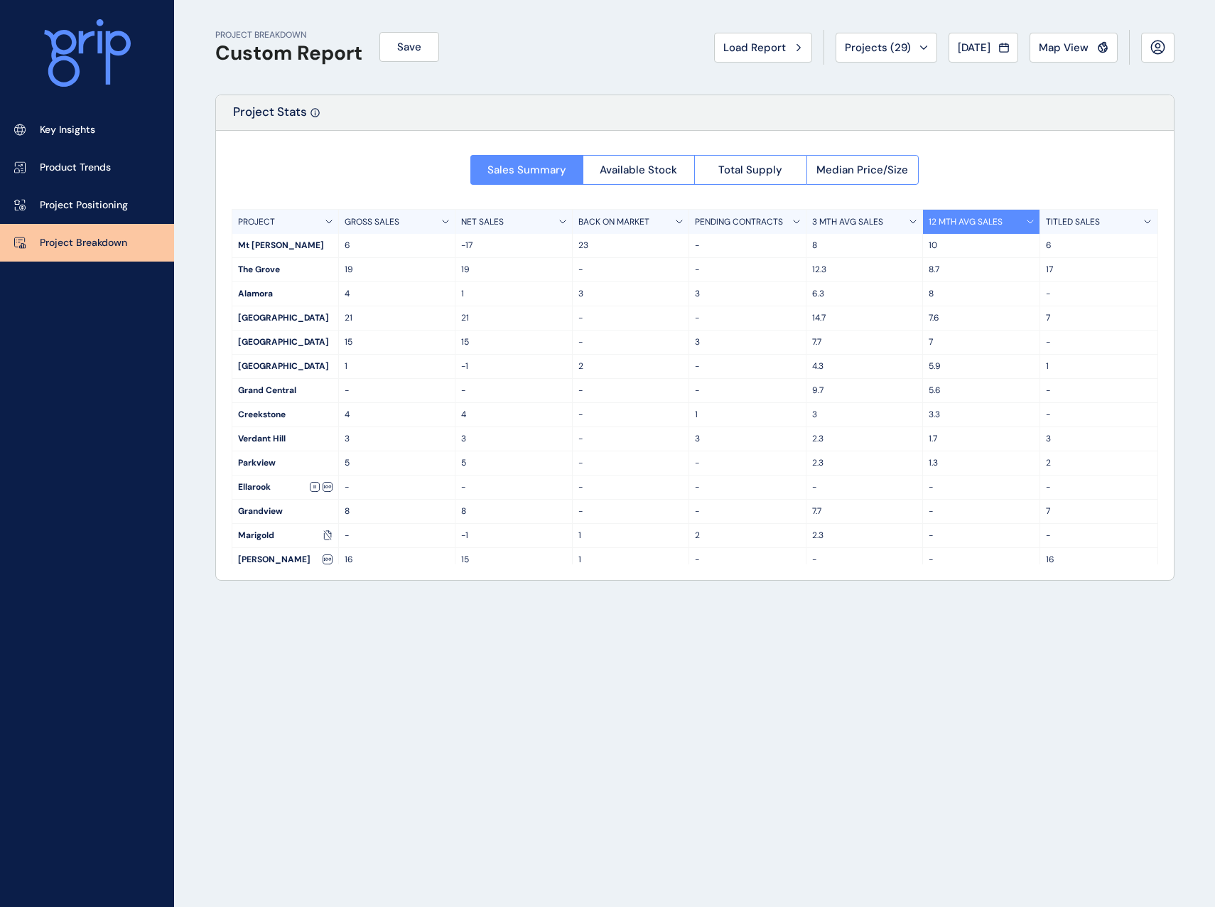
click at [881, 220] on div "3 MTH AVG SALES" at bounding box center [865, 222] width 117 height 24
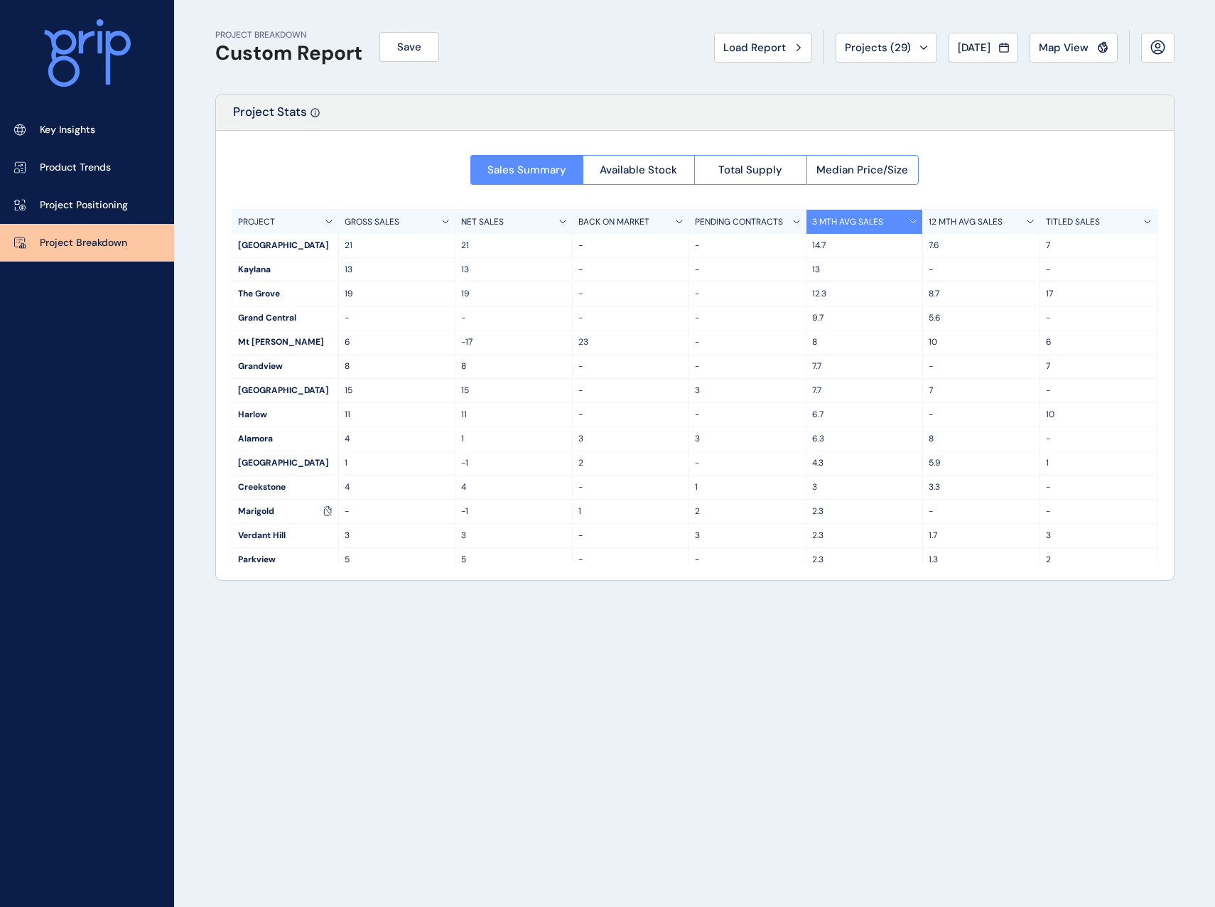
click at [996, 219] on p "12 MTH AVG SALES" at bounding box center [966, 222] width 74 height 12
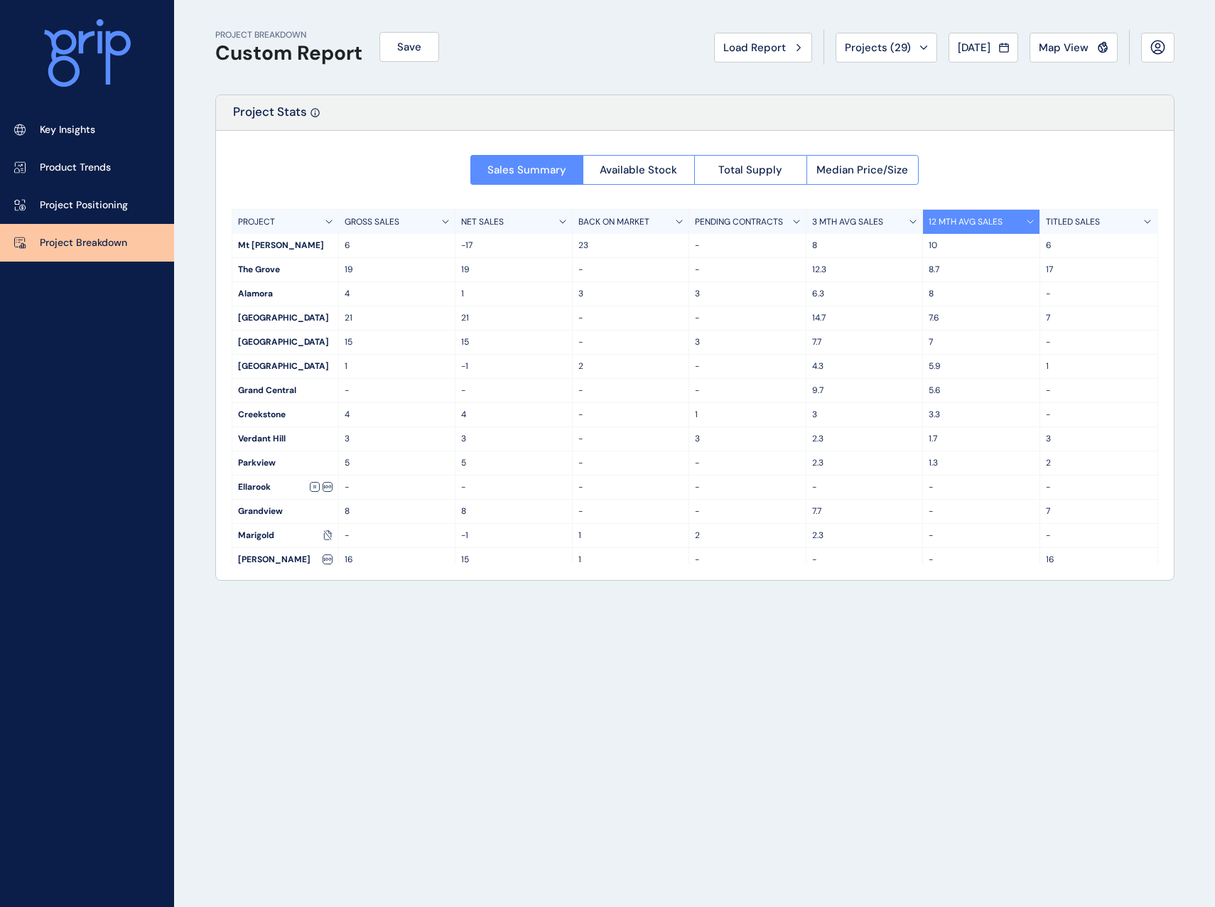
click at [871, 228] on div "3 MTH AVG SALES" at bounding box center [865, 222] width 117 height 24
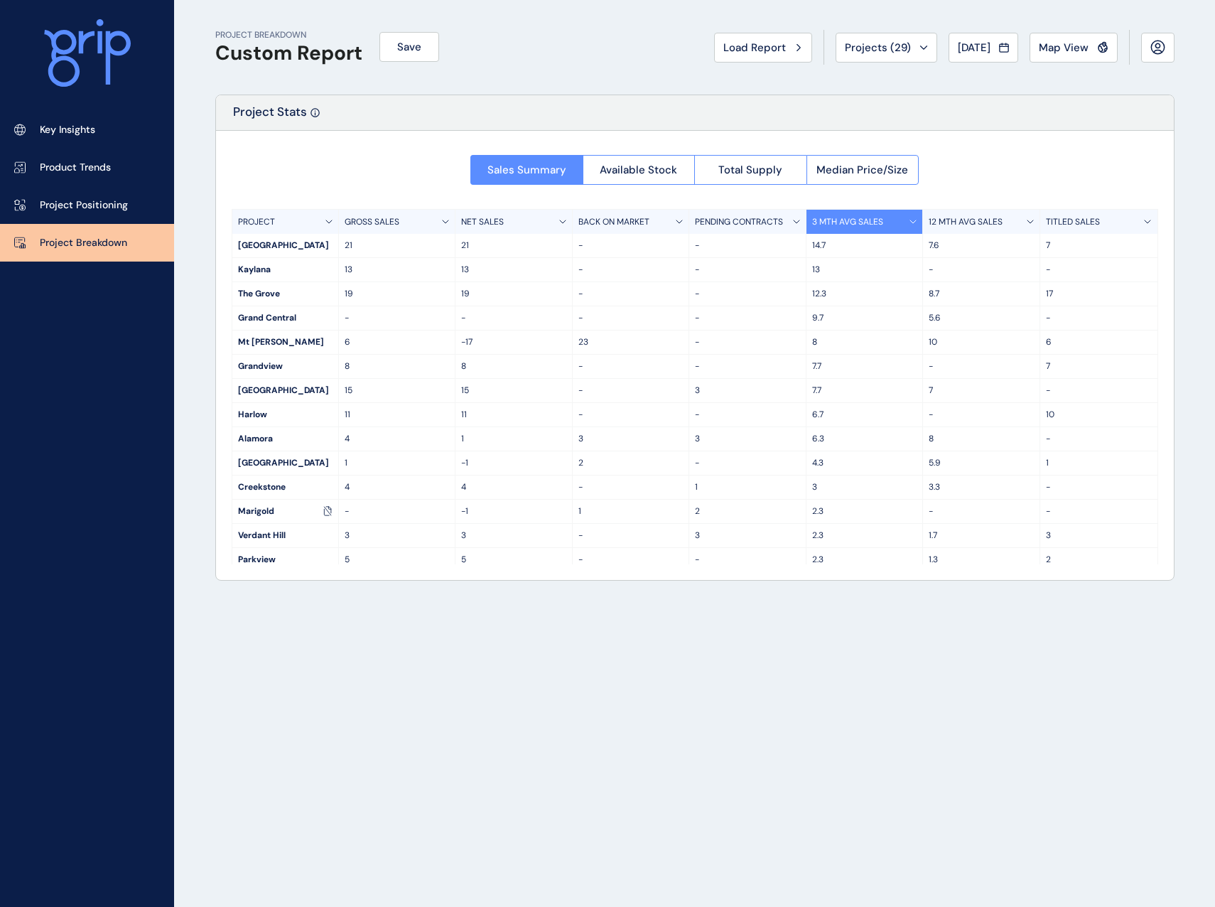
click at [547, 216] on div "NET SALES" at bounding box center [514, 222] width 117 height 24
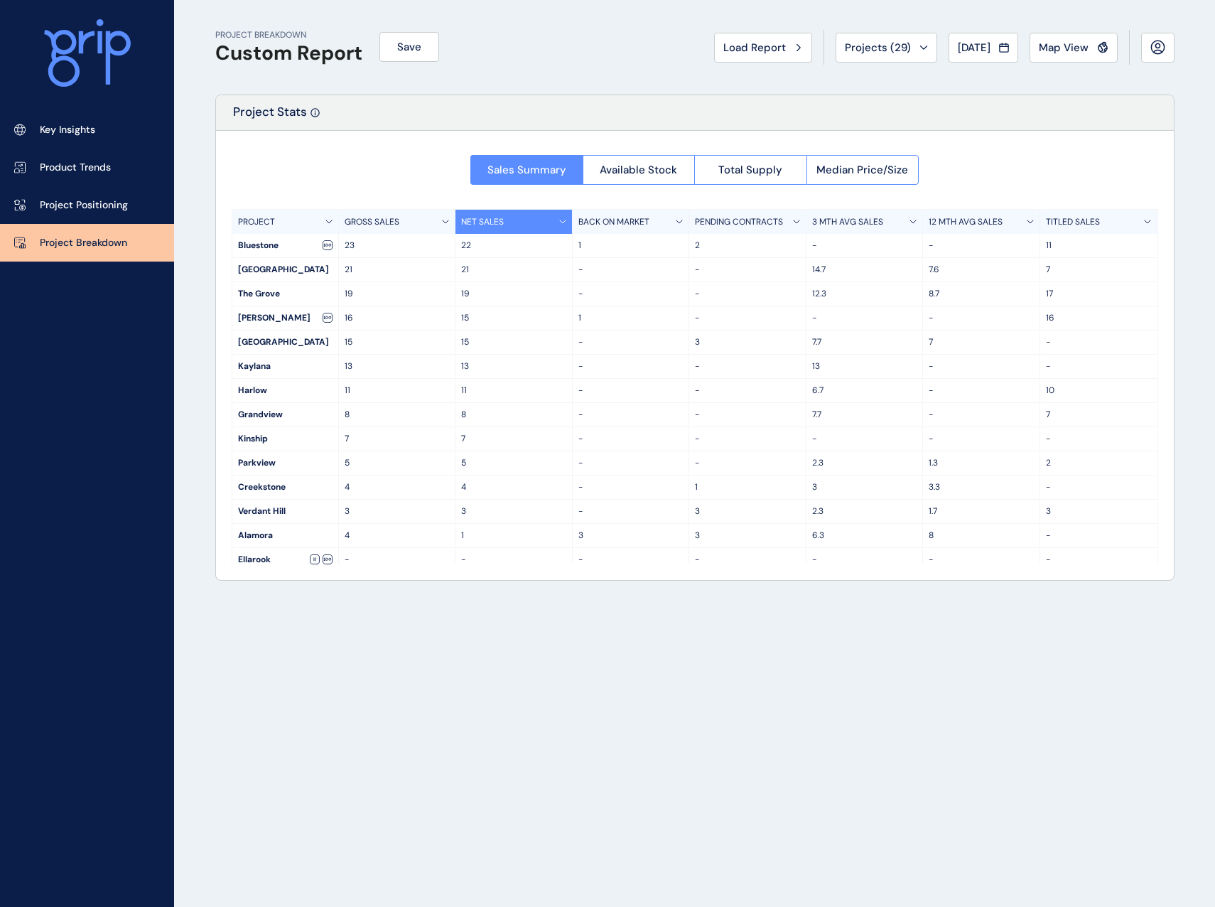
click at [547, 216] on div "NET SALES" at bounding box center [514, 222] width 117 height 24
click at [388, 220] on p "GROSS SALES" at bounding box center [372, 222] width 55 height 12
click at [664, 171] on span "Available Stock" at bounding box center [638, 170] width 77 height 14
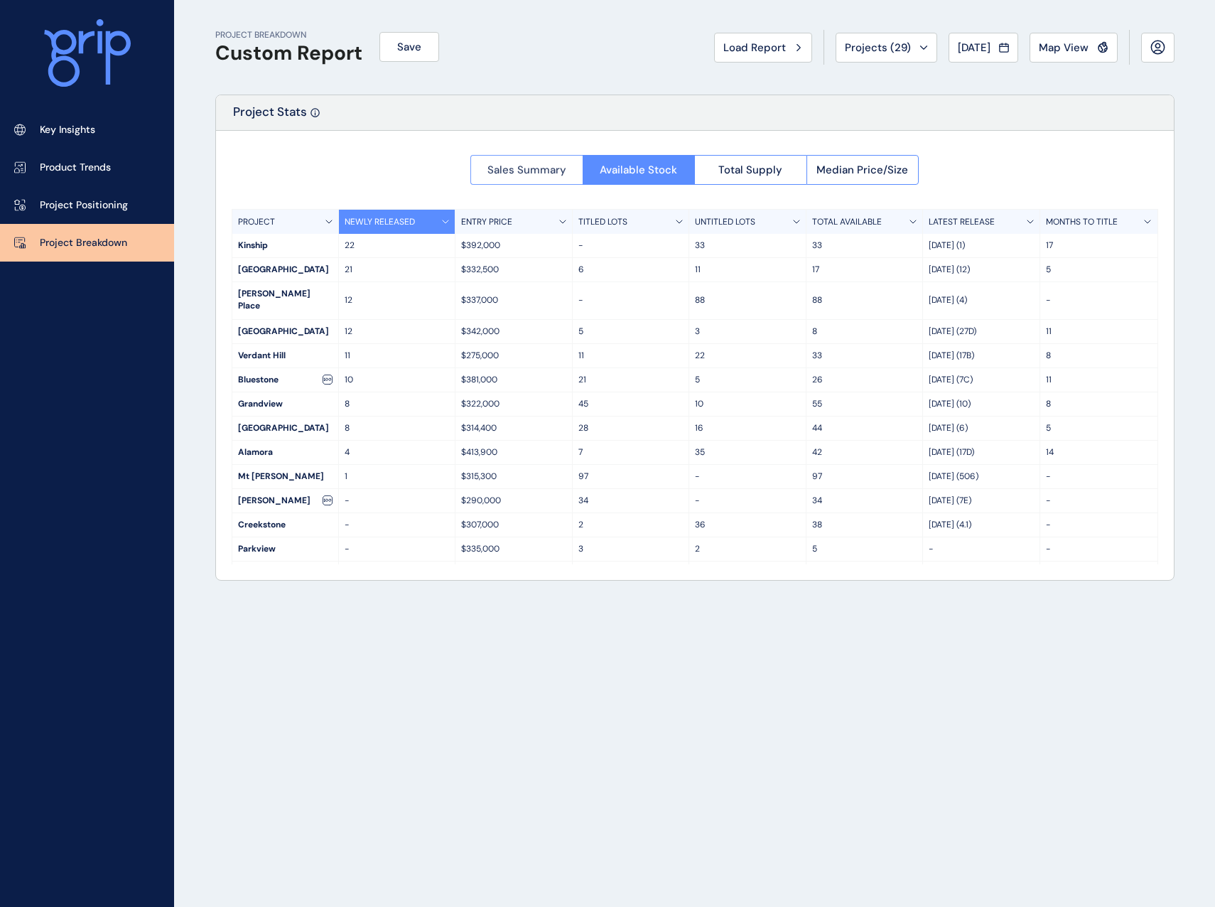
click at [534, 170] on span "Sales Summary" at bounding box center [527, 170] width 79 height 14
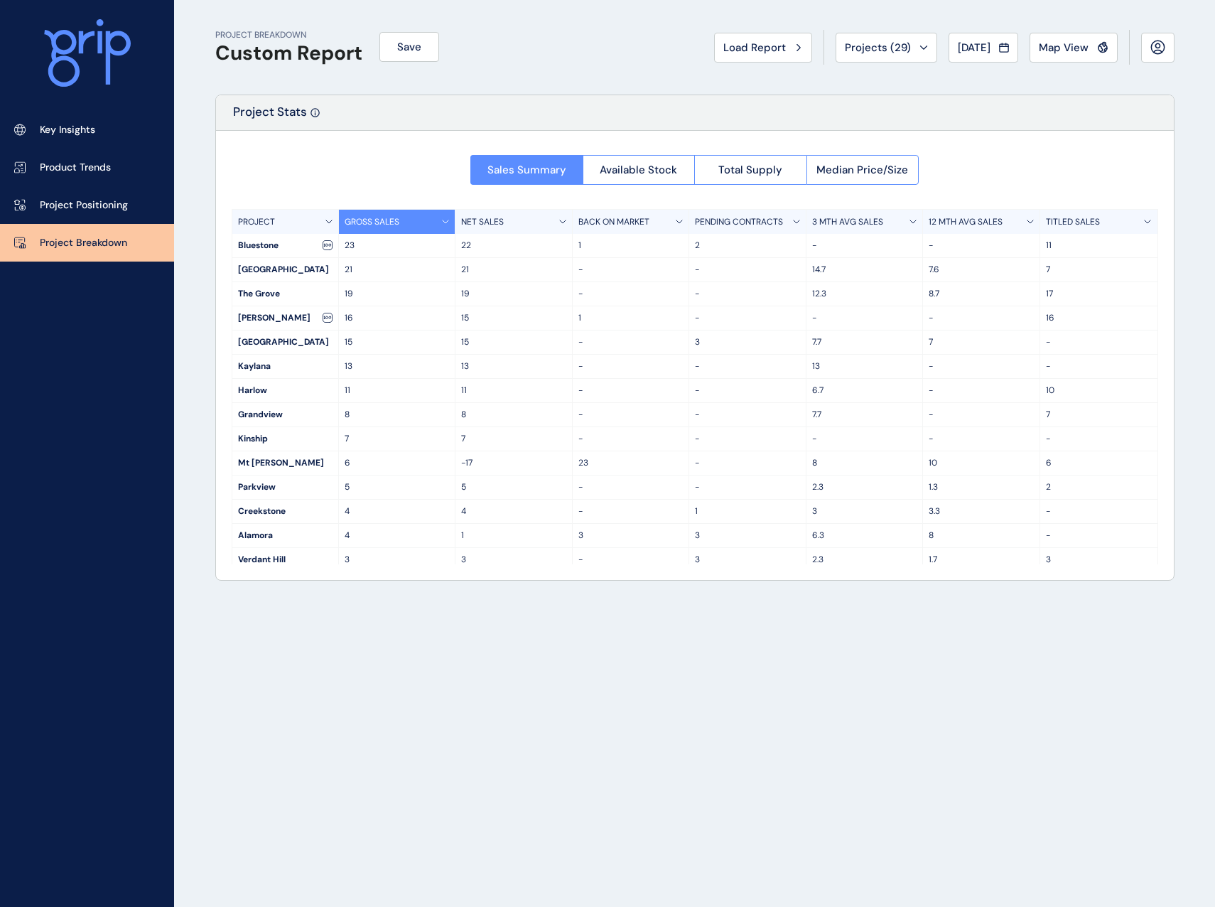
click at [1027, 220] on icon at bounding box center [1030, 222] width 7 height 4
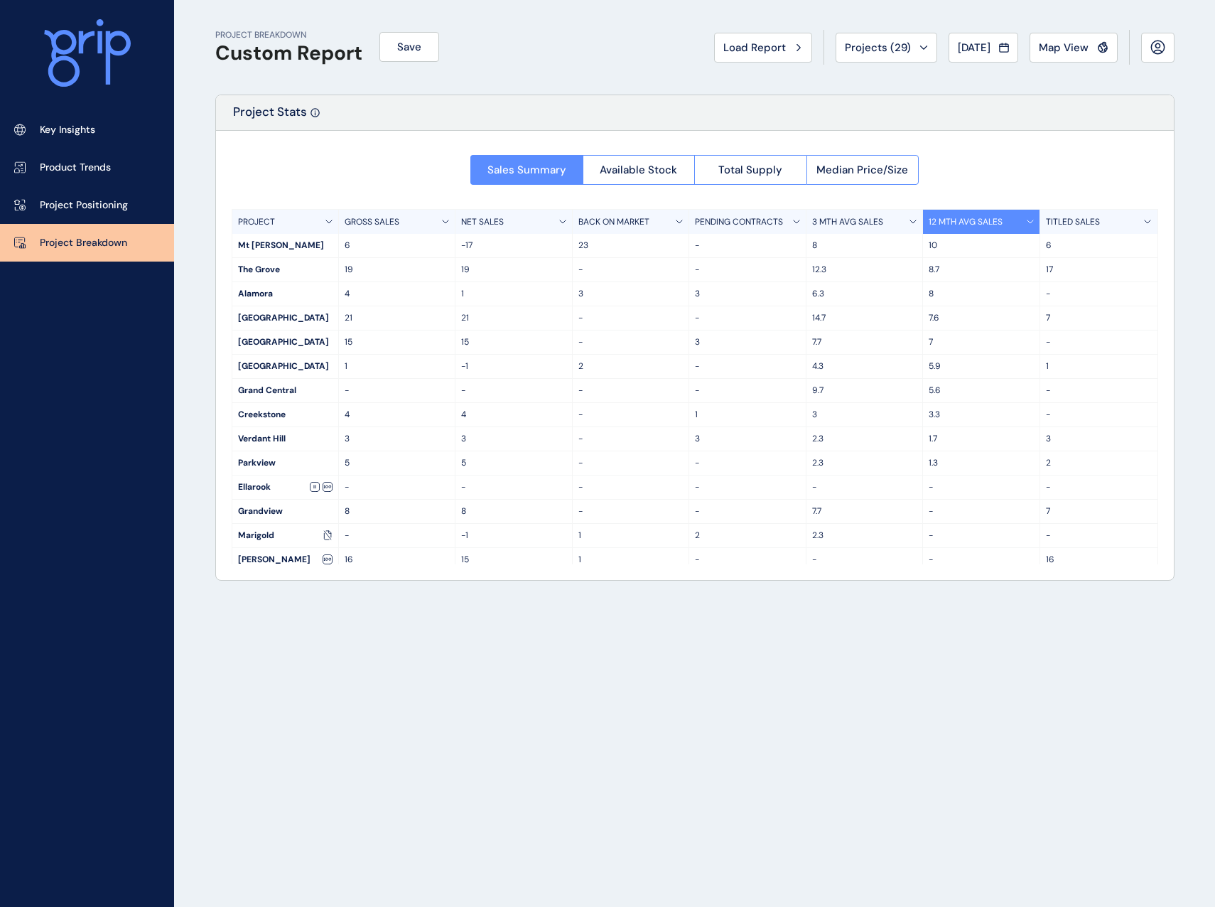
click at [1106, 222] on div "TITLED SALES" at bounding box center [1098, 222] width 117 height 24
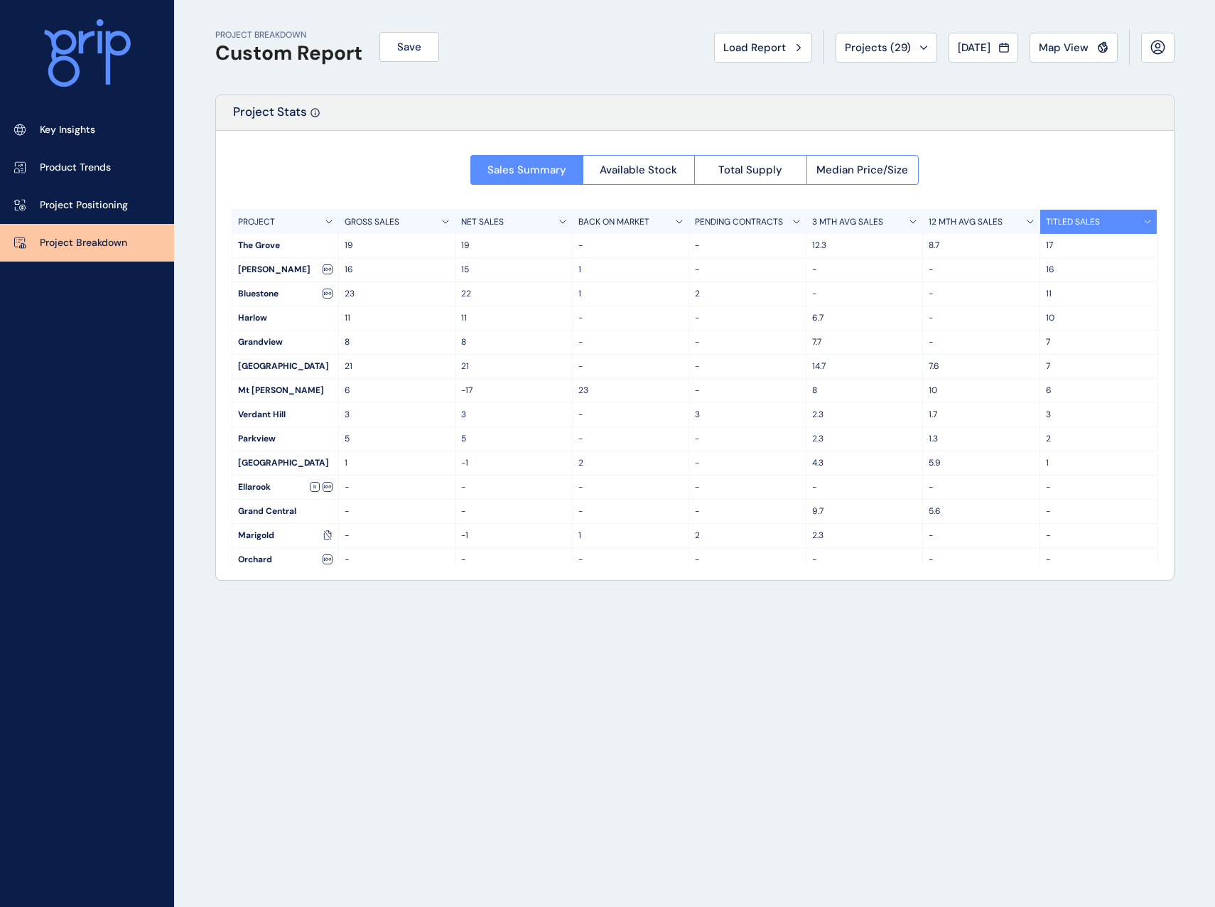
click at [409, 220] on div "GROSS SALES" at bounding box center [397, 222] width 117 height 24
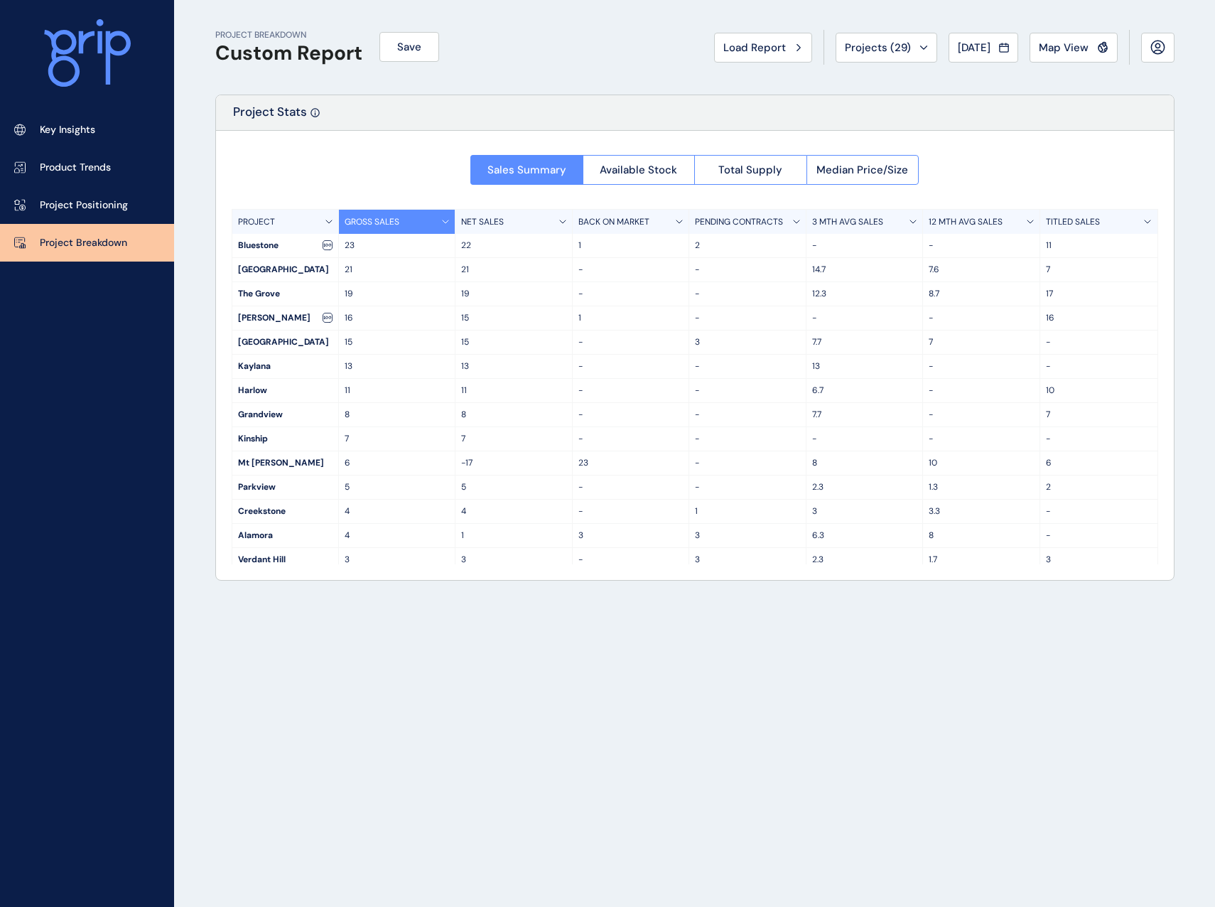
click at [847, 217] on p "3 MTH AVG SALES" at bounding box center [847, 222] width 71 height 12
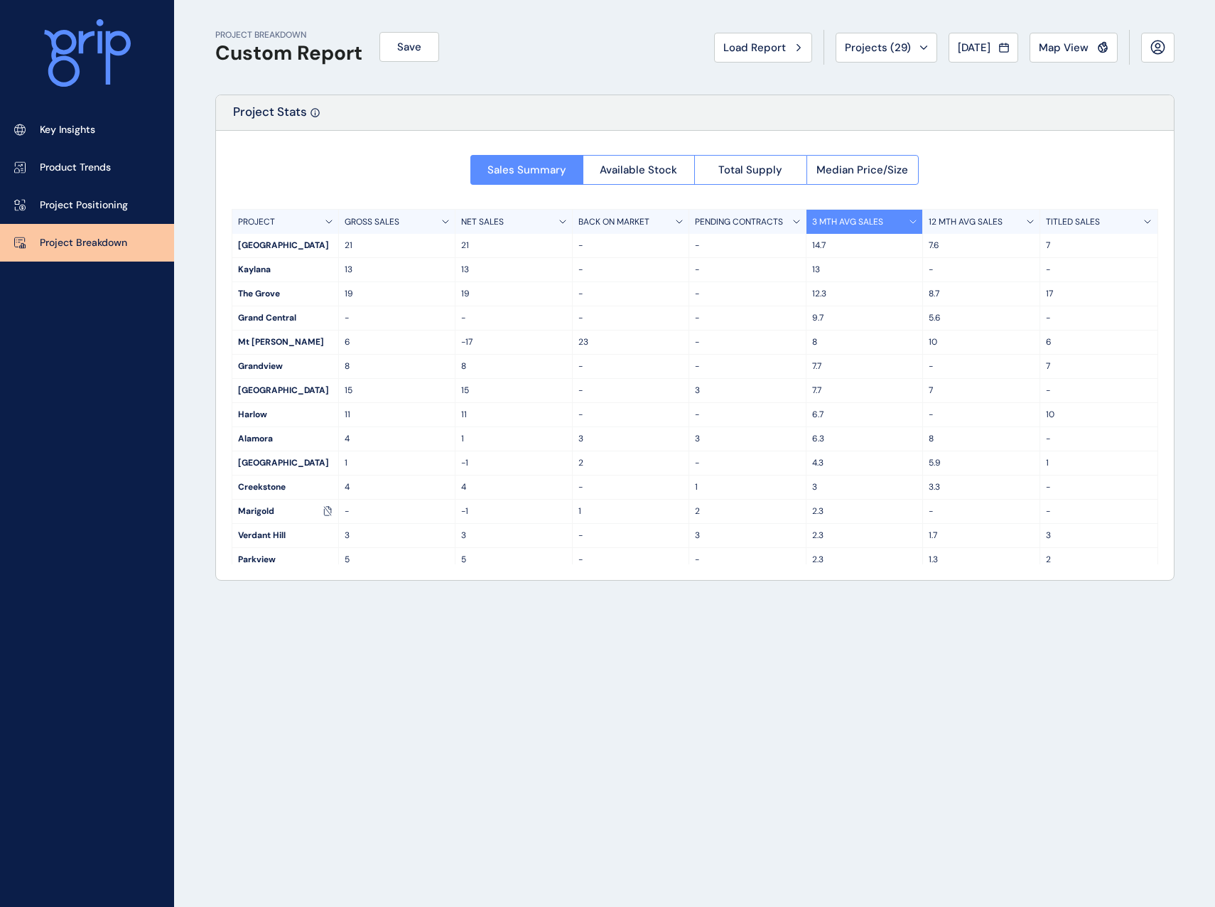
click at [947, 222] on p "12 MTH AVG SALES" at bounding box center [966, 222] width 74 height 12
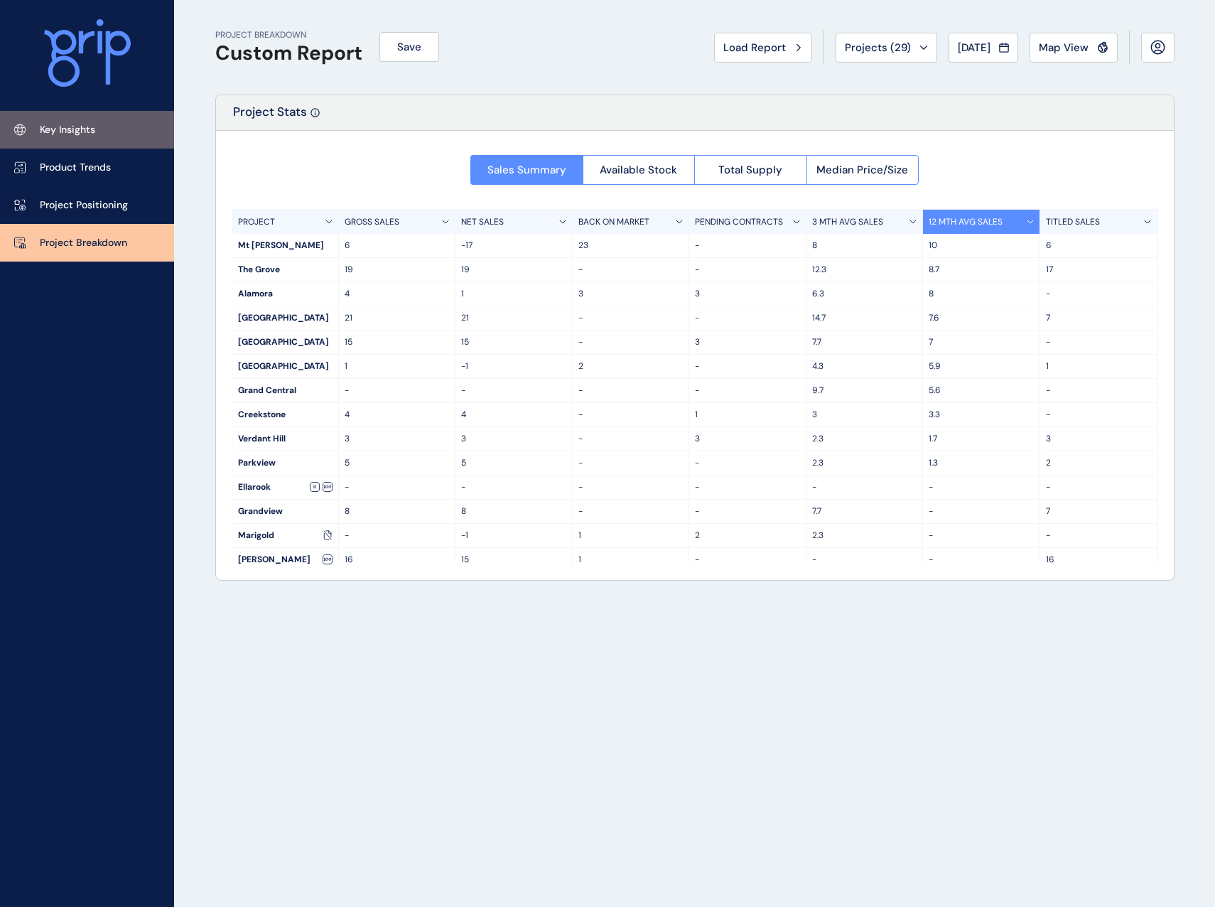
click at [51, 121] on link "Key Insights" at bounding box center [87, 130] width 174 height 38
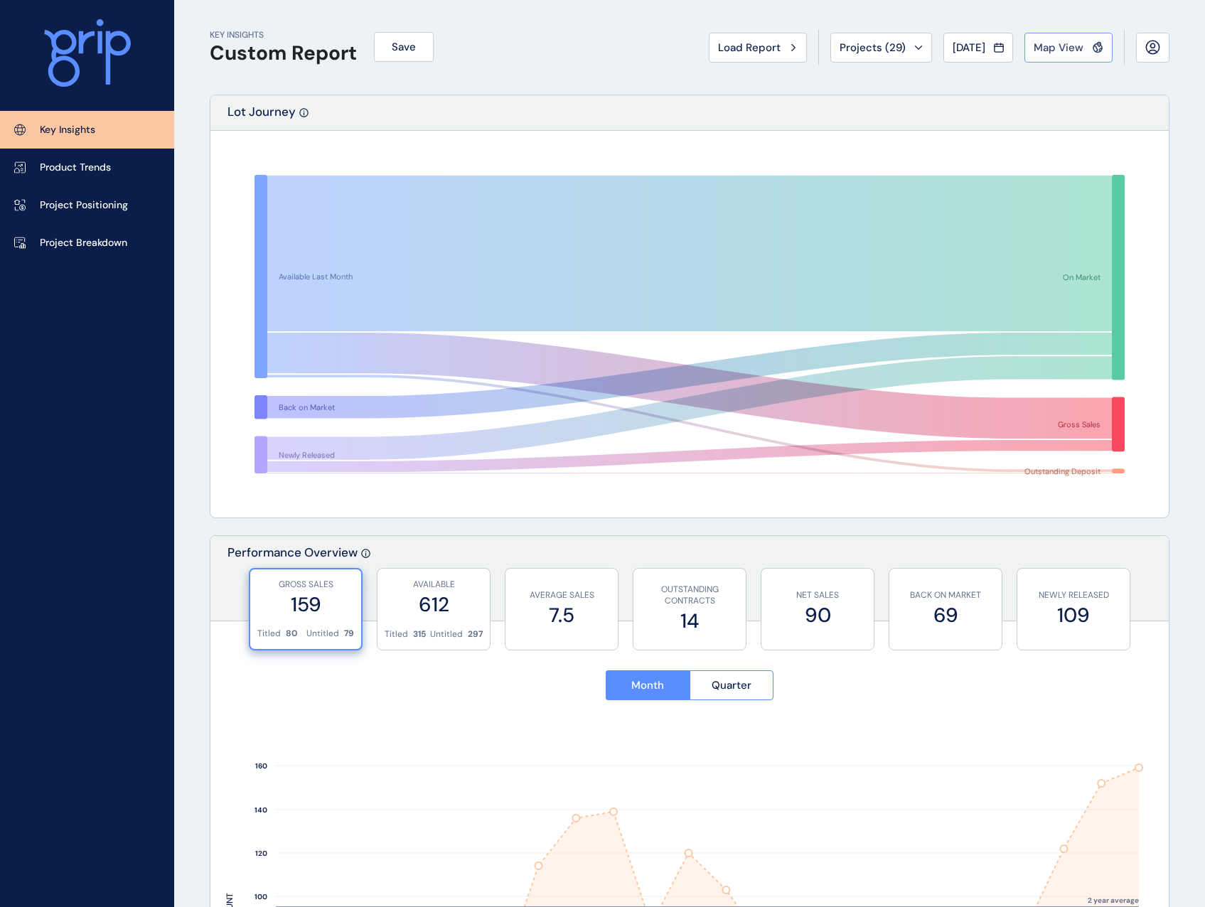
click at [1065, 38] on button "Map View" at bounding box center [1068, 48] width 88 height 30
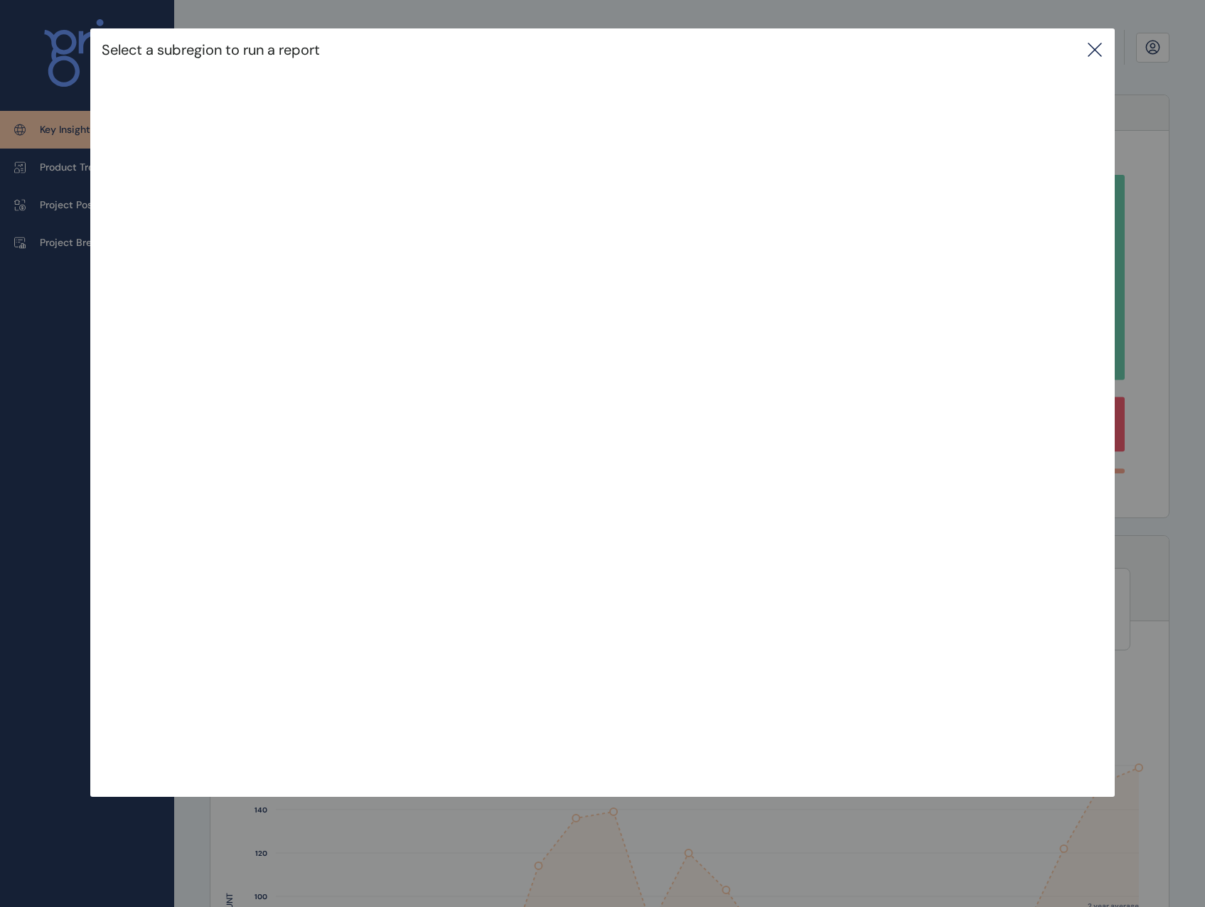
click at [1101, 42] on icon at bounding box center [1094, 49] width 17 height 17
